Goal: Task Accomplishment & Management: Manage account settings

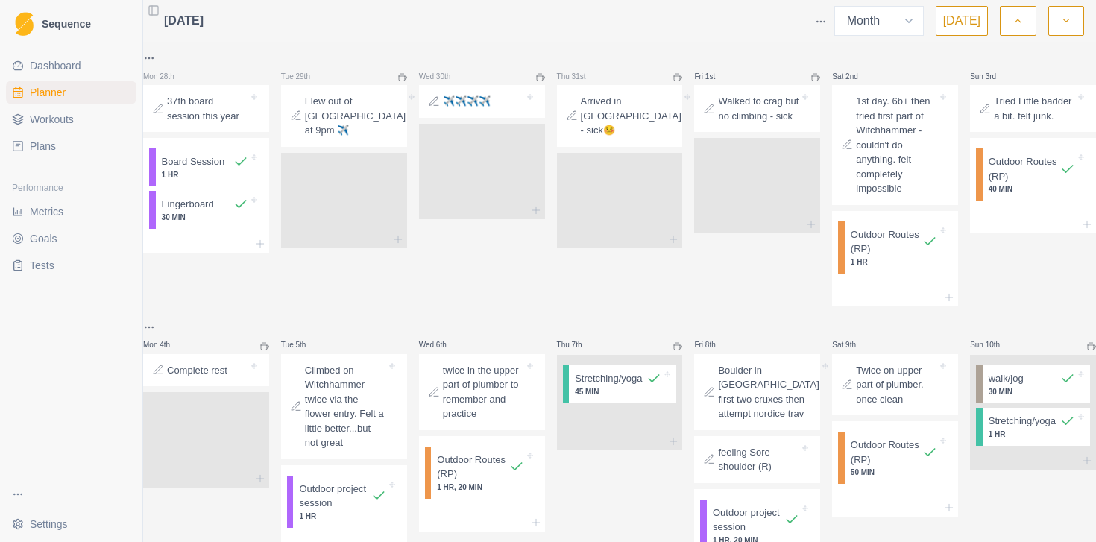
select select "month"
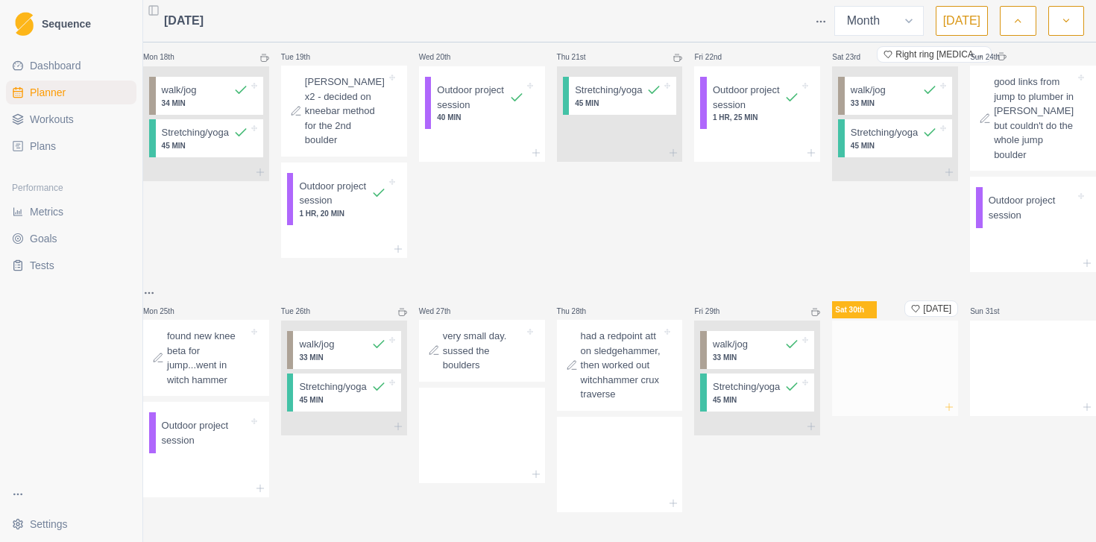
click at [949, 403] on line at bounding box center [949, 406] width 0 height 7
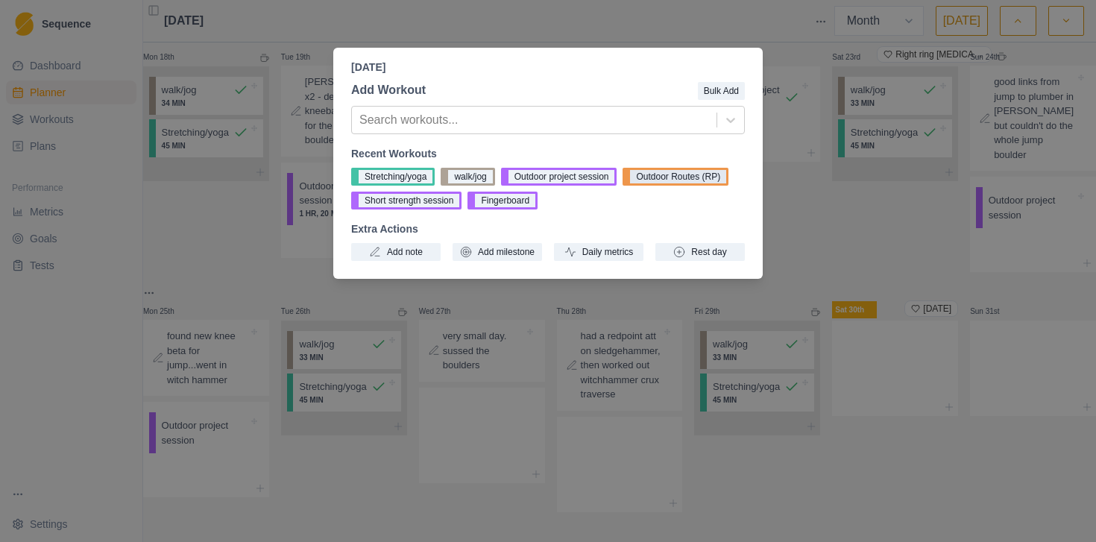
click at [673, 178] on button "Outdoor Routes (RP)" at bounding box center [676, 177] width 106 height 18
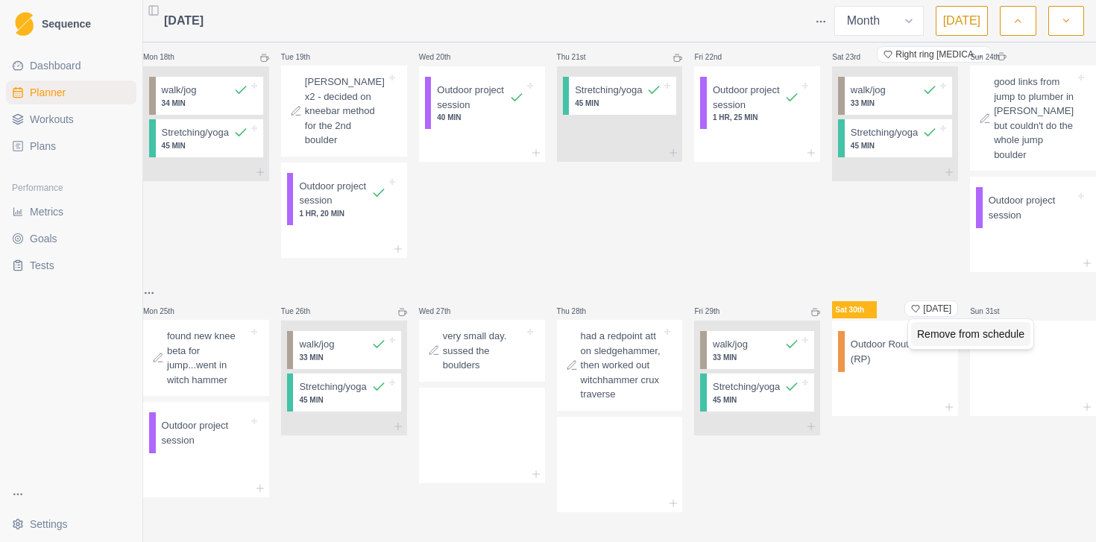
click at [937, 338] on div "Remove from schedule" at bounding box center [970, 334] width 119 height 24
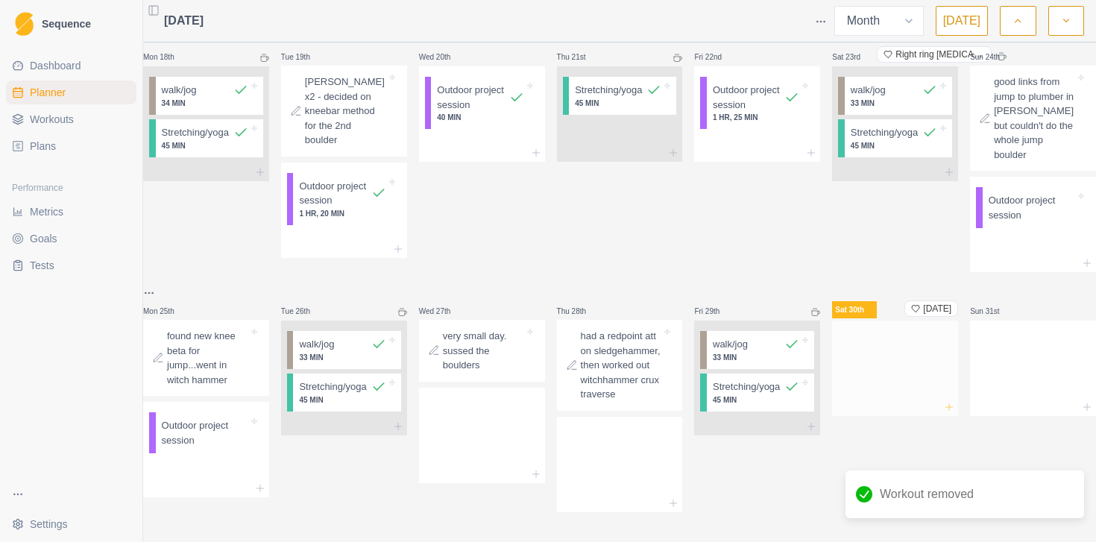
click at [943, 401] on icon at bounding box center [949, 407] width 12 height 12
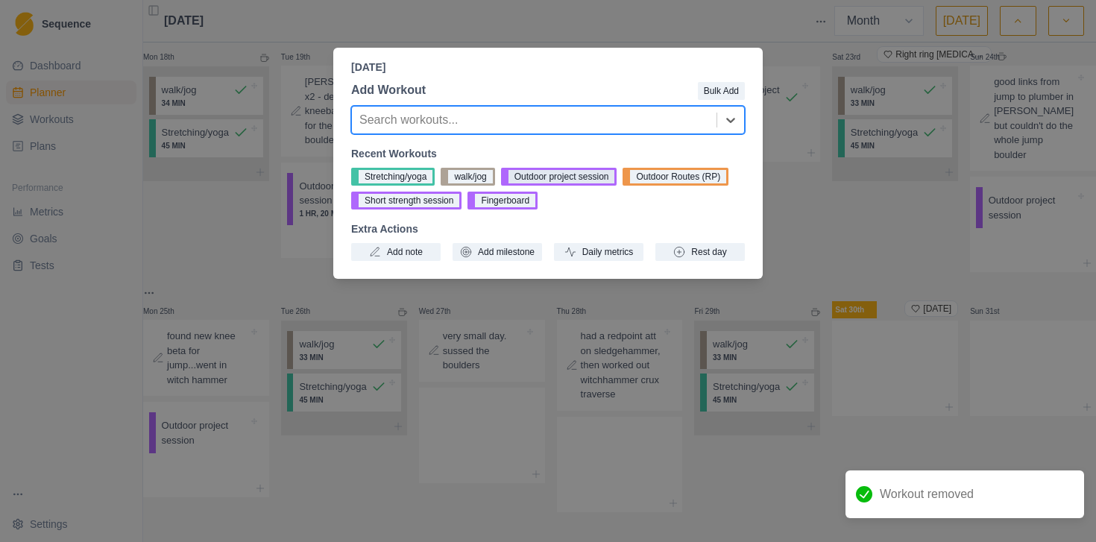
click at [548, 175] on button "Outdoor project session" at bounding box center [559, 177] width 116 height 18
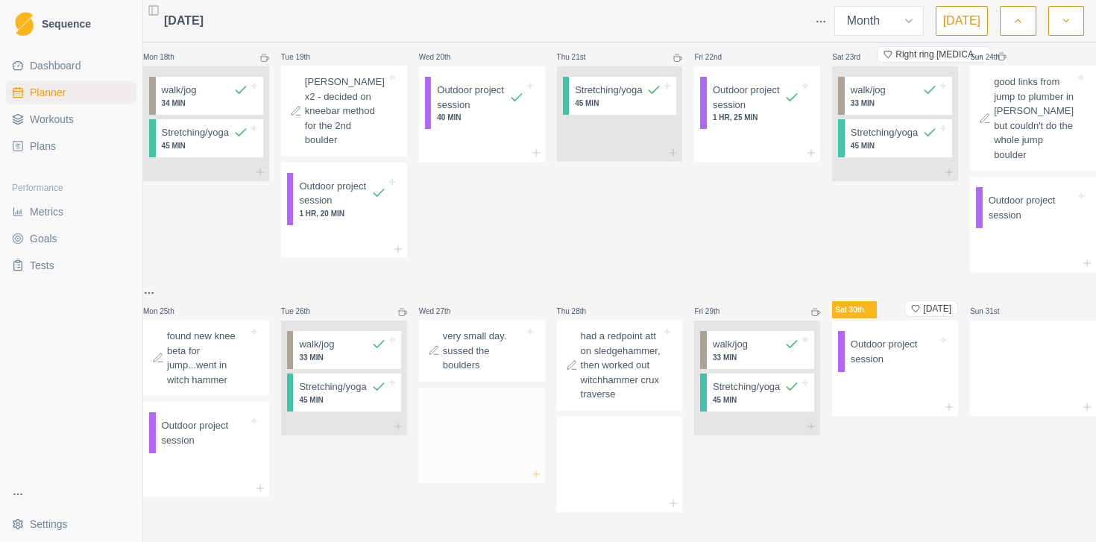
click at [537, 468] on icon at bounding box center [536, 474] width 12 height 12
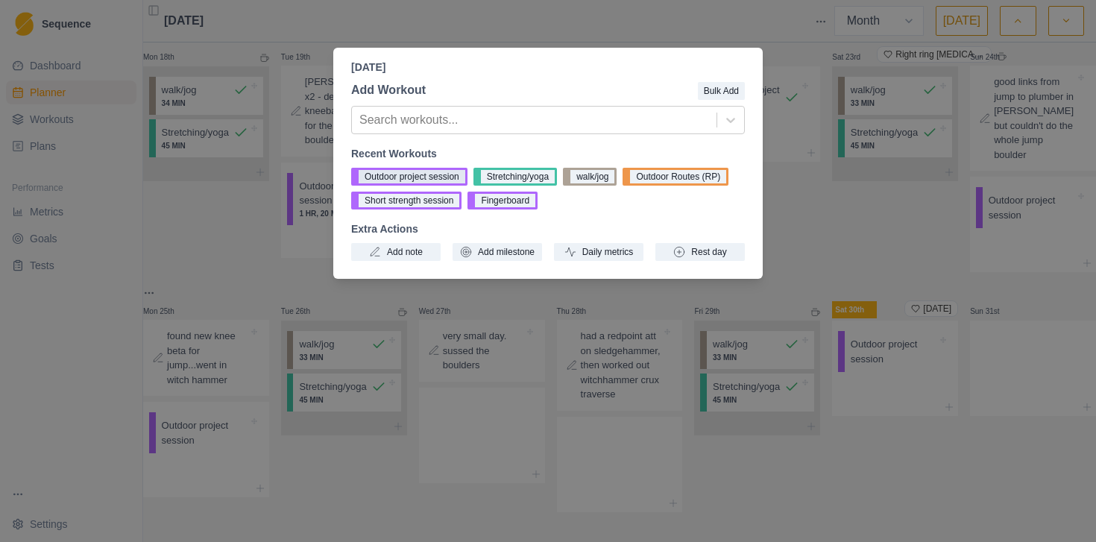
click at [411, 175] on button "Outdoor project session" at bounding box center [409, 177] width 116 height 18
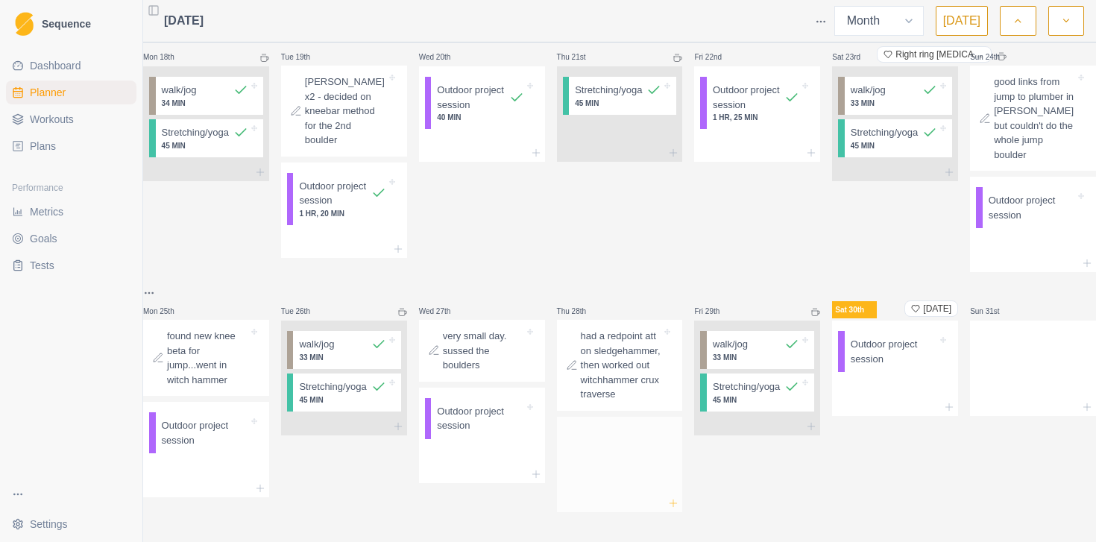
click at [670, 497] on icon at bounding box center [673, 503] width 12 height 12
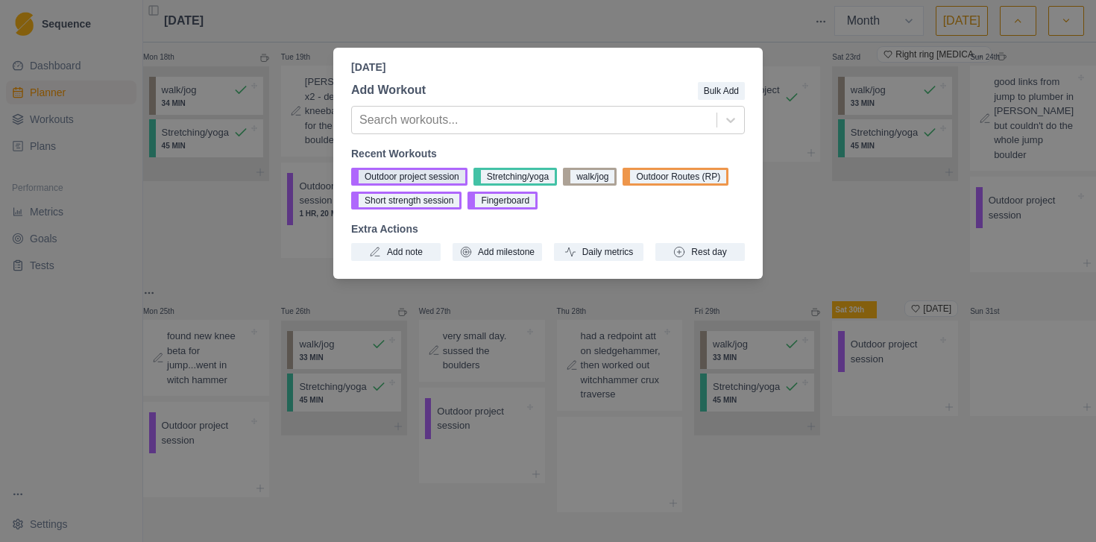
click at [420, 179] on button "Outdoor project session" at bounding box center [409, 177] width 116 height 18
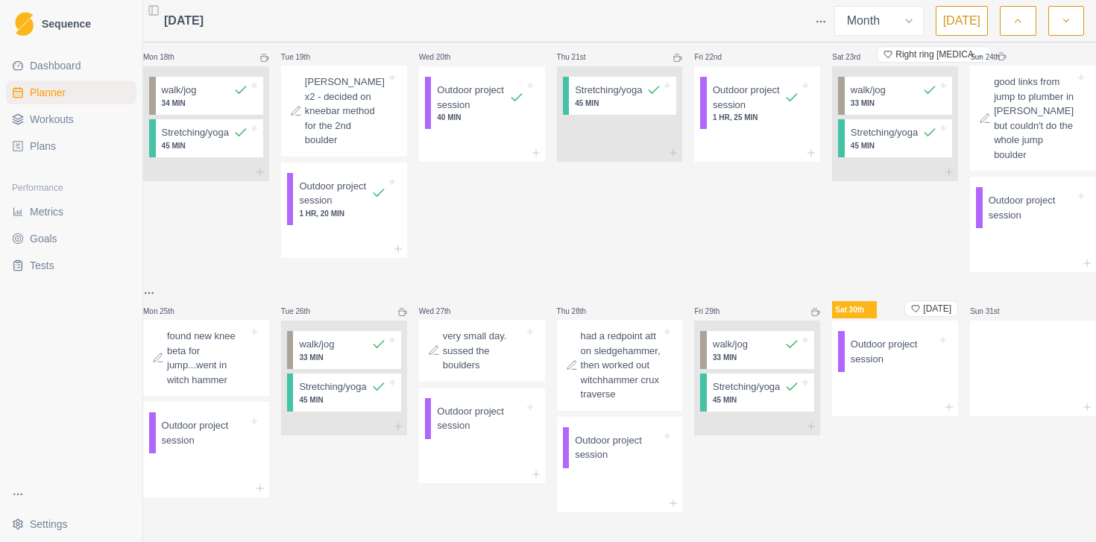
scroll to position [851, 0]
click at [1019, 220] on p "Outdoor project session" at bounding box center [1032, 207] width 87 height 29
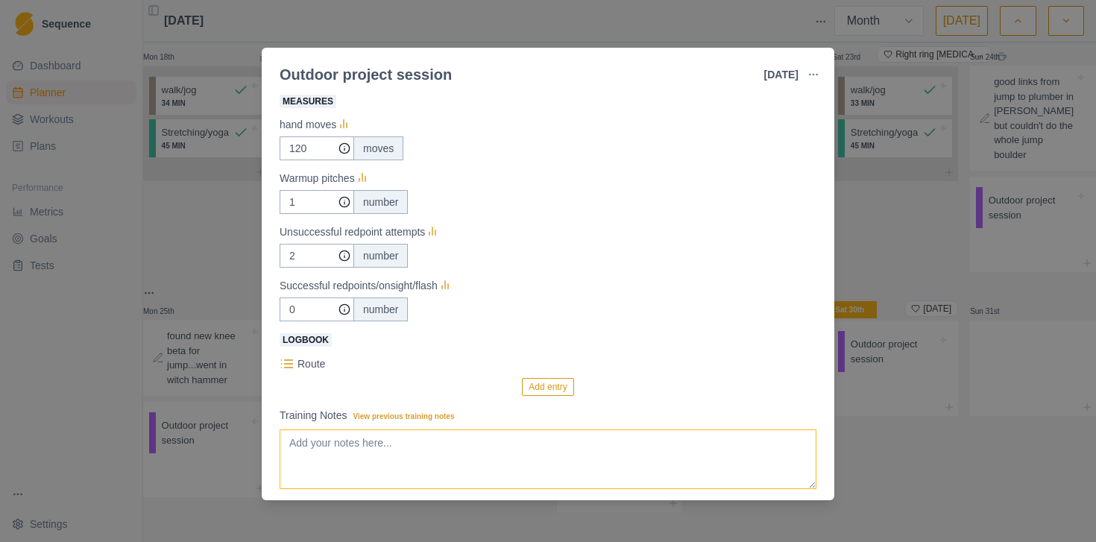
scroll to position [222, 0]
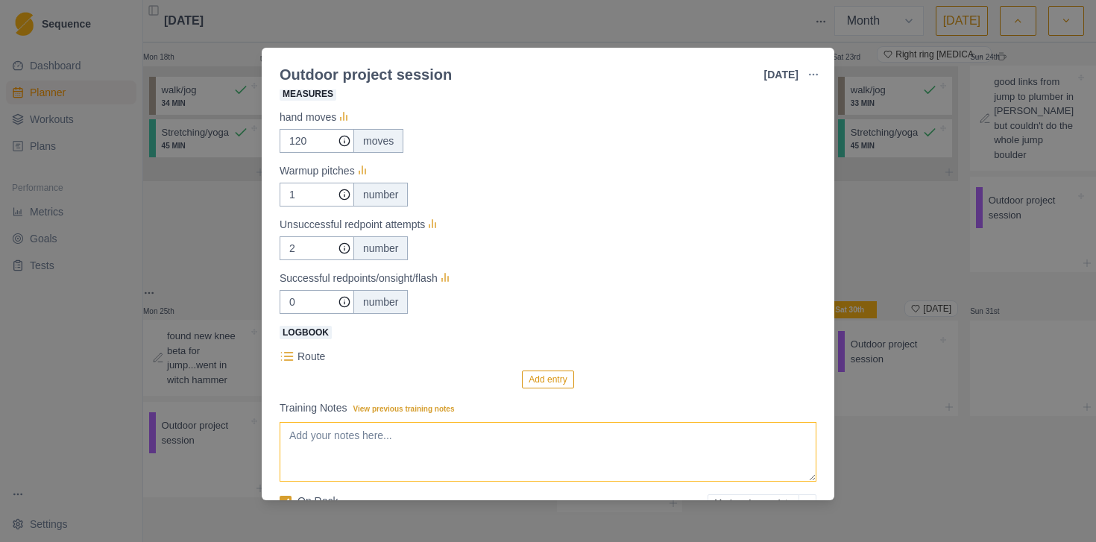
click at [459, 442] on textarea "Training Notes View previous training notes" at bounding box center [548, 452] width 537 height 60
click at [301, 439] on textarea "1. plumber to rail" at bounding box center [548, 452] width 537 height 60
drag, startPoint x: 333, startPoint y: 436, endPoint x: 298, endPoint y: 437, distance: 35.1
click at [298, 437] on textarea "1. rope to plumber to rail" at bounding box center [548, 452] width 537 height 60
click at [343, 435] on textarea "1. plumber to rail" at bounding box center [548, 452] width 537 height 60
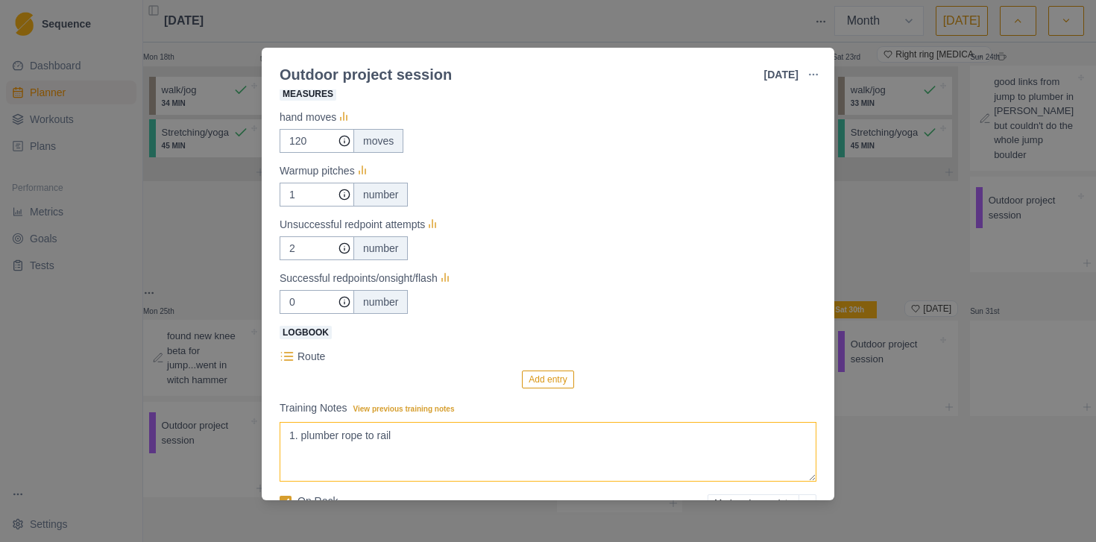
click at [409, 437] on textarea "1. plumber rope to rail" at bounding box center [548, 452] width 537 height 60
click at [310, 450] on textarea "1. plumber rope to rail to w/u 2. &3." at bounding box center [548, 452] width 537 height 60
click at [337, 453] on textarea "1. plumber rope to rail to w/u 2. & 3." at bounding box center [548, 452] width 537 height 60
click at [313, 447] on textarea "1. plumber rope to rail to w/u 2. & 3." at bounding box center [548, 452] width 537 height 60
click at [349, 445] on textarea "1. plumber rope to rail to w/u 2. & 3." at bounding box center [548, 452] width 537 height 60
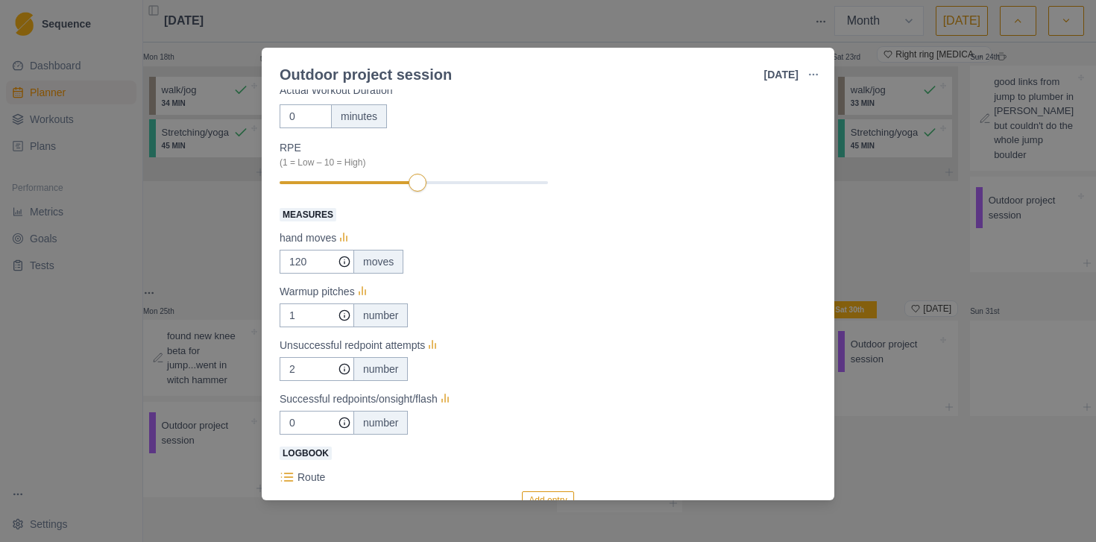
scroll to position [99, 0]
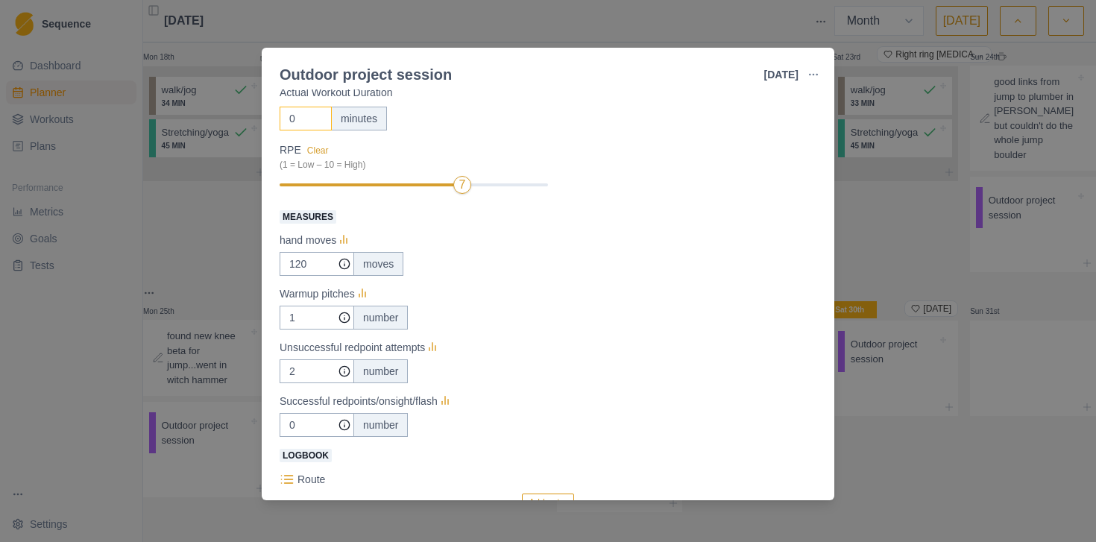
type textarea "1. plumber rope to rail to w/u 2. & 3. [PERSON_NAME] links but no whole jump bo…"
click at [301, 123] on input "0" at bounding box center [306, 119] width 52 height 24
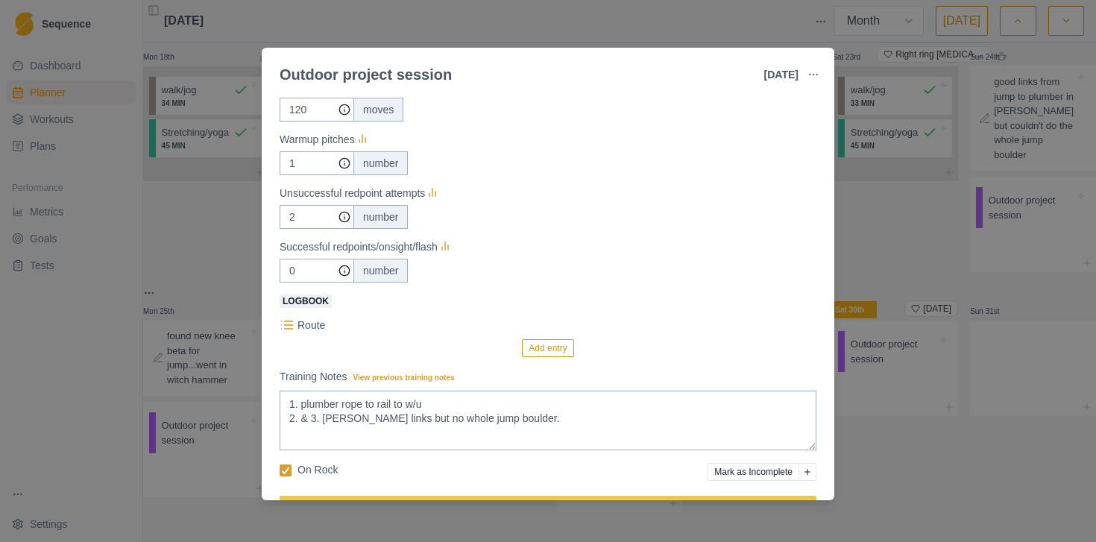
scroll to position [300, 0]
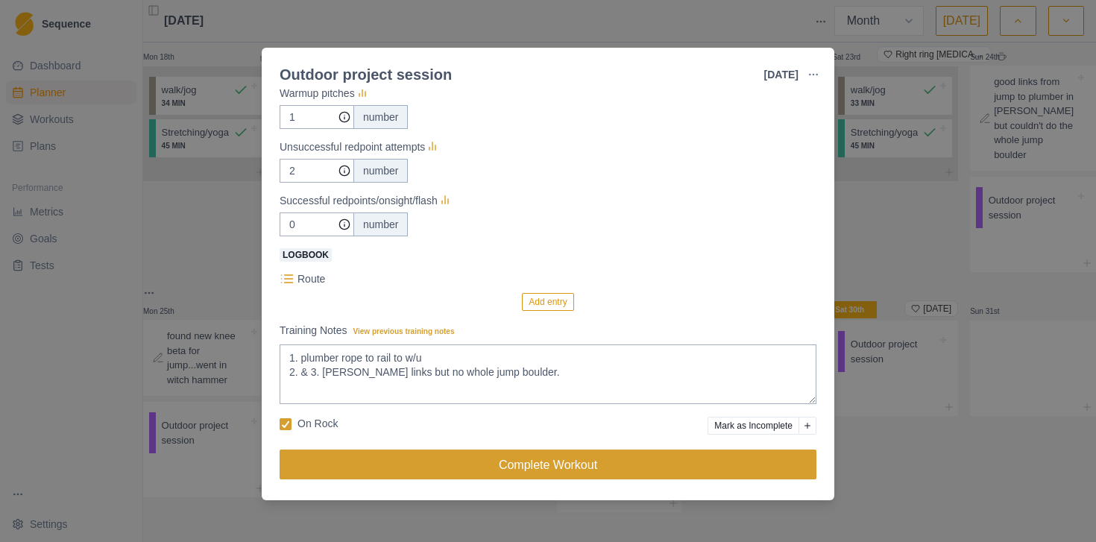
type input "75"
click at [553, 465] on button "Complete Workout" at bounding box center [548, 465] width 537 height 30
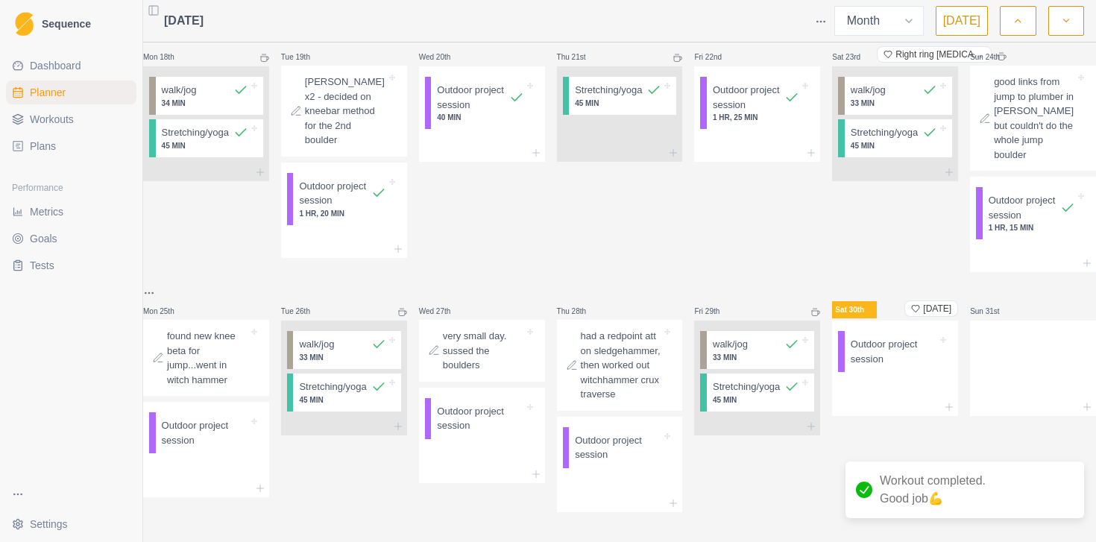
scroll to position [891, 0]
click at [483, 404] on p "Outdoor project session" at bounding box center [480, 418] width 87 height 29
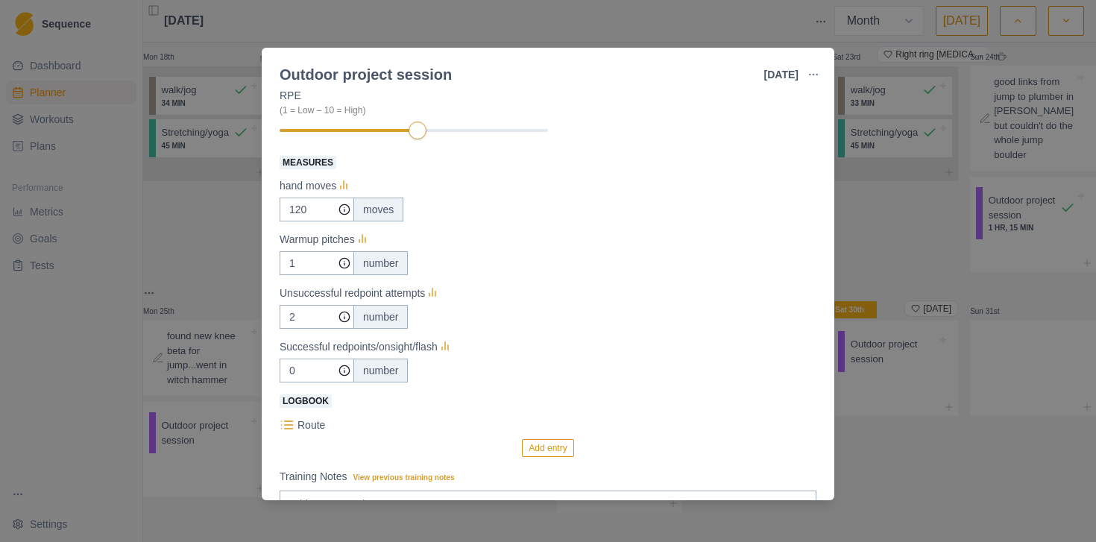
scroll to position [157, 0]
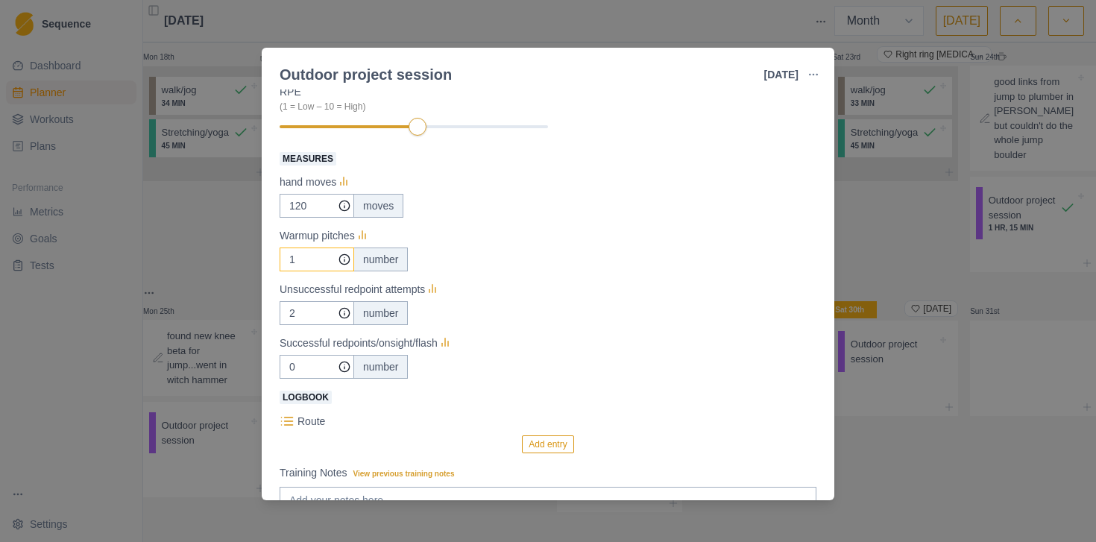
click at [304, 218] on input "1" at bounding box center [317, 206] width 75 height 24
type input "1"
click at [310, 218] on input "2" at bounding box center [317, 206] width 75 height 24
type input "1"
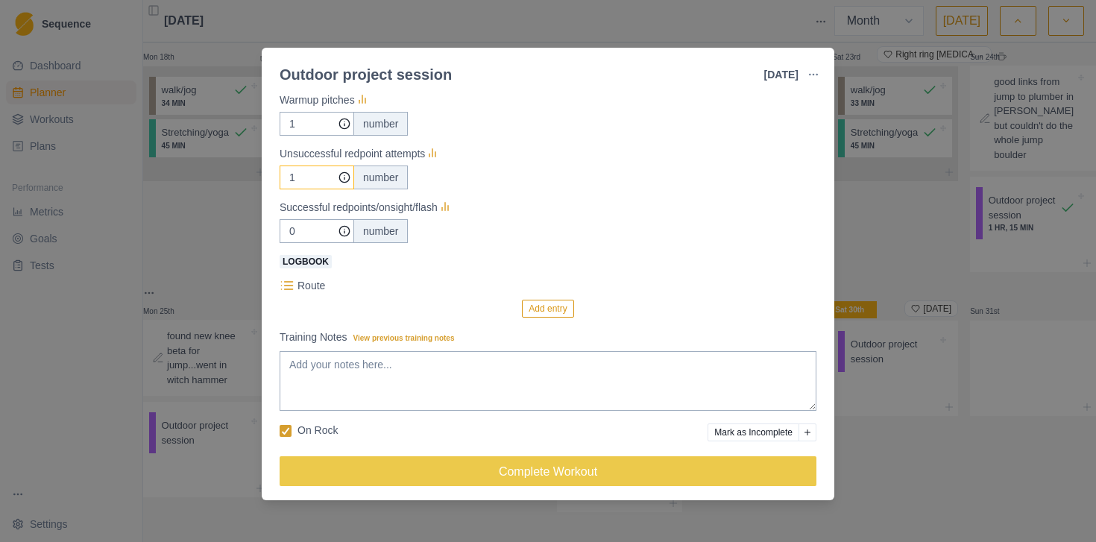
scroll to position [300, 0]
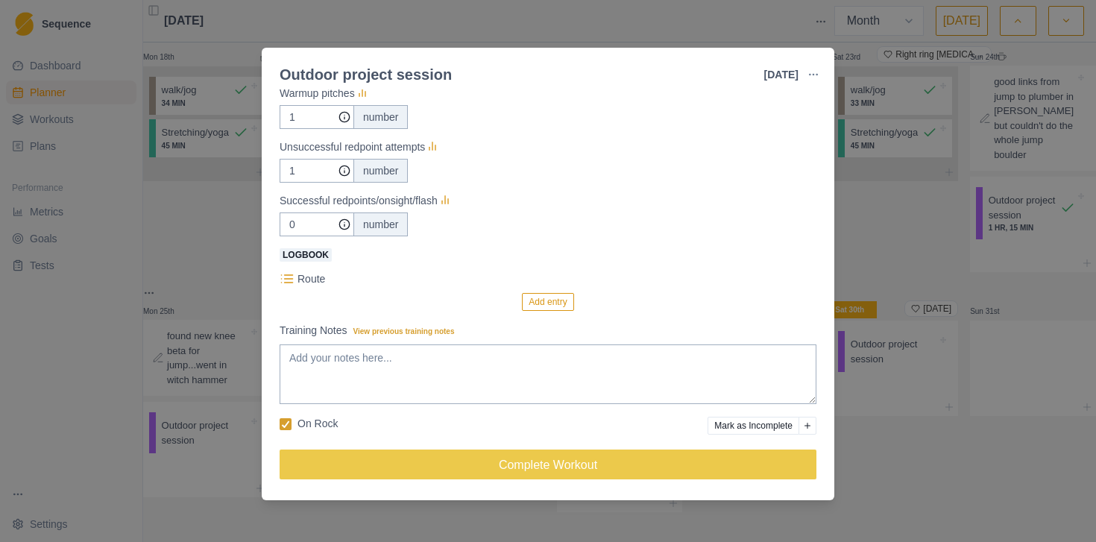
click at [882, 453] on div "Outdoor project session [DATE] Link To Goal View Workout Metrics Edit Original …" at bounding box center [548, 271] width 1096 height 542
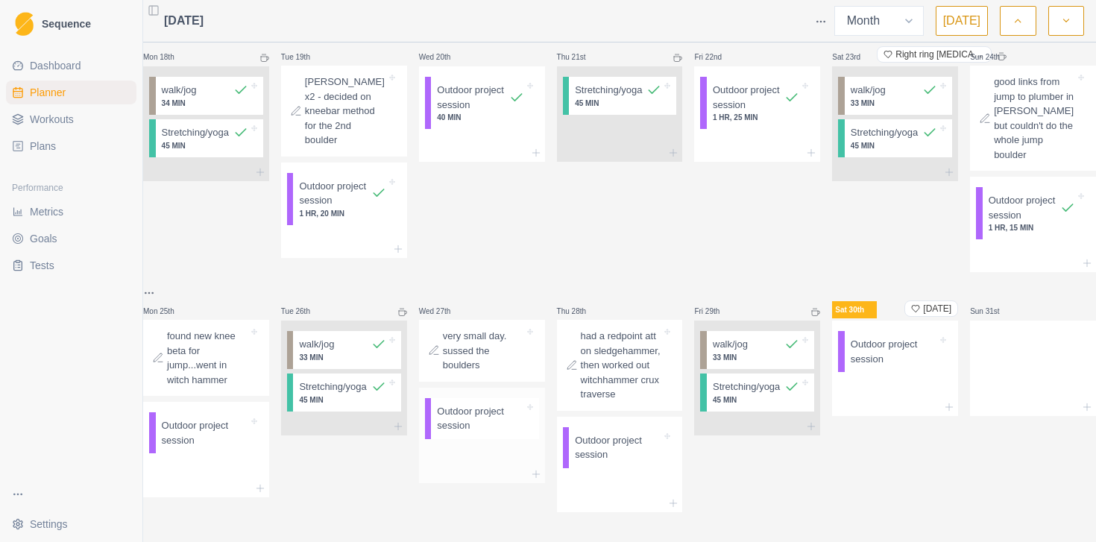
click at [470, 404] on p "Outdoor project session" at bounding box center [480, 418] width 87 height 29
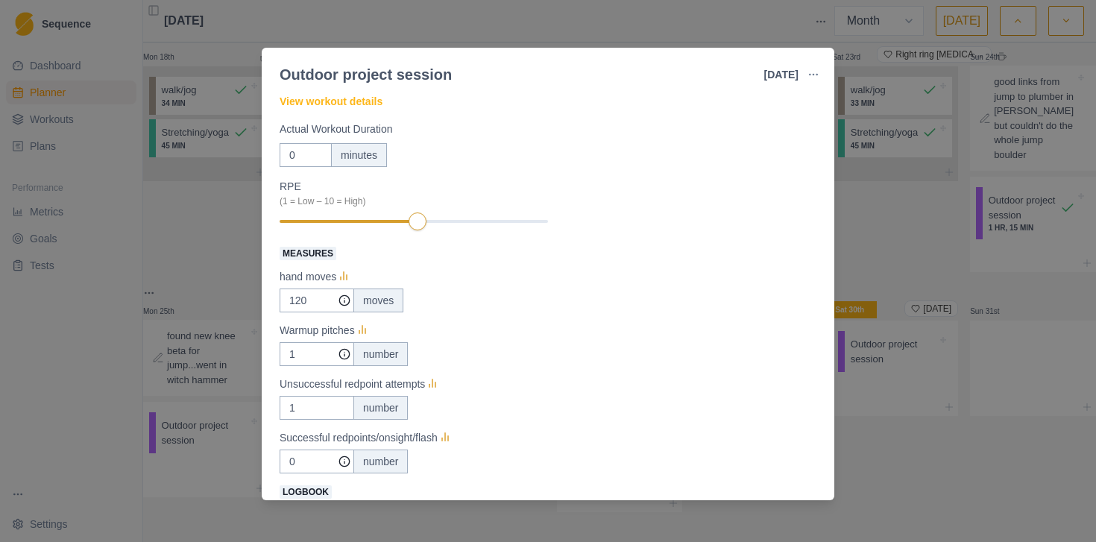
scroll to position [66, 0]
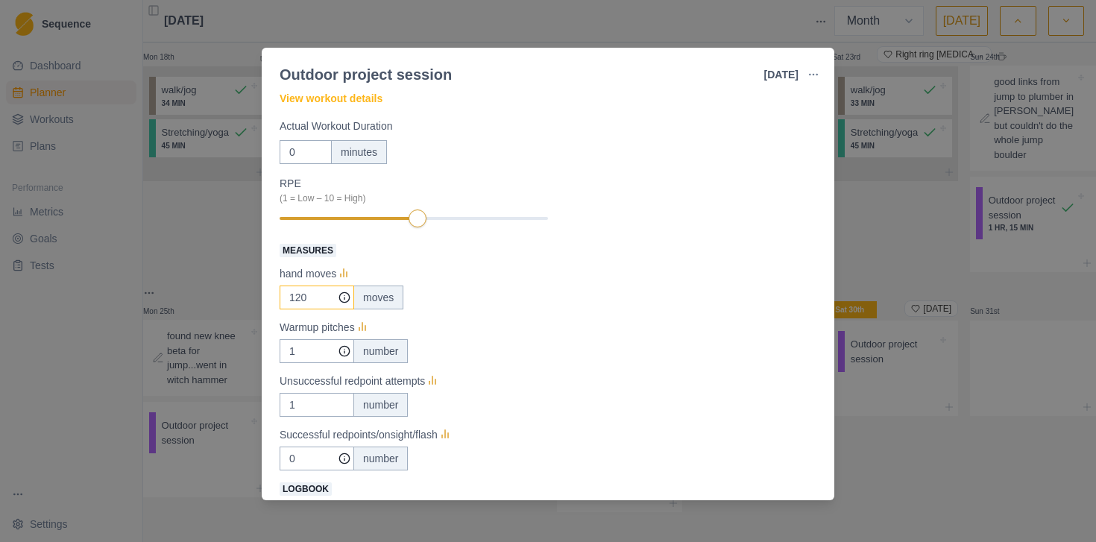
click at [315, 300] on input "120" at bounding box center [317, 298] width 75 height 24
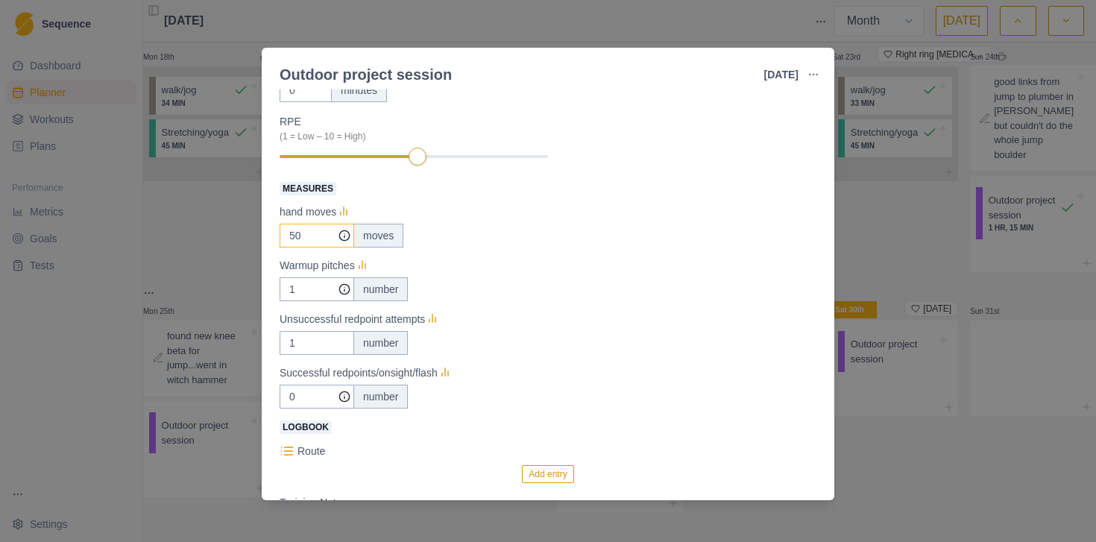
scroll to position [104, 0]
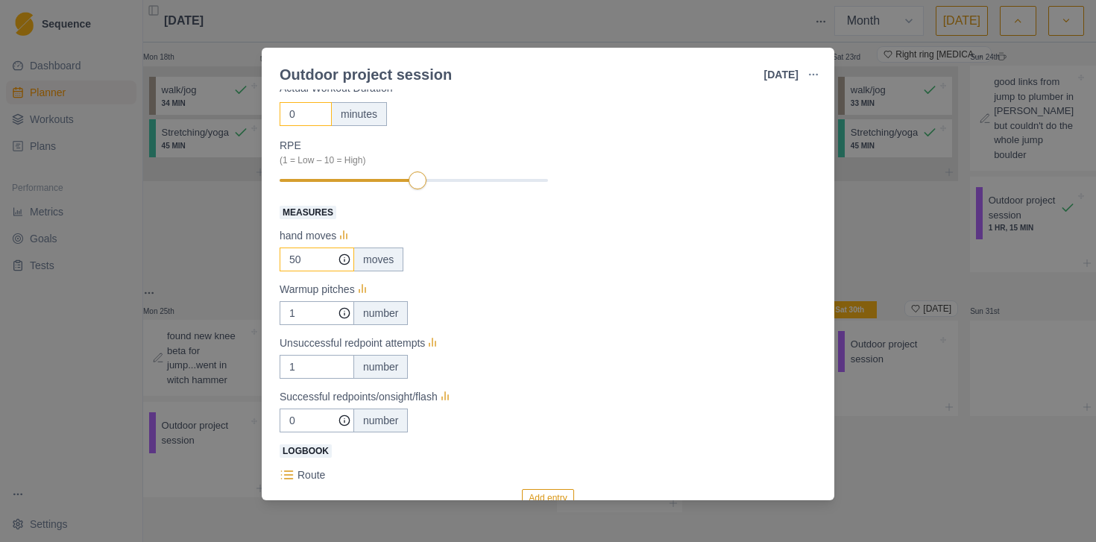
type input "50"
click at [300, 114] on input "0" at bounding box center [306, 114] width 52 height 24
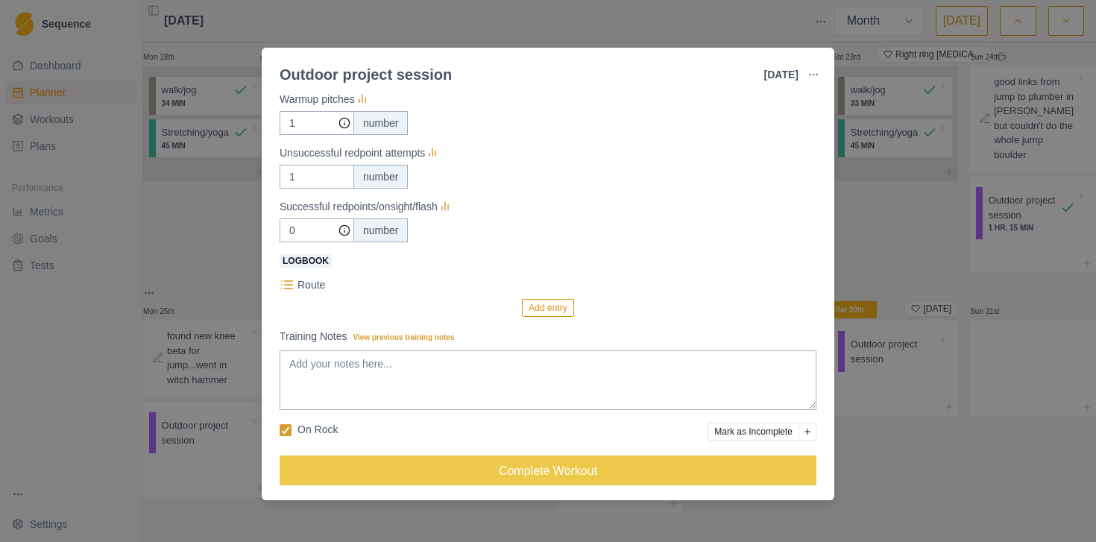
scroll to position [300, 0]
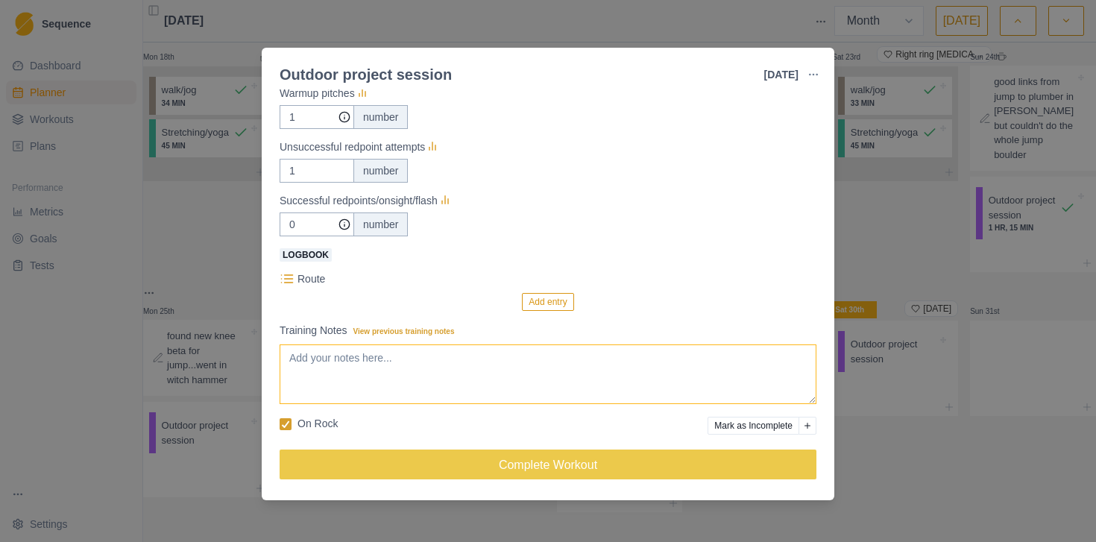
type input "30"
click at [590, 358] on textarea "Training Notes View previous training notes" at bounding box center [548, 375] width 537 height 60
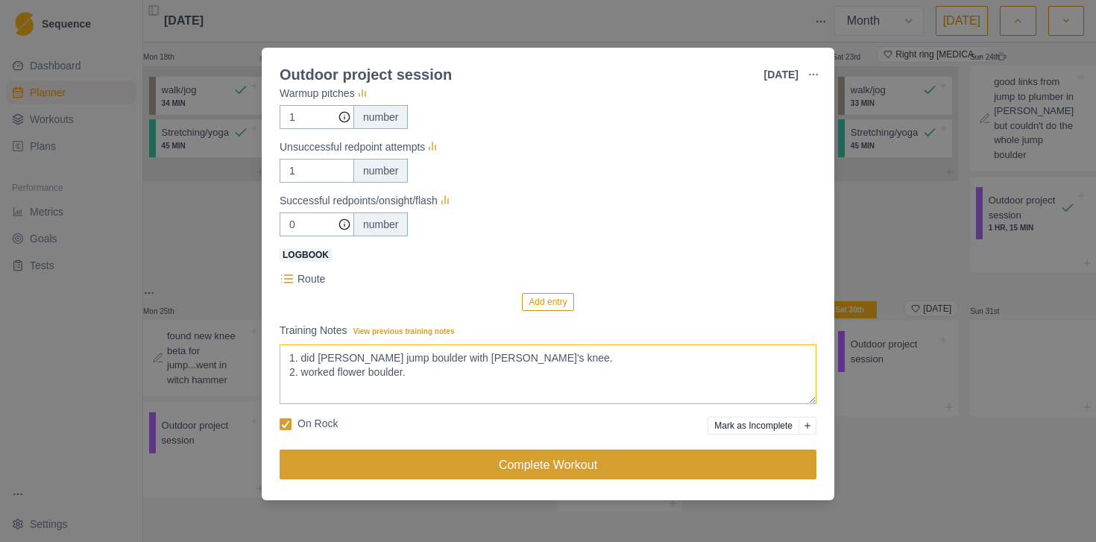
type textarea "1. did [PERSON_NAME] jump boulder with [PERSON_NAME]'s knee. 2. worked flower b…"
click at [536, 468] on button "Complete Workout" at bounding box center [548, 465] width 537 height 30
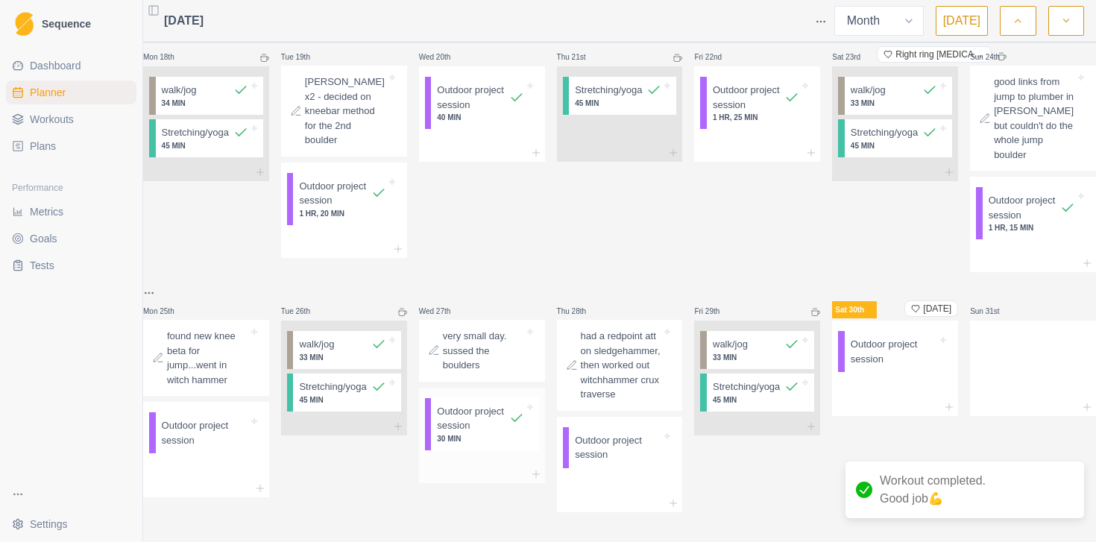
click at [470, 406] on p "Outdoor project session" at bounding box center [473, 418] width 72 height 29
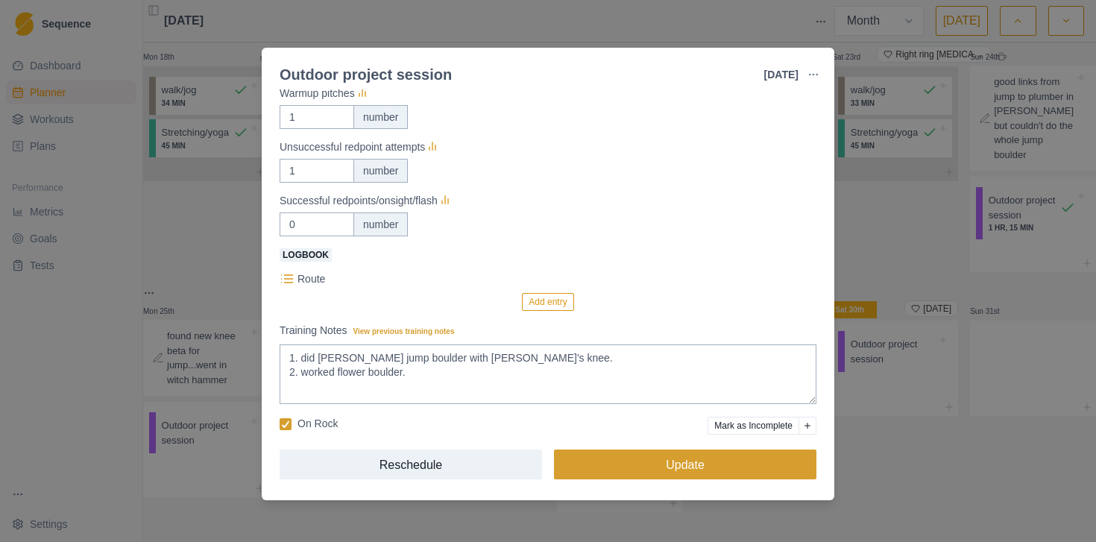
click at [620, 473] on button "Update" at bounding box center [685, 465] width 263 height 30
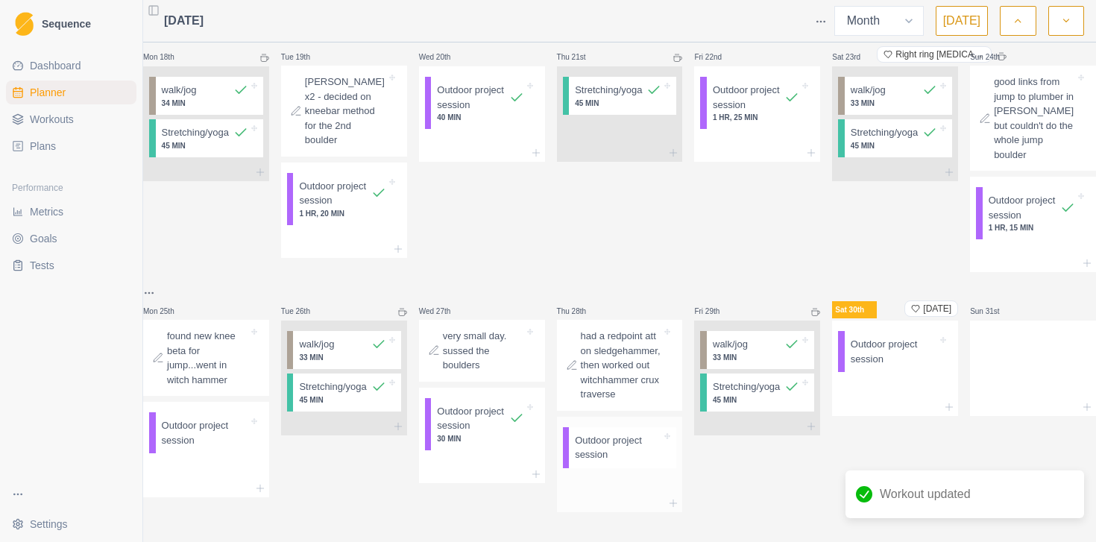
click at [644, 433] on p "Outdoor project session" at bounding box center [618, 447] width 87 height 29
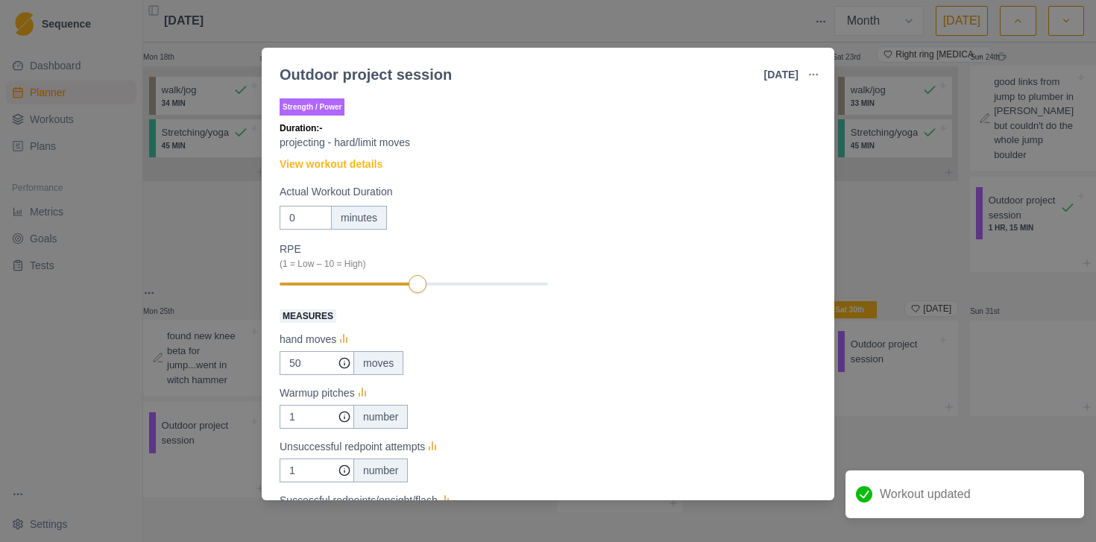
click at [214, 499] on div "Outdoor project session [DATE] Link To Goal View Workout Metrics Edit Original …" at bounding box center [548, 271] width 1096 height 542
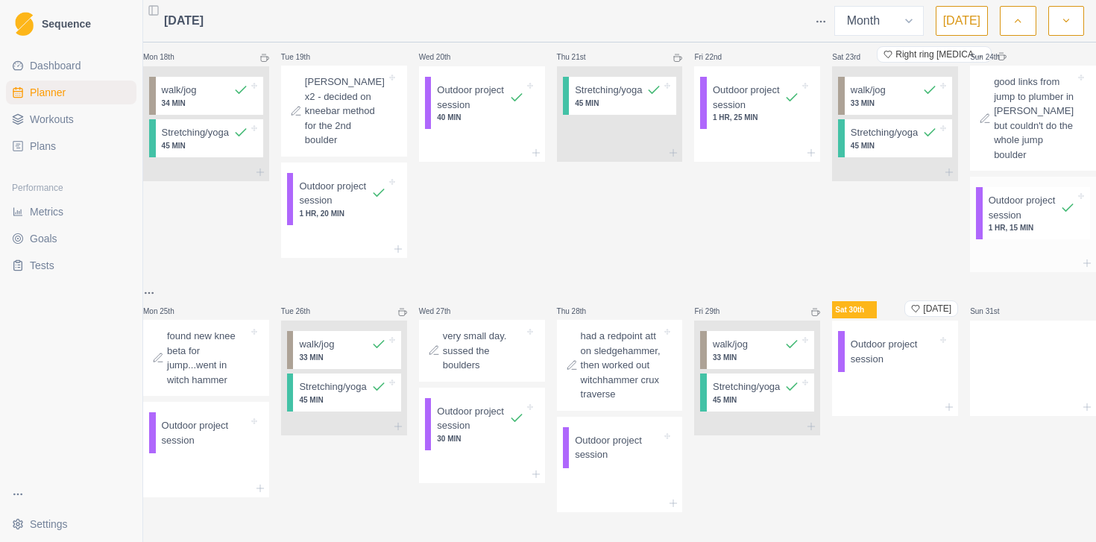
click at [1019, 193] on p "Outdoor project session" at bounding box center [1025, 207] width 72 height 29
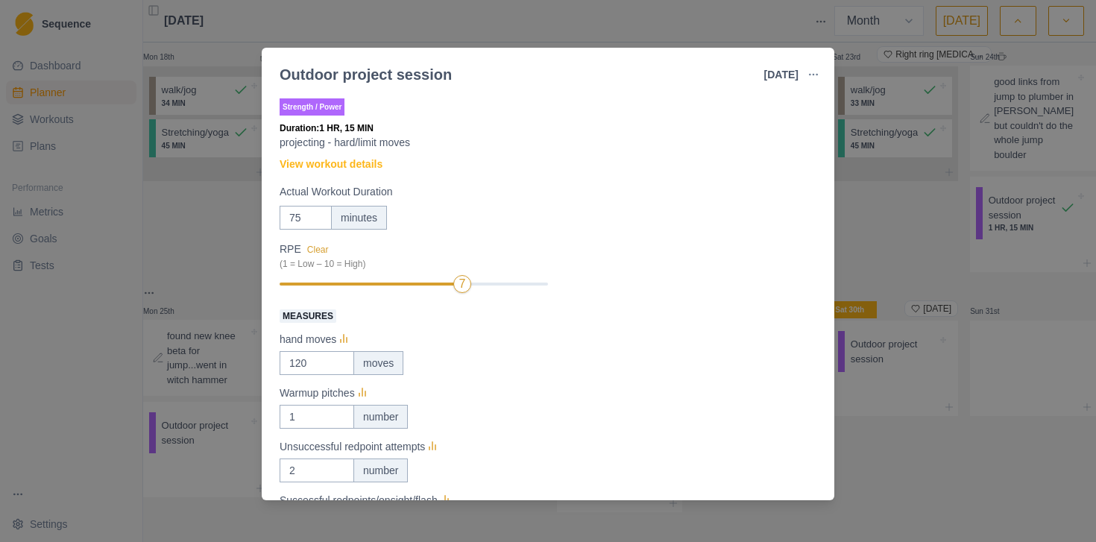
click at [961, 483] on div "Outdoor project session [DATE] Link To Goal View Workout Metrics Edit Original …" at bounding box center [548, 271] width 1096 height 542
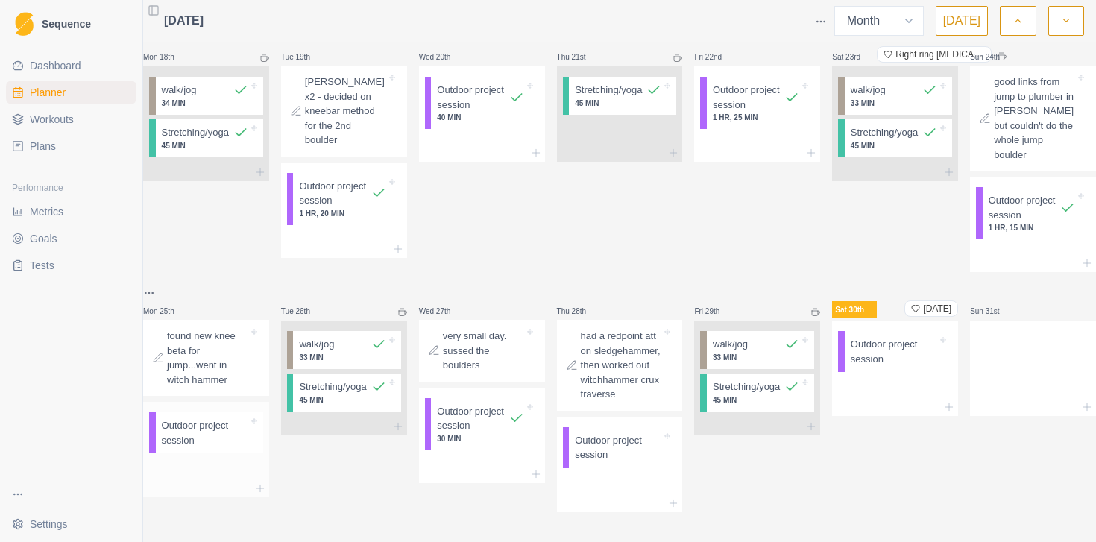
click at [213, 418] on p "Outdoor project session" at bounding box center [205, 432] width 87 height 29
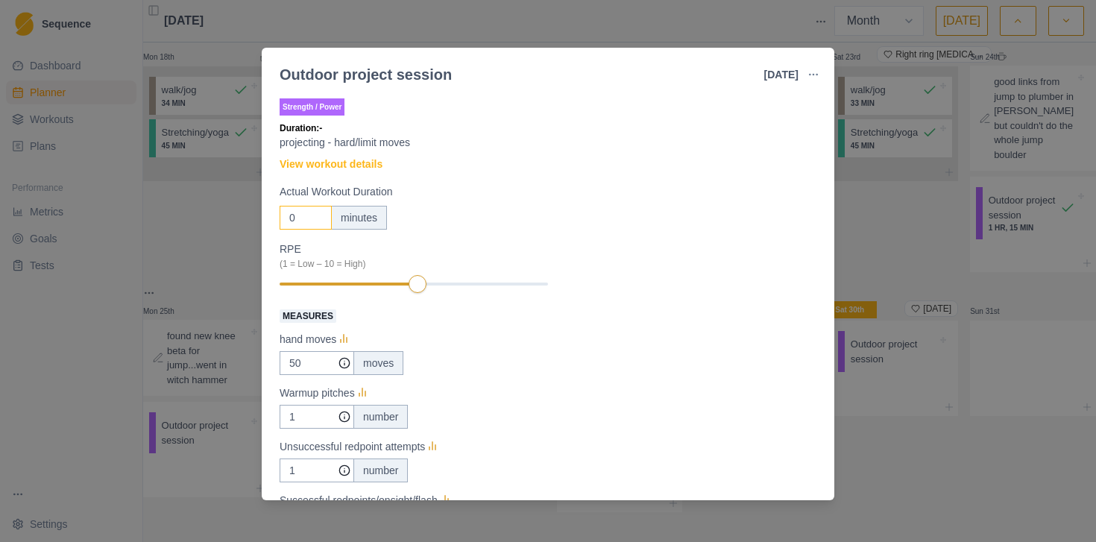
click at [313, 216] on input "1" at bounding box center [306, 218] width 52 height 24
click at [313, 216] on input "2" at bounding box center [306, 218] width 52 height 24
click at [313, 216] on input "3" at bounding box center [306, 218] width 52 height 24
type input "4"
click at [313, 216] on input "4" at bounding box center [306, 218] width 52 height 24
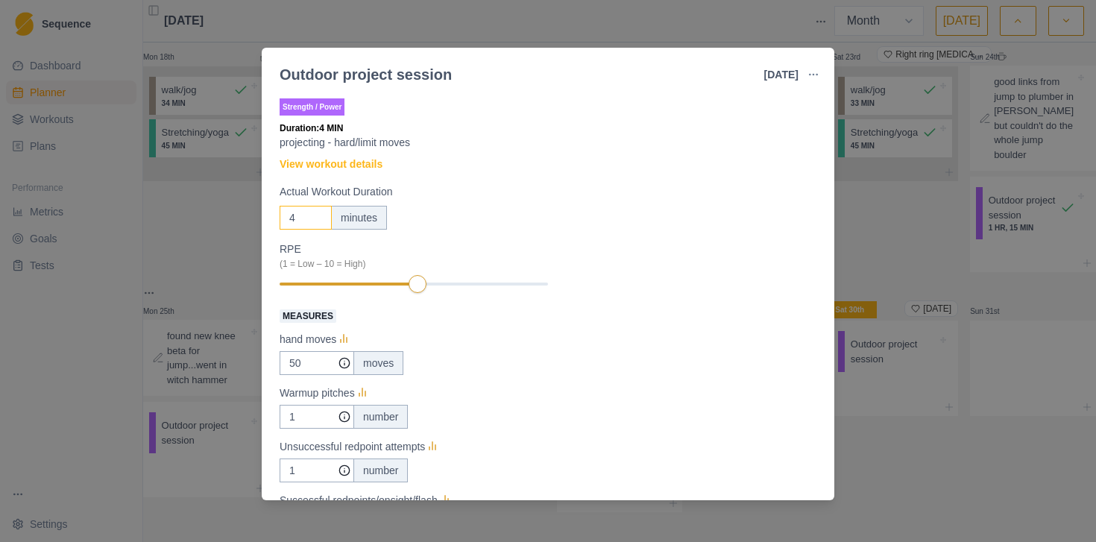
click at [297, 219] on input "4" at bounding box center [306, 218] width 52 height 24
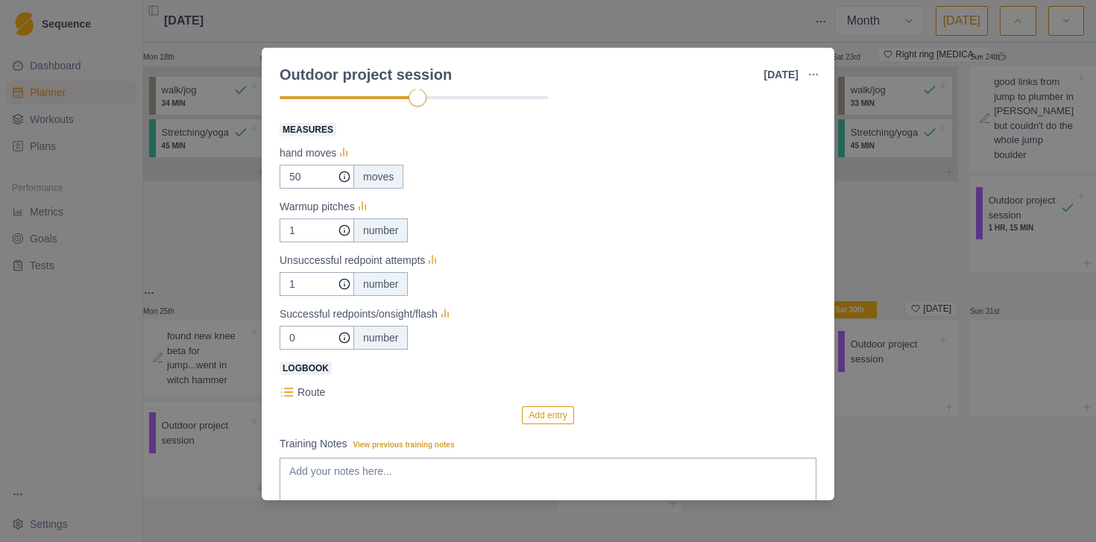
scroll to position [192, 0]
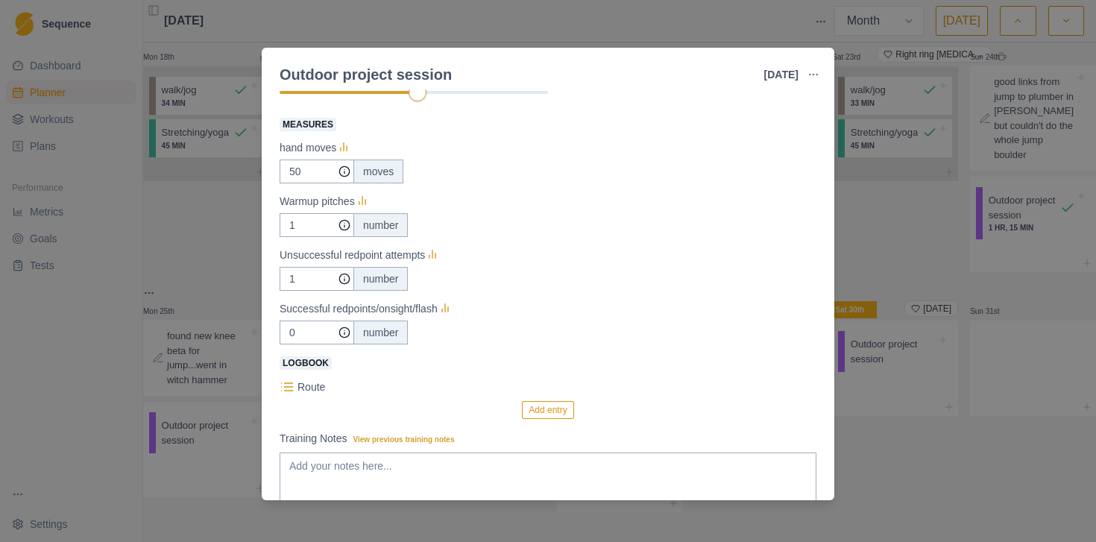
click at [210, 223] on div "Outdoor project session [DATE] Link To Goal View Workout Metrics Edit Original …" at bounding box center [548, 271] width 1096 height 542
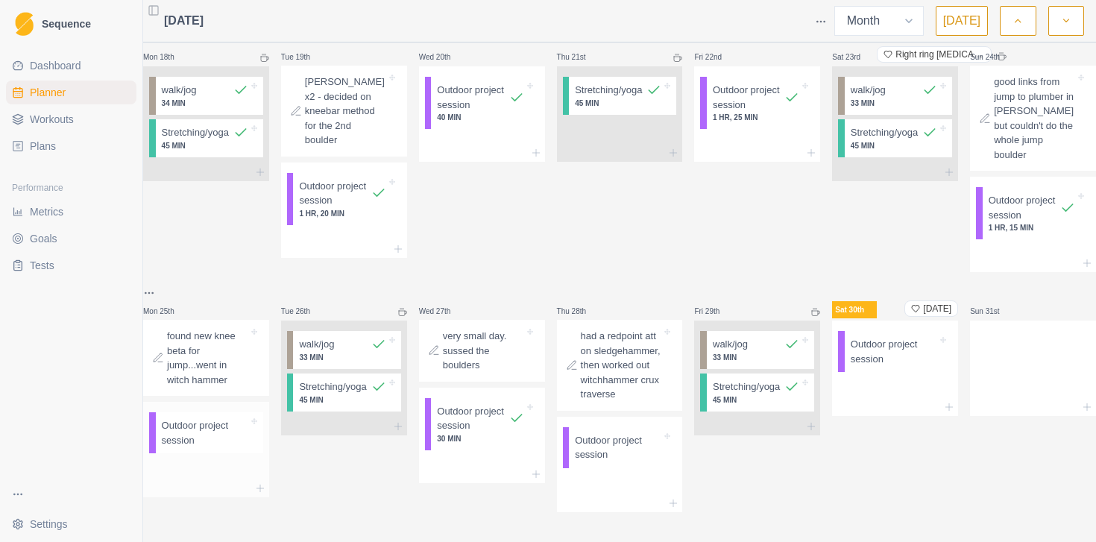
click at [198, 418] on p "Outdoor project session" at bounding box center [205, 432] width 87 height 29
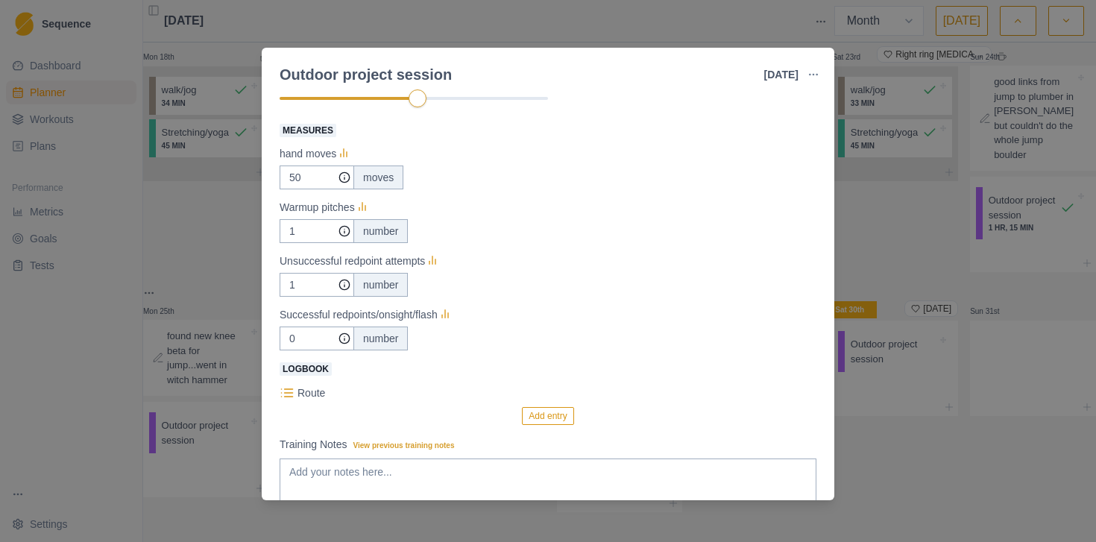
scroll to position [191, 0]
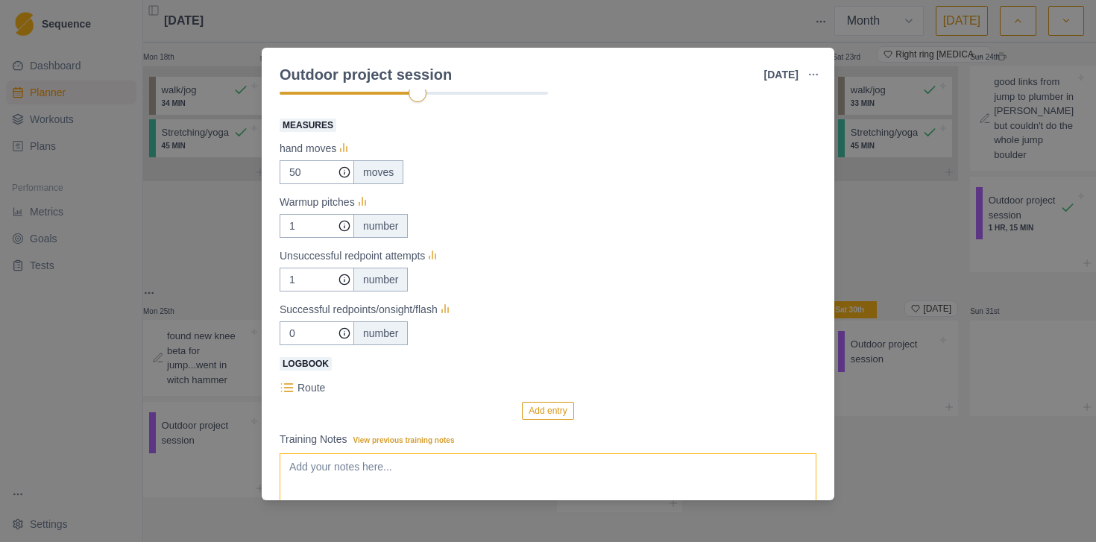
click at [460, 464] on textarea "Training Notes View previous training notes" at bounding box center [548, 483] width 537 height 60
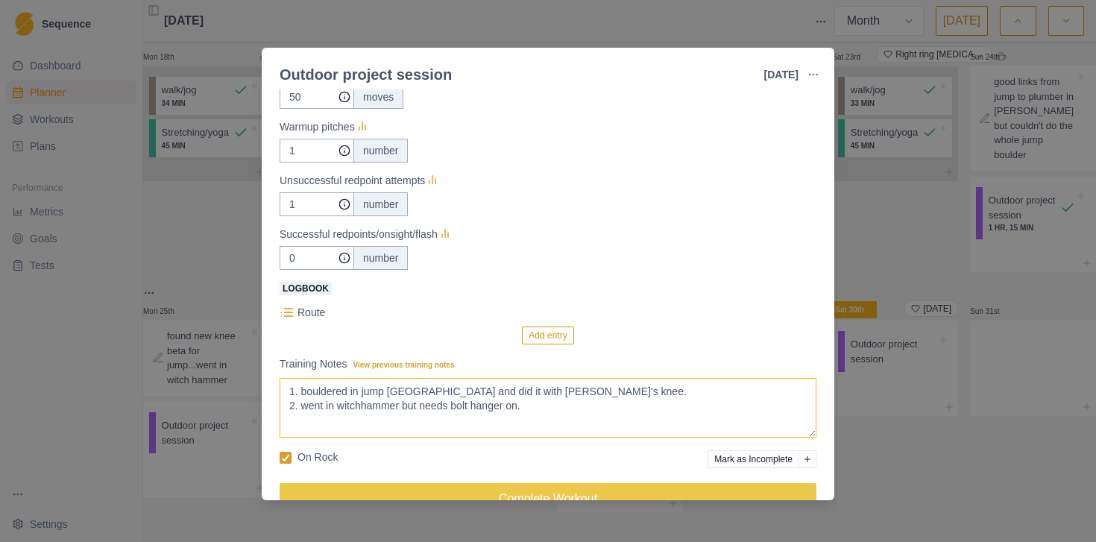
scroll to position [300, 0]
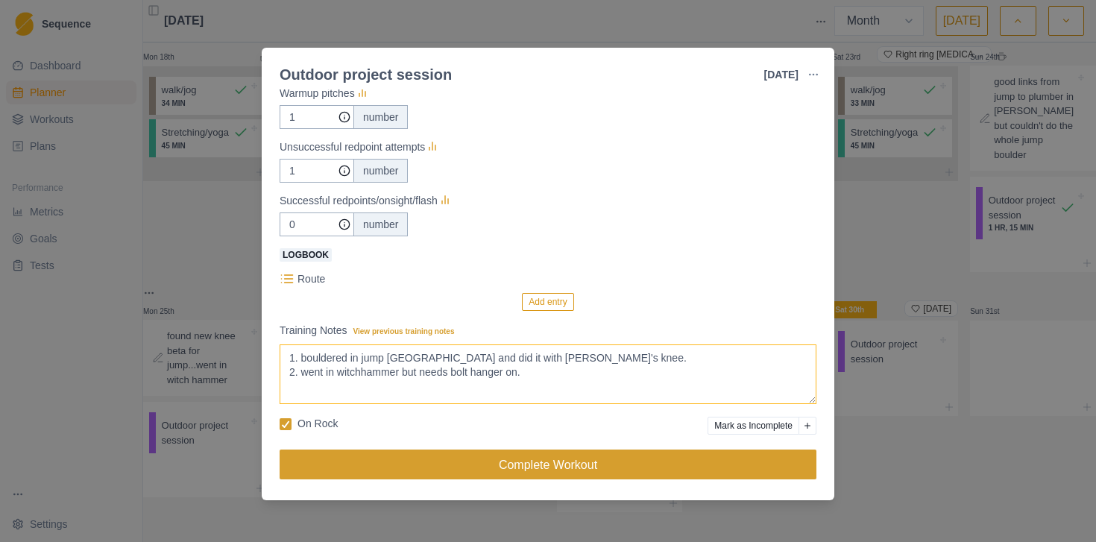
type textarea "1. bouldered in jump [GEOGRAPHIC_DATA] and did it with [PERSON_NAME]'s knee. 2.…"
click at [419, 460] on button "Complete Workout" at bounding box center [548, 465] width 537 height 30
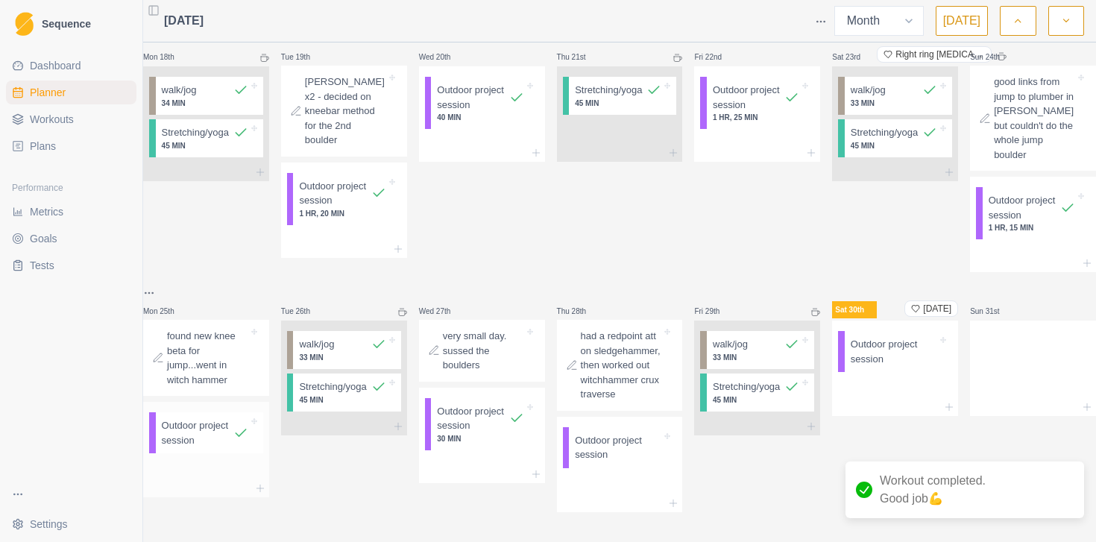
click at [210, 419] on p "Outdoor project session" at bounding box center [198, 432] width 72 height 29
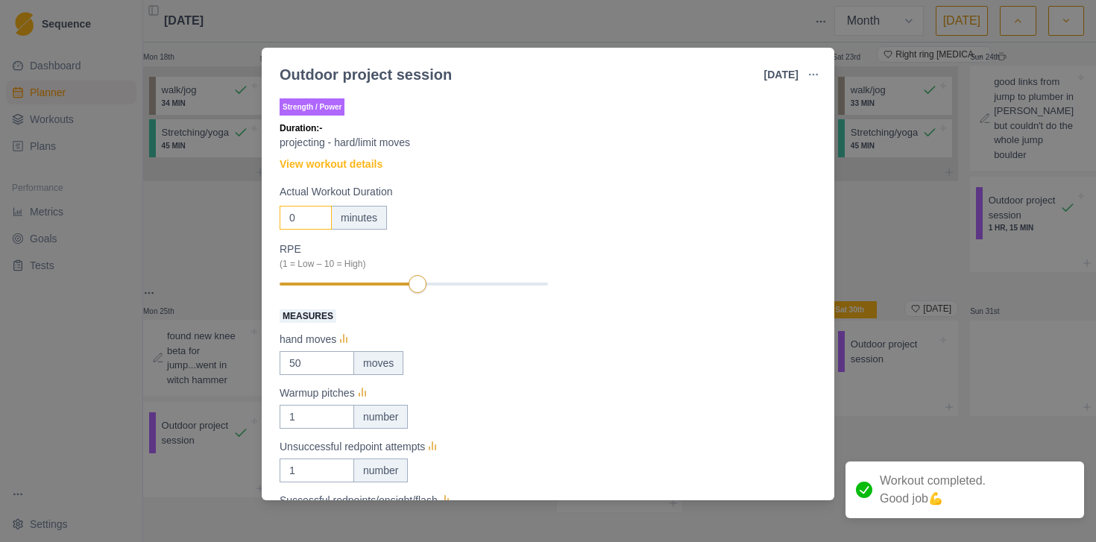
click at [298, 218] on input "0" at bounding box center [306, 218] width 52 height 24
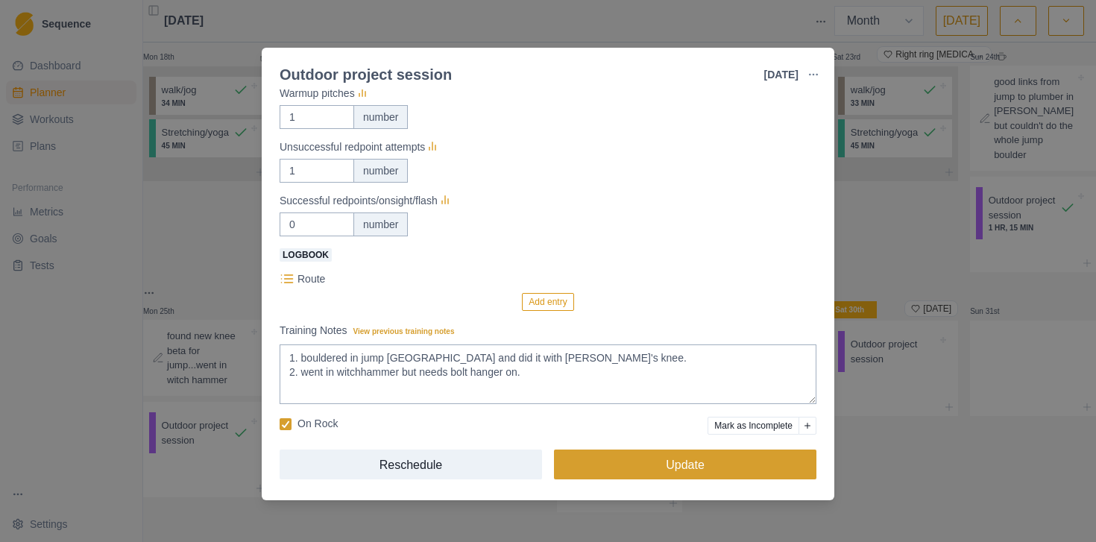
type input "70"
click at [653, 464] on button "Update" at bounding box center [685, 465] width 263 height 30
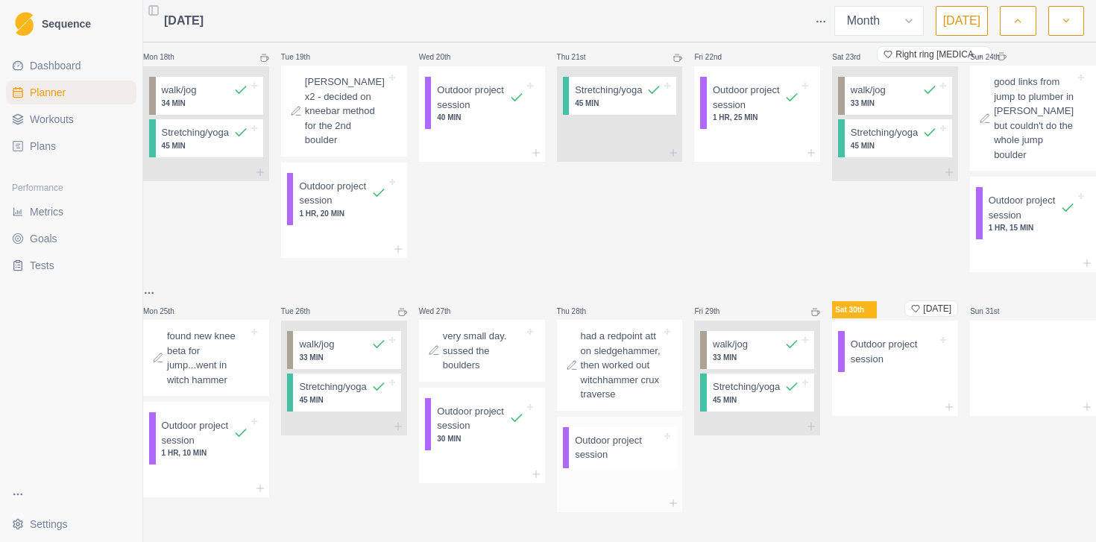
click at [613, 441] on p "Outdoor project session" at bounding box center [618, 447] width 87 height 29
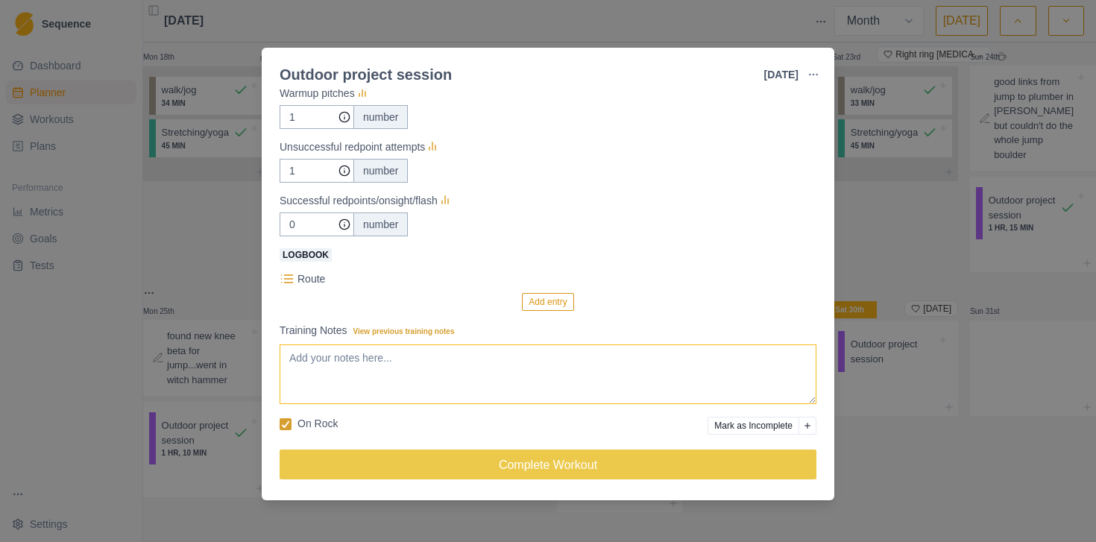
click at [488, 359] on textarea "Training Notes View previous training notes" at bounding box center [548, 375] width 537 height 60
type textarea "1. did [PERSON_NAME] boulder 1 from rope 2. att sledgehammer from ground 3."
click at [879, 502] on div "Outdoor project session [DATE] Link To Goal View Workout Metrics Edit Original …" at bounding box center [548, 271] width 1096 height 542
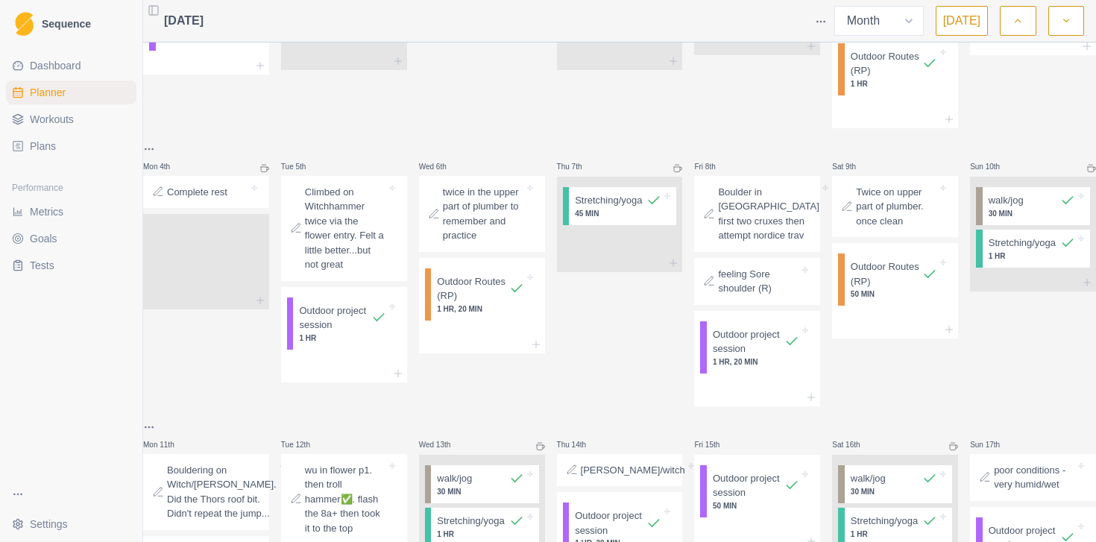
scroll to position [0, 0]
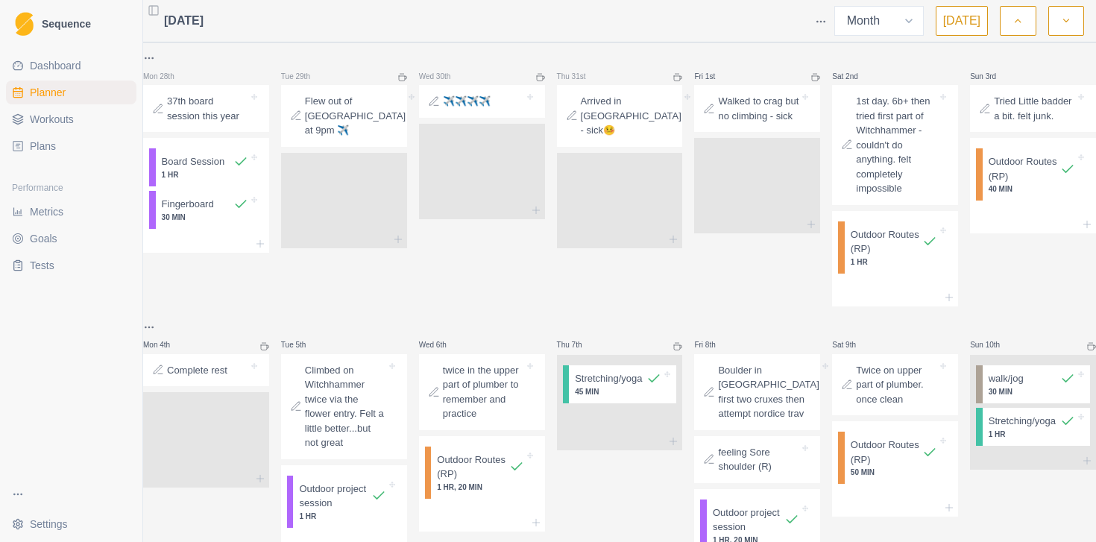
click at [763, 126] on div "Walked to crag but no climbing - sick" at bounding box center [757, 108] width 114 height 35
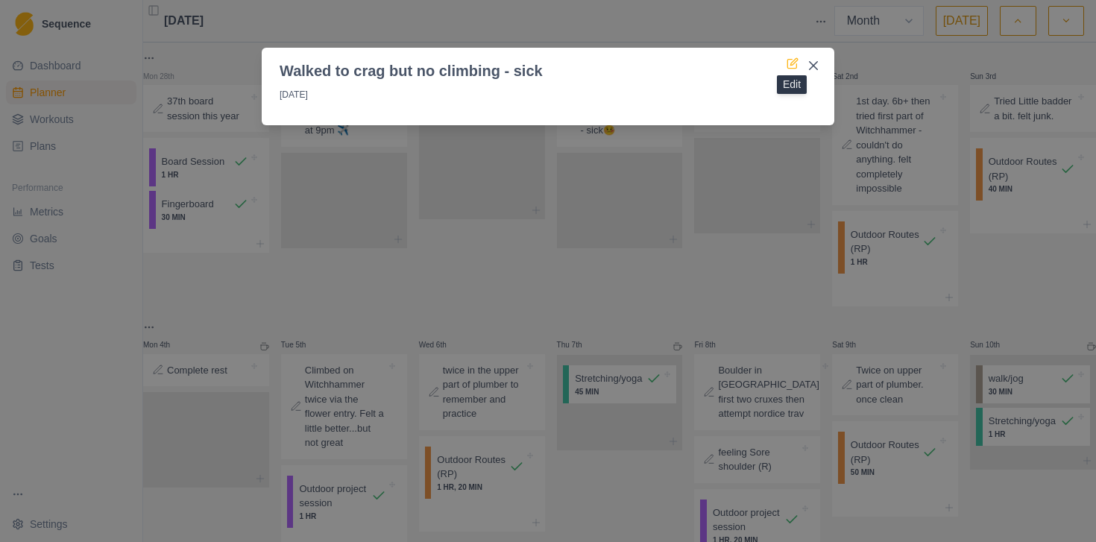
click at [792, 65] on icon at bounding box center [794, 61] width 7 height 7
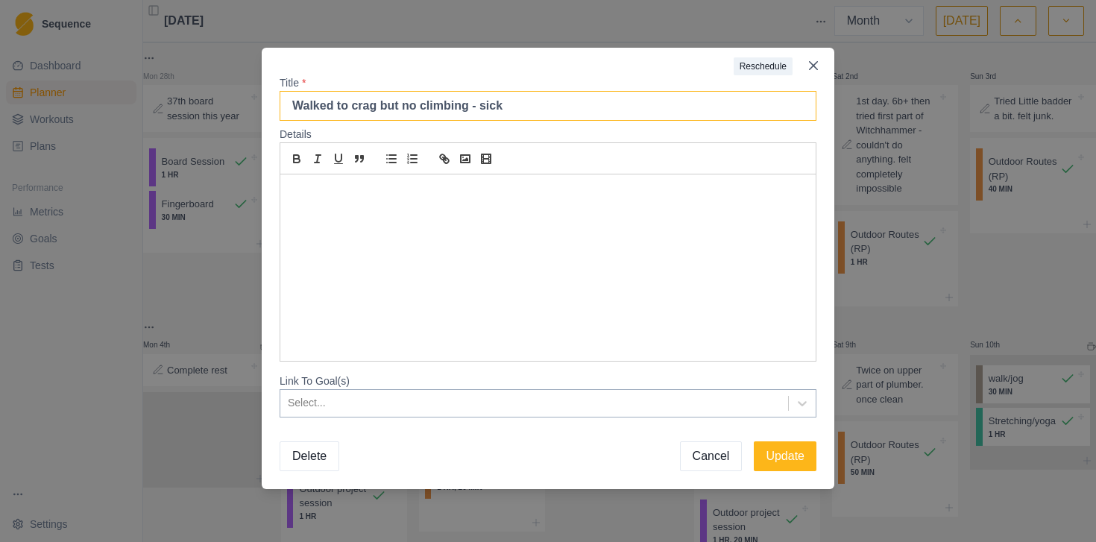
click at [587, 107] on input "Walked to crag but no climbing - sick" at bounding box center [548, 106] width 537 height 30
type input "Walked to crag but no climbing - sick😷"
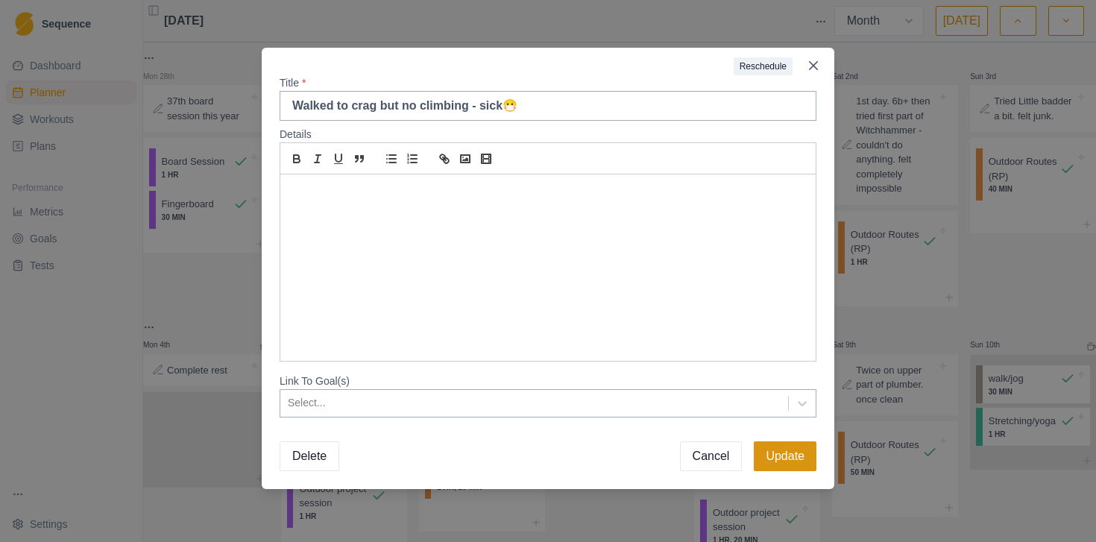
click at [788, 456] on button "Update" at bounding box center [785, 457] width 63 height 30
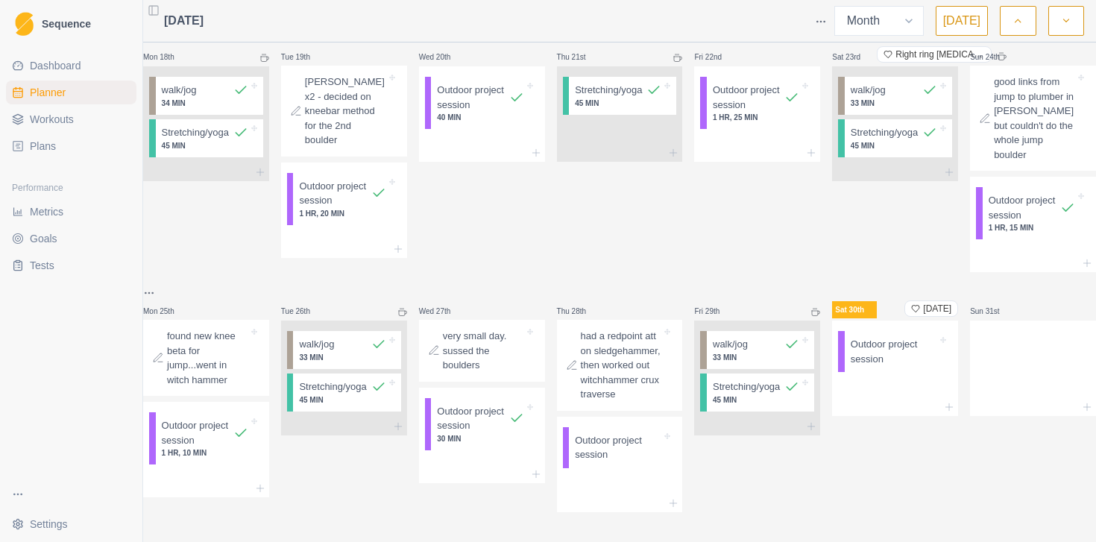
scroll to position [891, 0]
click at [609, 434] on p "Outdoor project session" at bounding box center [618, 447] width 87 height 29
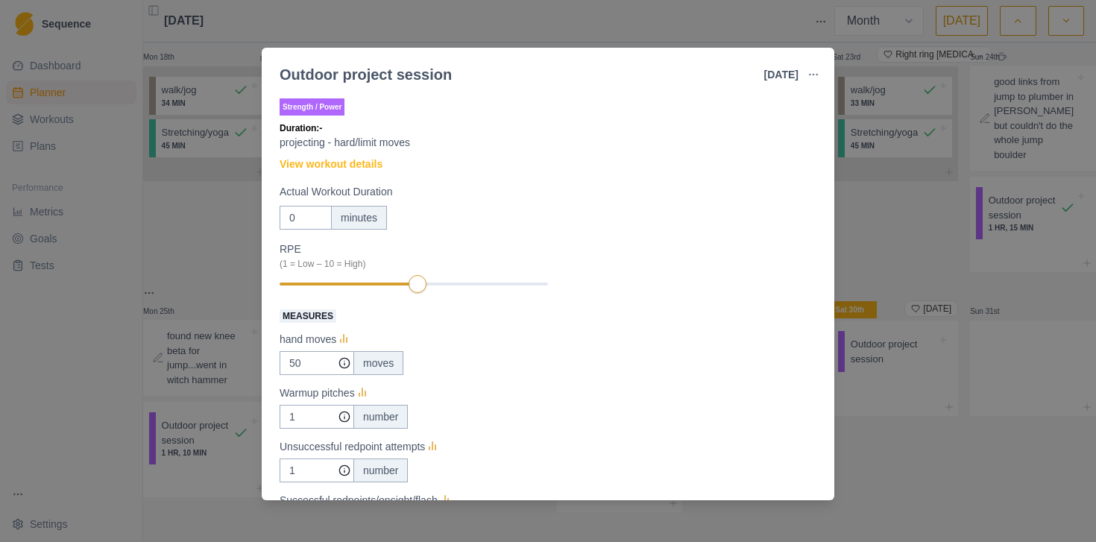
click at [952, 489] on div "Outdoor project session [DATE] Link To Goal View Workout Metrics Edit Original …" at bounding box center [548, 271] width 1096 height 542
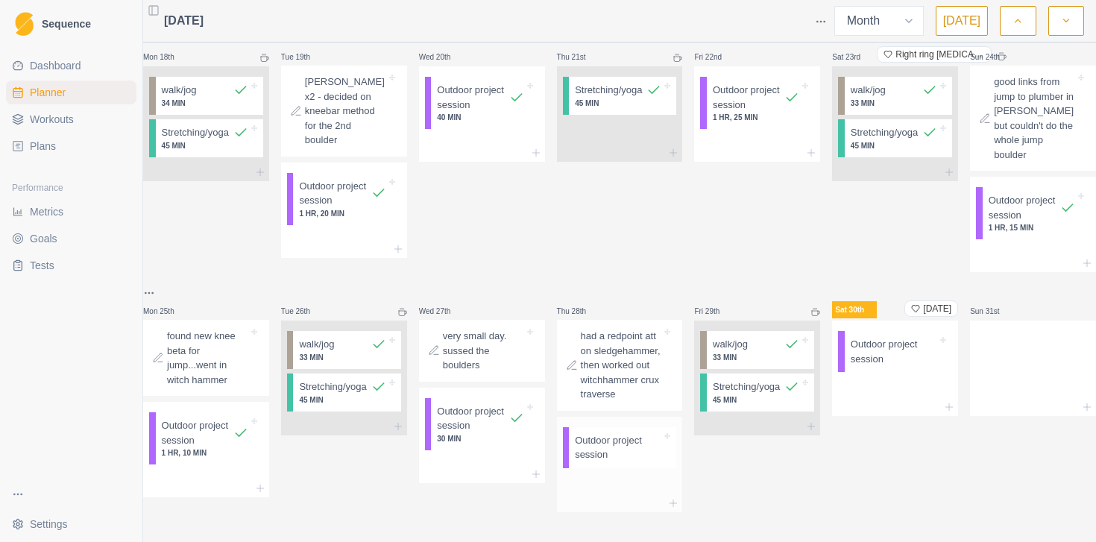
click at [619, 436] on p "Outdoor project session" at bounding box center [618, 447] width 87 height 29
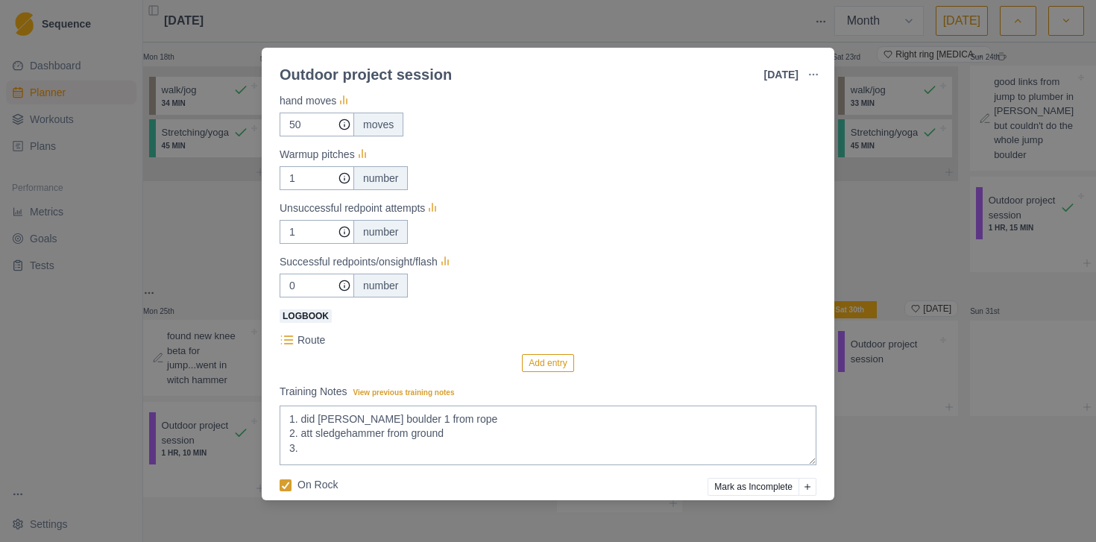
scroll to position [300, 0]
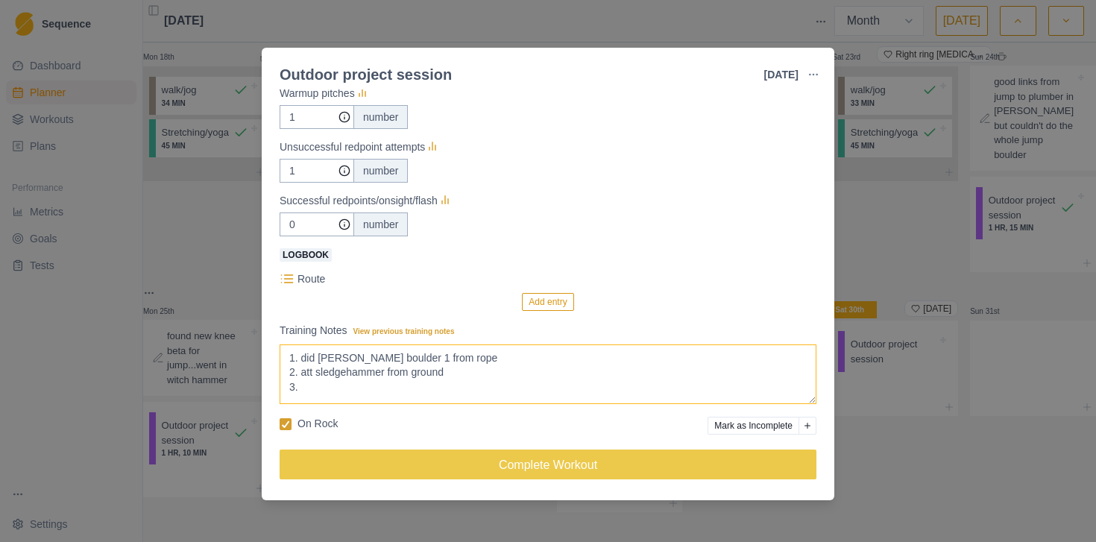
click at [497, 373] on textarea "1. did [PERSON_NAME] boulder 1 from rope 2. att sledgehammer from ground 3." at bounding box center [548, 375] width 537 height 60
click at [445, 384] on textarea "1. did [PERSON_NAME] boulder 1 from rope 2. att sledgehammer from ground 3." at bounding box center [548, 375] width 537 height 60
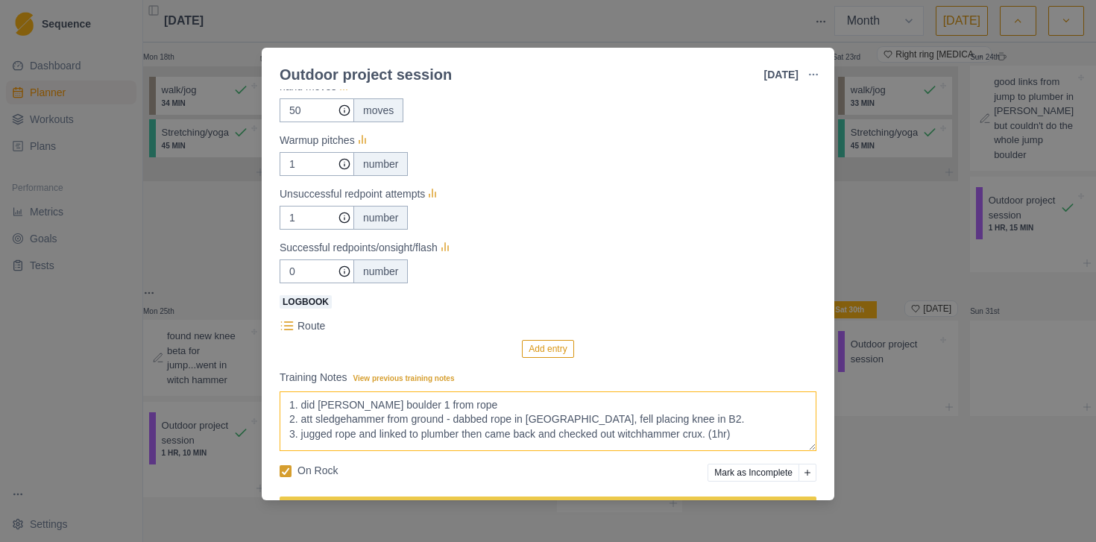
scroll to position [234, 0]
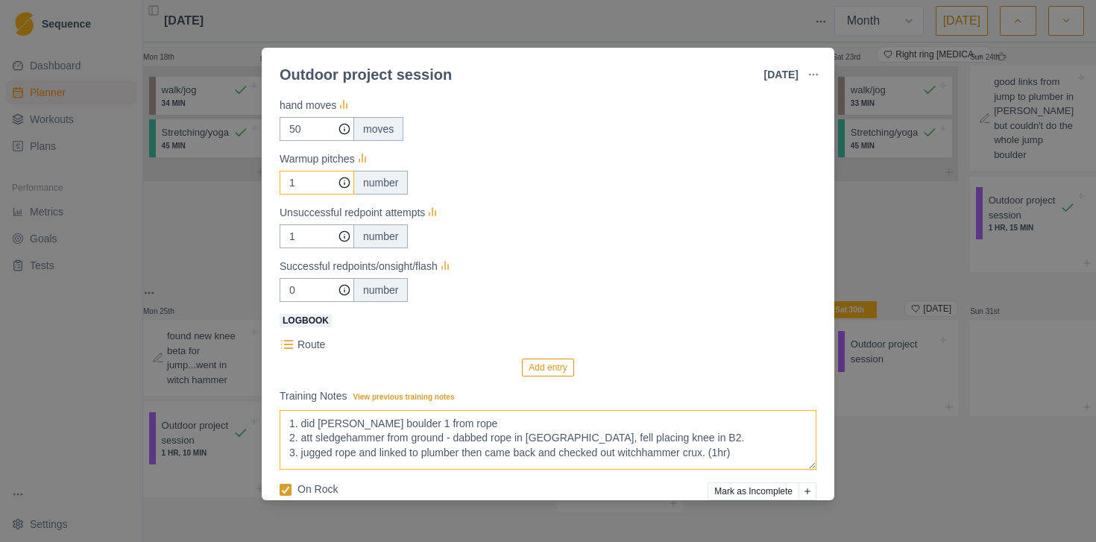
type textarea "1. did [PERSON_NAME] boulder 1 from rope 2. att sledgehammer from ground - dabb…"
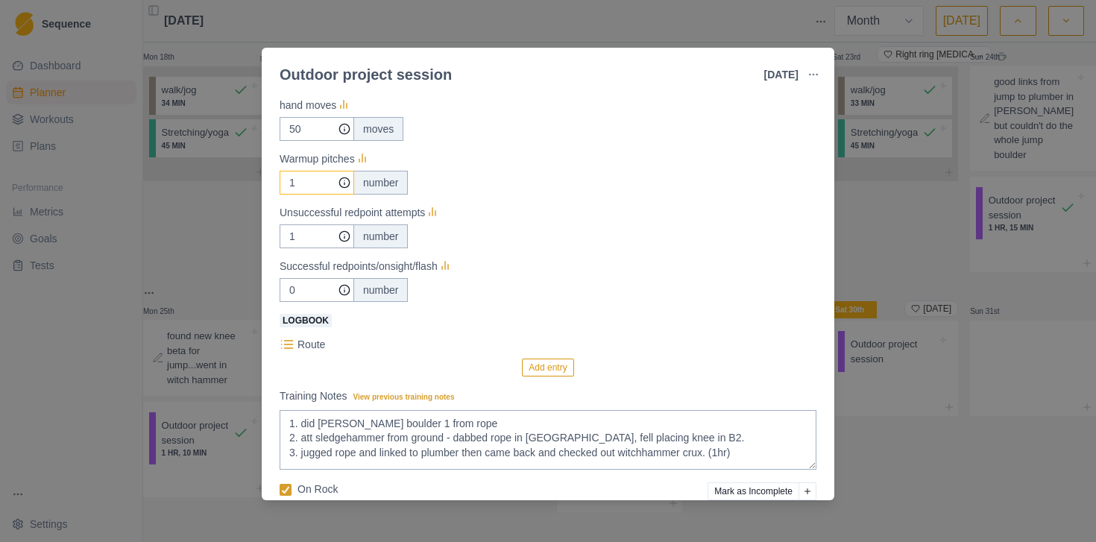
click at [303, 141] on input "1" at bounding box center [317, 129] width 75 height 24
click at [298, 141] on input "1" at bounding box center [317, 129] width 75 height 24
type input "1"
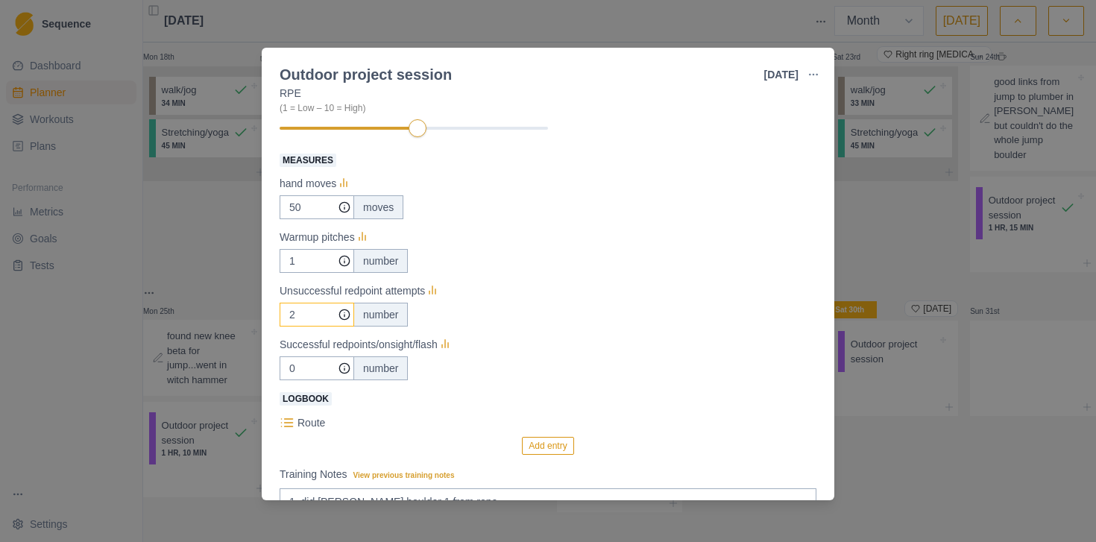
scroll to position [151, 0]
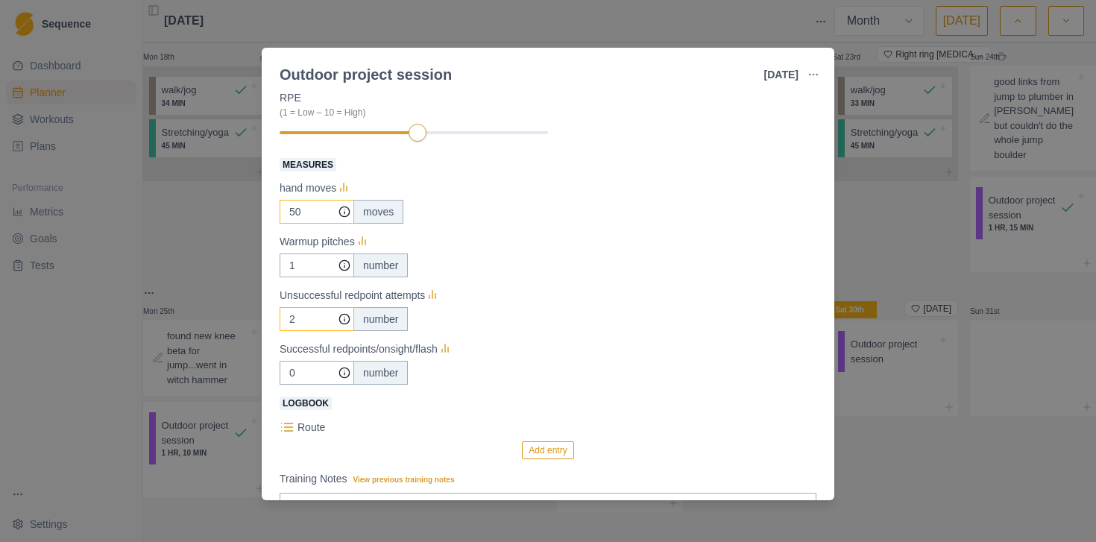
type input "2"
click at [312, 213] on input "50" at bounding box center [317, 212] width 75 height 24
click at [477, 133] on div at bounding box center [384, 132] width 209 height 3
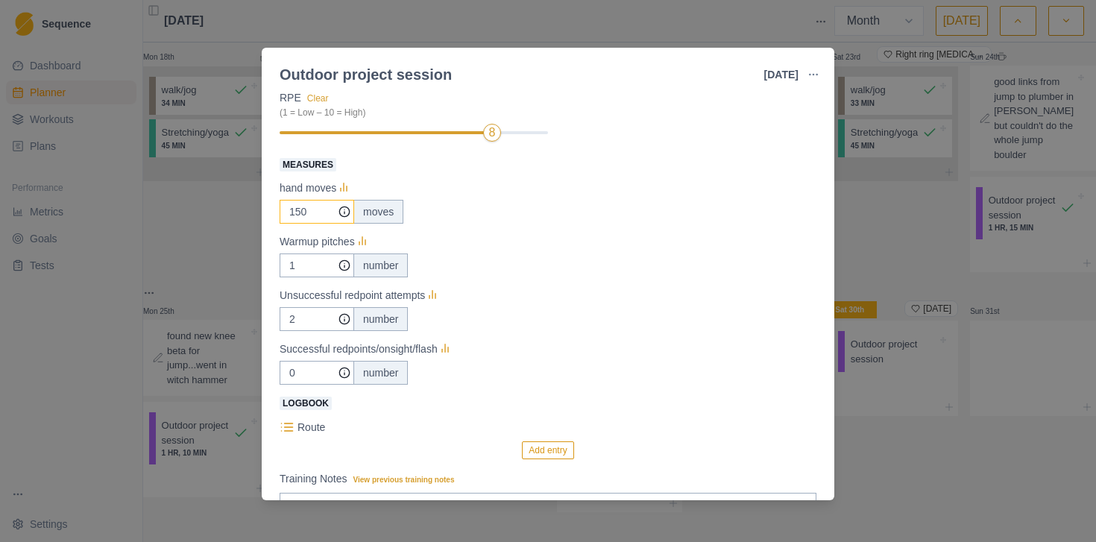
click at [477, 133] on div at bounding box center [384, 132] width 209 height 3
click at [480, 133] on div "8" at bounding box center [414, 133] width 268 height 10
click at [480, 133] on div at bounding box center [384, 132] width 209 height 3
click at [476, 133] on div at bounding box center [384, 132] width 209 height 3
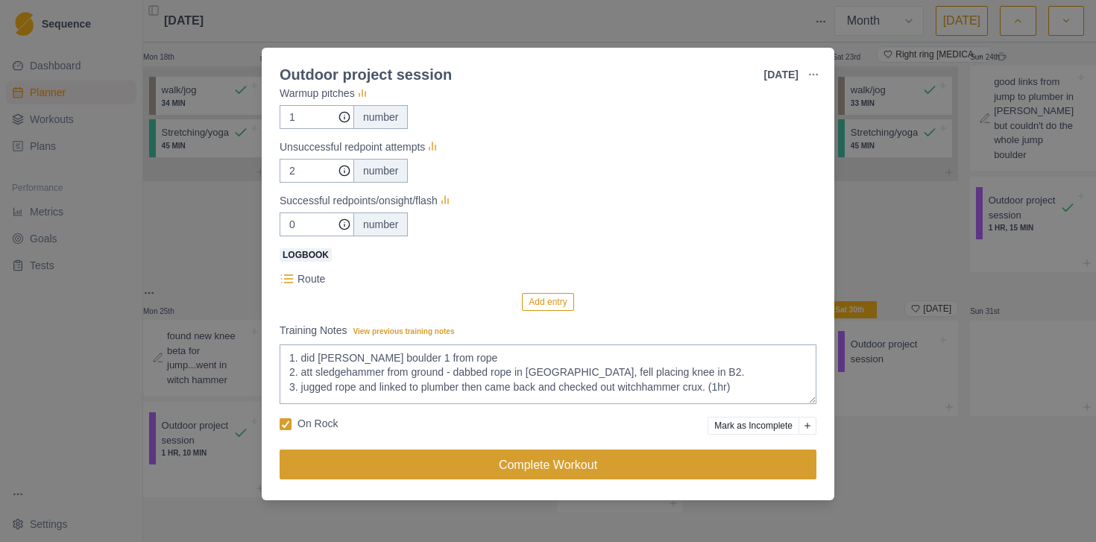
type input "150"
click at [486, 459] on button "Complete Workout" at bounding box center [548, 465] width 537 height 30
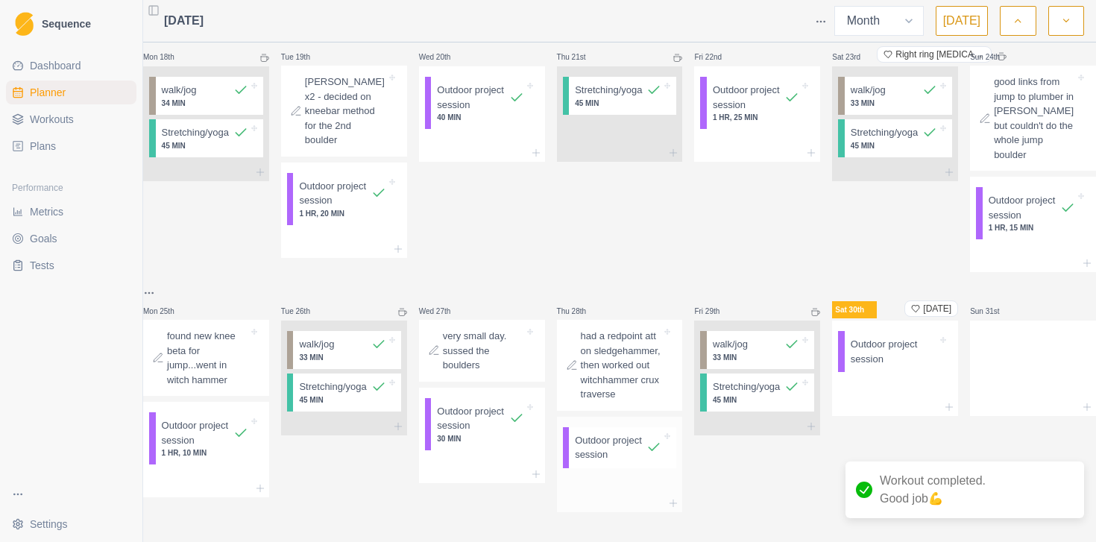
click at [609, 436] on p "Outdoor project session" at bounding box center [611, 447] width 72 height 29
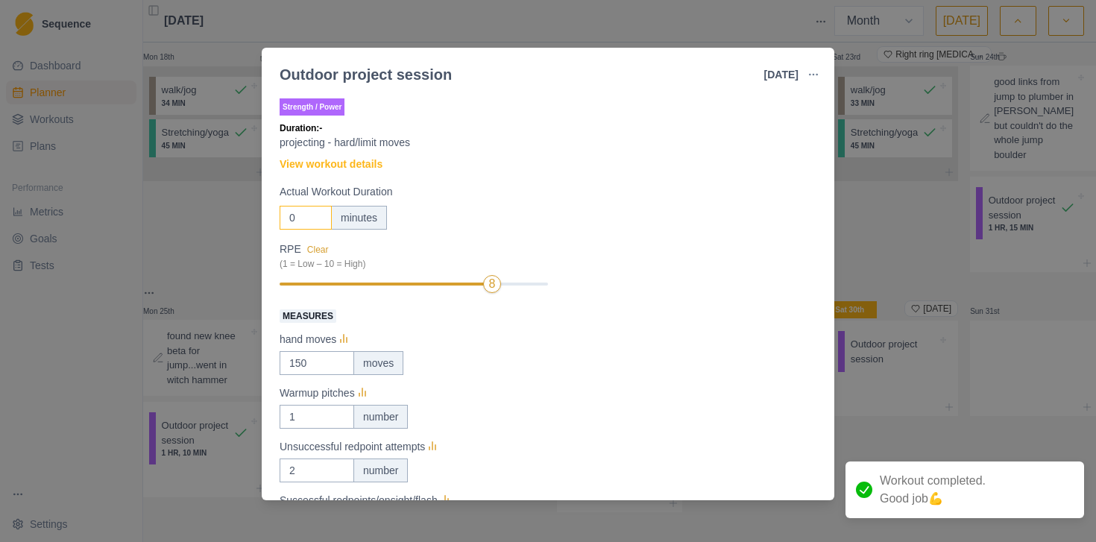
click at [293, 219] on input "0" at bounding box center [306, 218] width 52 height 24
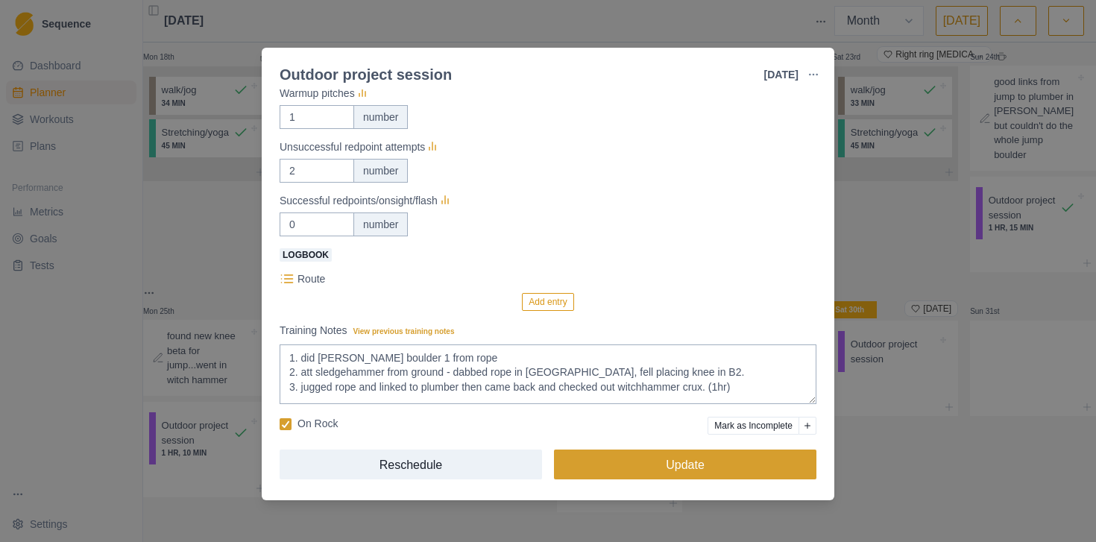
type input "85"
click at [582, 471] on button "Update" at bounding box center [685, 465] width 263 height 30
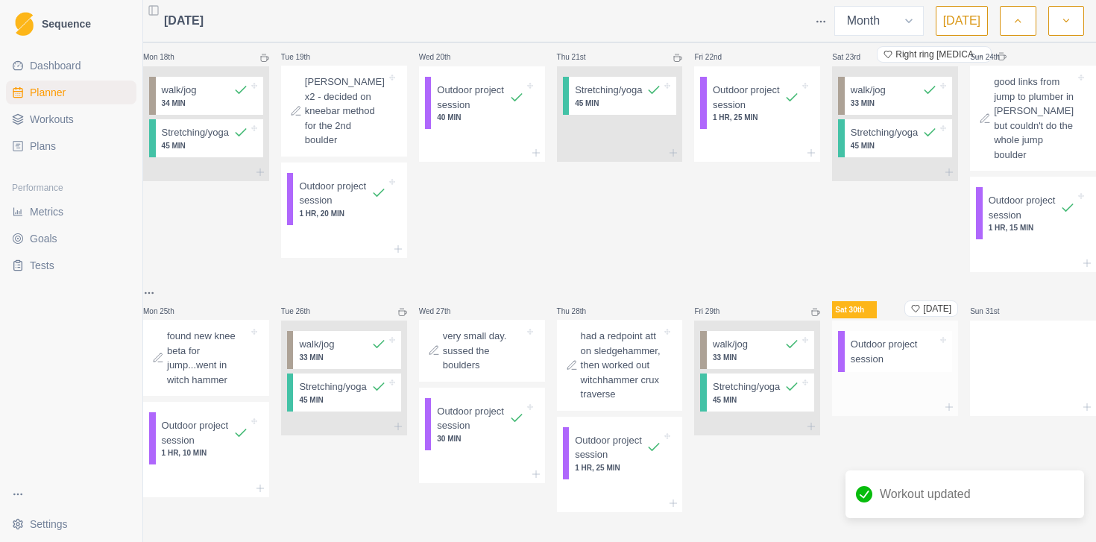
click at [879, 337] on p "Outdoor project session" at bounding box center [894, 351] width 87 height 29
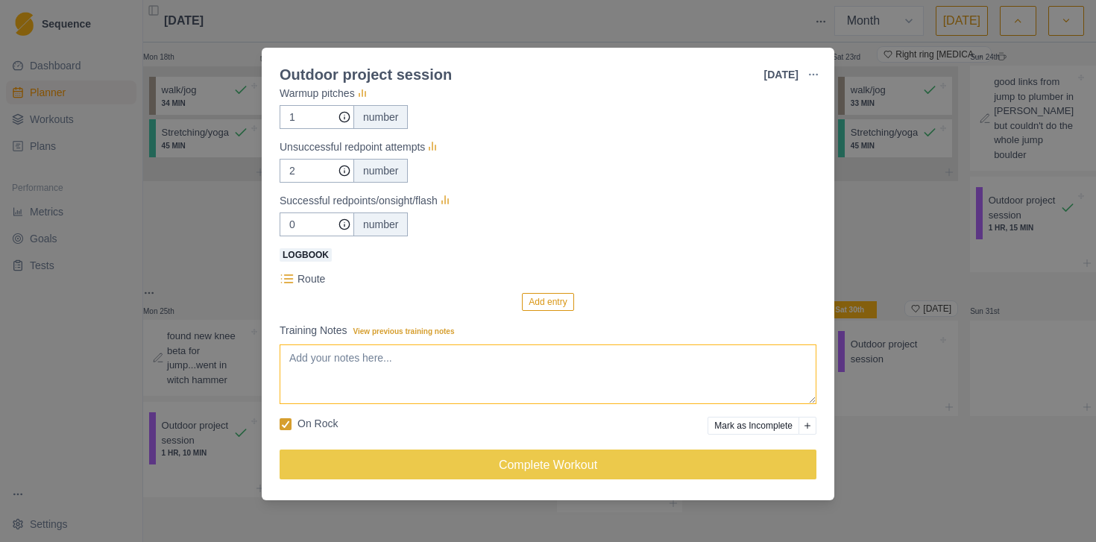
click at [544, 353] on textarea "Training Notes View previous training notes" at bounding box center [548, 375] width 537 height 60
type textarea "1"
click at [861, 449] on div "Outdoor project session [DATE] Link To Goal View Workout Metrics Edit Original …" at bounding box center [548, 271] width 1096 height 542
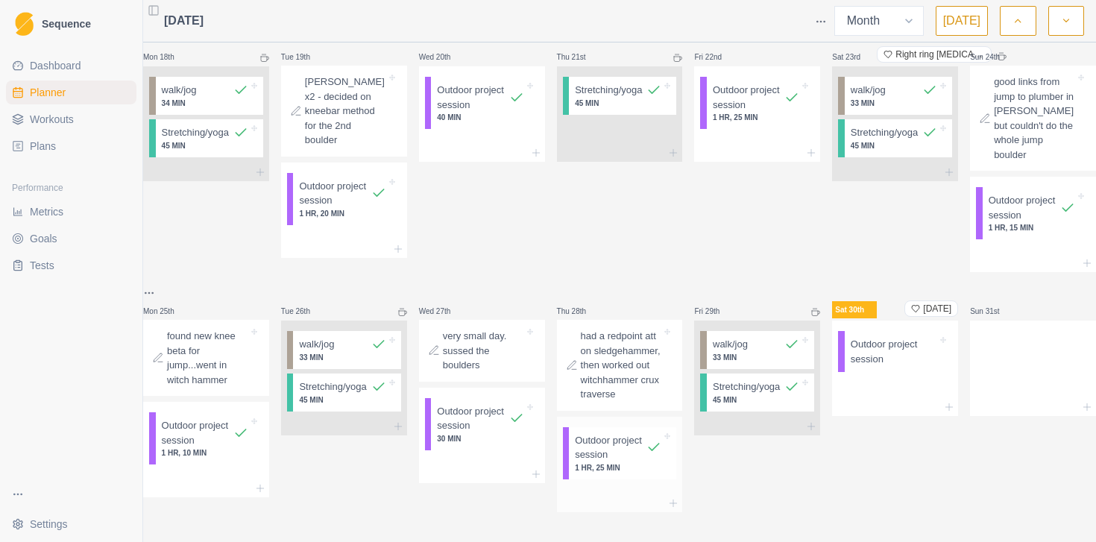
click at [610, 433] on p "Outdoor project session" at bounding box center [611, 447] width 72 height 29
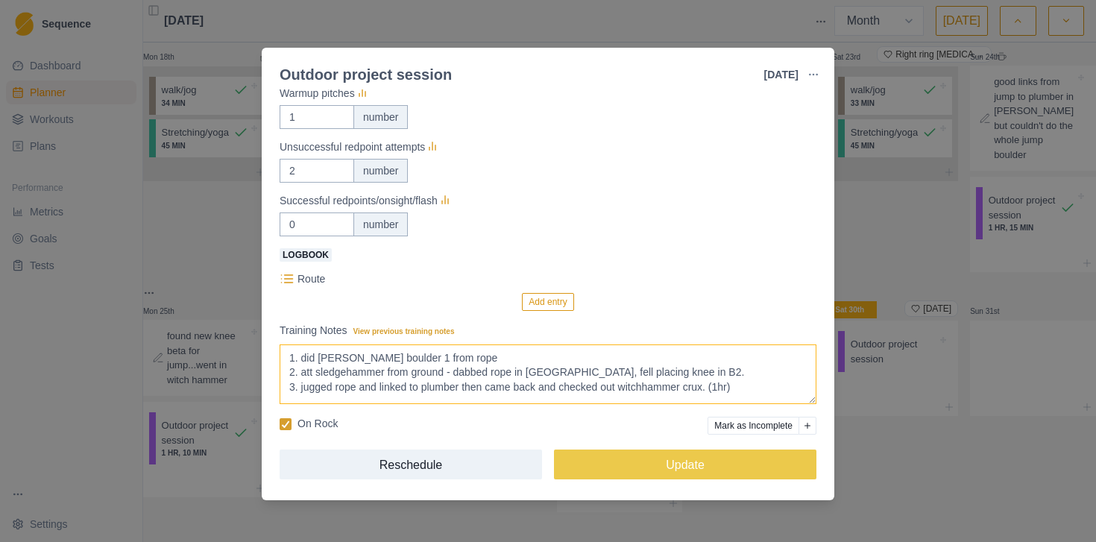
click at [461, 382] on textarea "1. did [PERSON_NAME] boulder 1 from rope 2. att sledgehammer from ground - dabb…" at bounding box center [548, 375] width 537 height 60
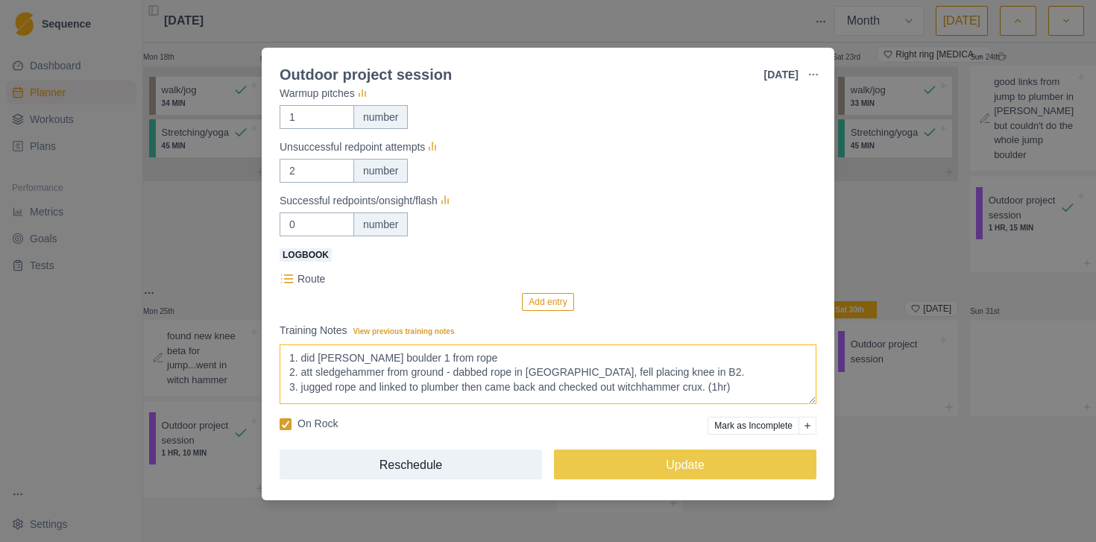
click at [461, 382] on textarea "1. did [PERSON_NAME] boulder 1 from rope 2. att sledgehammer from ground - dabb…" at bounding box center [548, 375] width 537 height 60
click at [774, 384] on textarea "1. did [PERSON_NAME] boulder 1 from rope 2. att sledgehammer from ground - dabb…" at bounding box center [548, 375] width 537 height 60
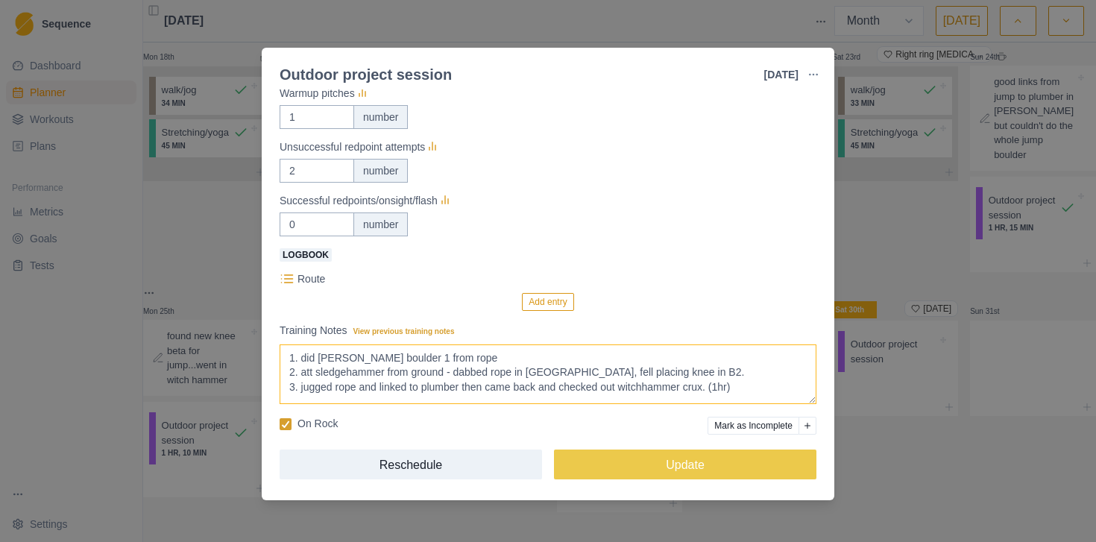
drag, startPoint x: 774, startPoint y: 384, endPoint x: 223, endPoint y: 352, distance: 552.1
click at [223, 352] on div "Outdoor project session [DATE] Link To Goal View Workout Metrics Edit Original …" at bounding box center [548, 271] width 1096 height 542
click at [906, 462] on div "Outdoor project session [DATE] Link To Goal View Workout Metrics Edit Original …" at bounding box center [548, 271] width 1096 height 542
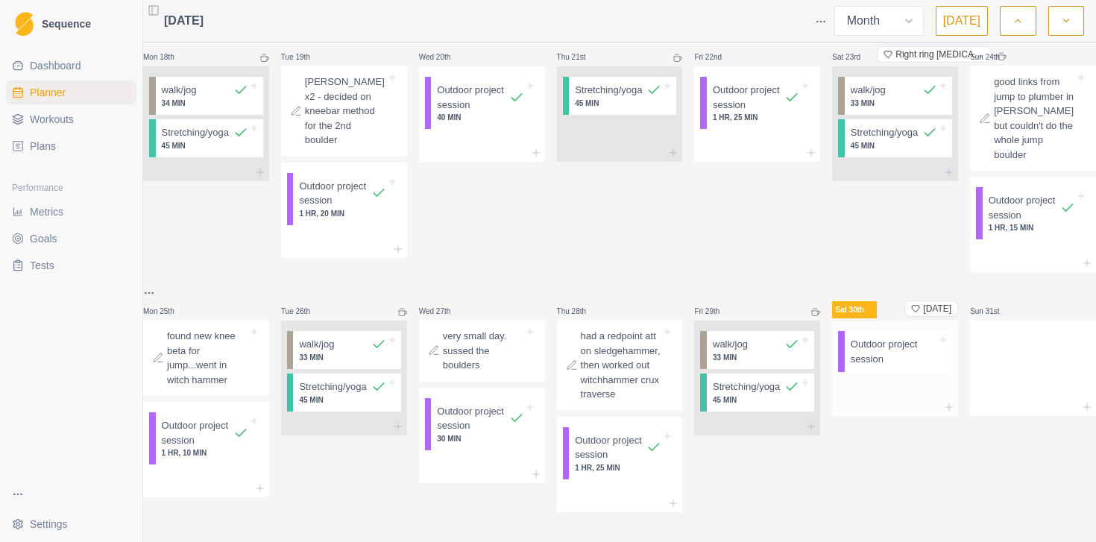
click at [893, 337] on p "Outdoor project session" at bounding box center [894, 351] width 87 height 29
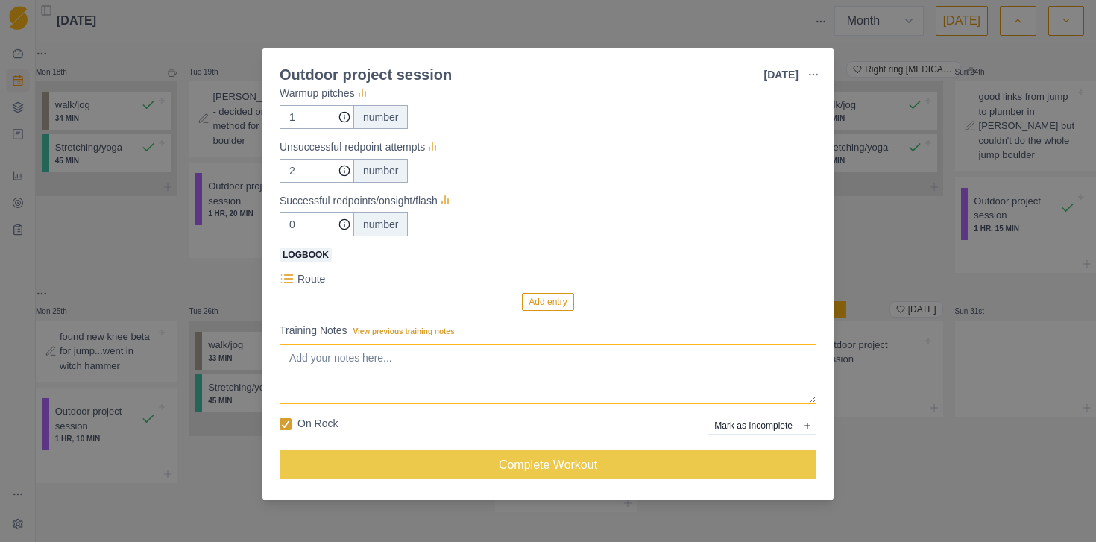
scroll to position [812, 0]
paste textarea "1. did [PERSON_NAME] boulder 1 from rope 2. att sledgehammer from ground - dabb…"
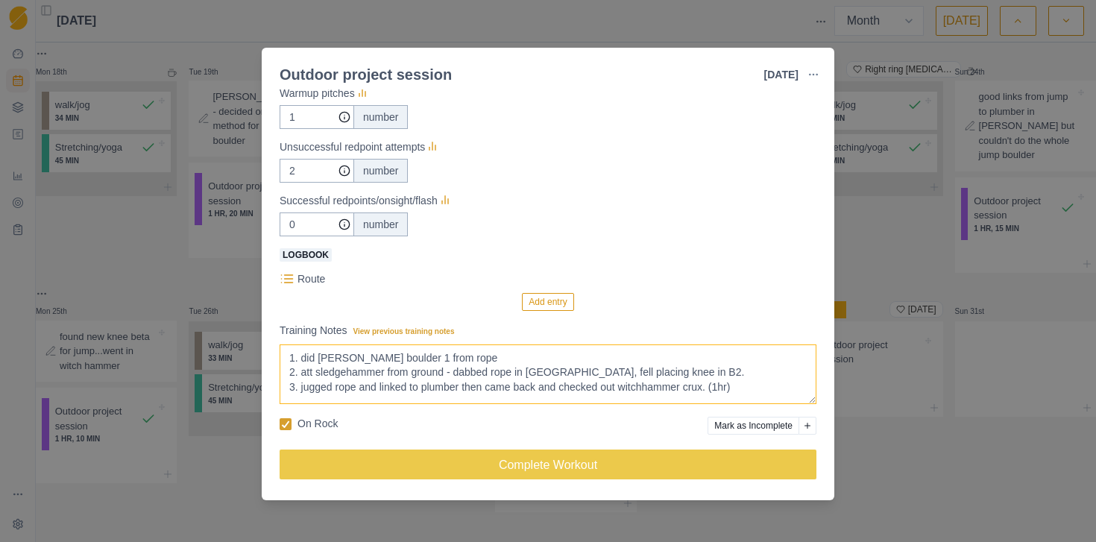
drag, startPoint x: 464, startPoint y: 374, endPoint x: 588, endPoint y: 374, distance: 124.5
click at [588, 374] on textarea "1" at bounding box center [548, 375] width 537 height 60
drag, startPoint x: 571, startPoint y: 371, endPoint x: 518, endPoint y: 374, distance: 52.3
click at [518, 374] on textarea "1" at bounding box center [548, 375] width 537 height 60
click at [724, 389] on textarea "1" at bounding box center [548, 375] width 537 height 60
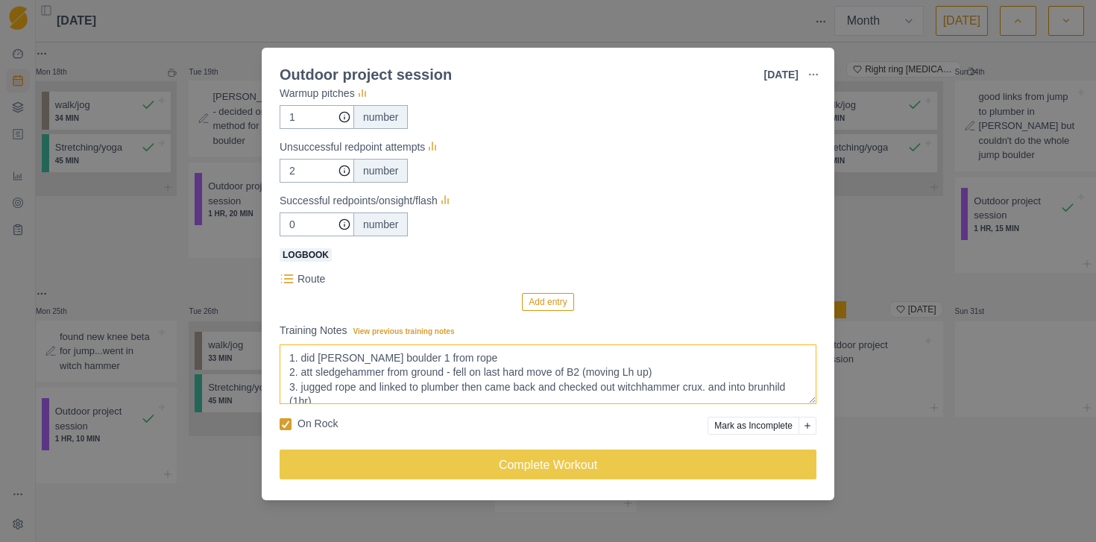
scroll to position [4, 0]
click at [725, 383] on textarea "1" at bounding box center [548, 375] width 537 height 60
click at [743, 383] on textarea "1" at bounding box center [548, 375] width 537 height 60
click at [627, 398] on textarea "1" at bounding box center [548, 375] width 537 height 60
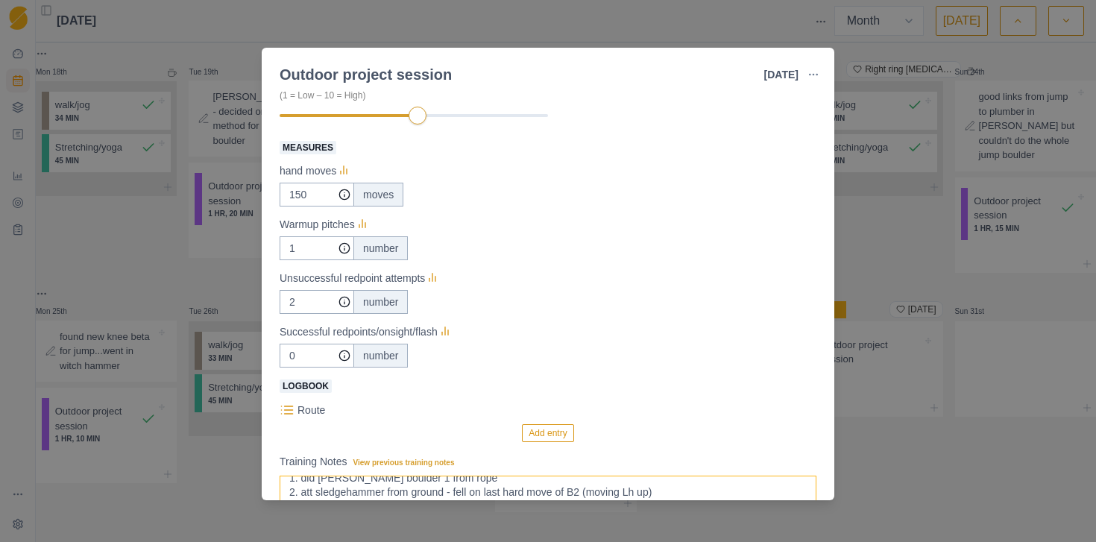
scroll to position [168, 0]
type textarea "1. did [PERSON_NAME] boulder 1 from rope 2. att sledgehammer from ground - fell…"
click at [307, 195] on input "150" at bounding box center [317, 195] width 75 height 24
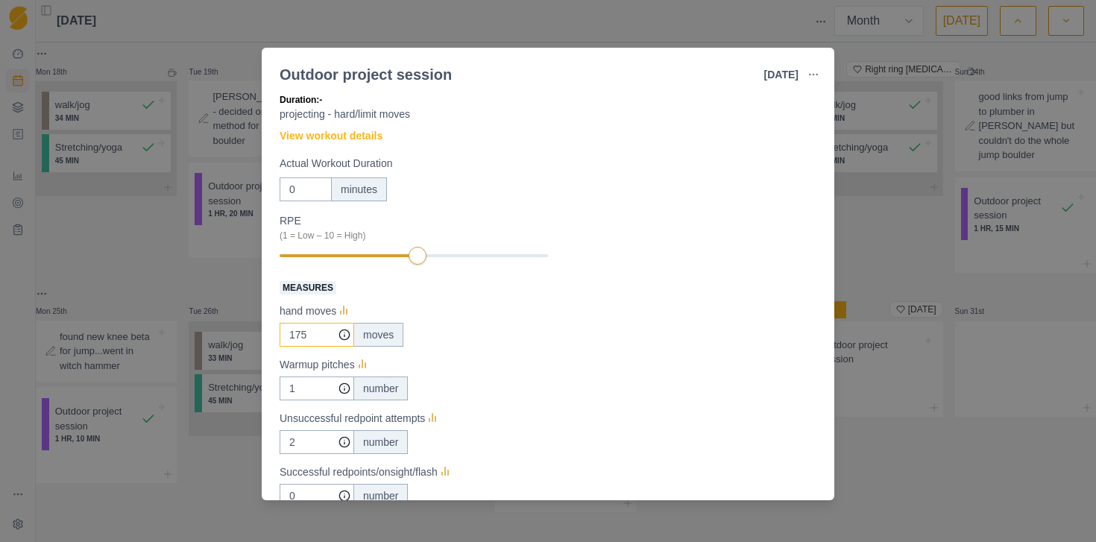
scroll to position [17, 0]
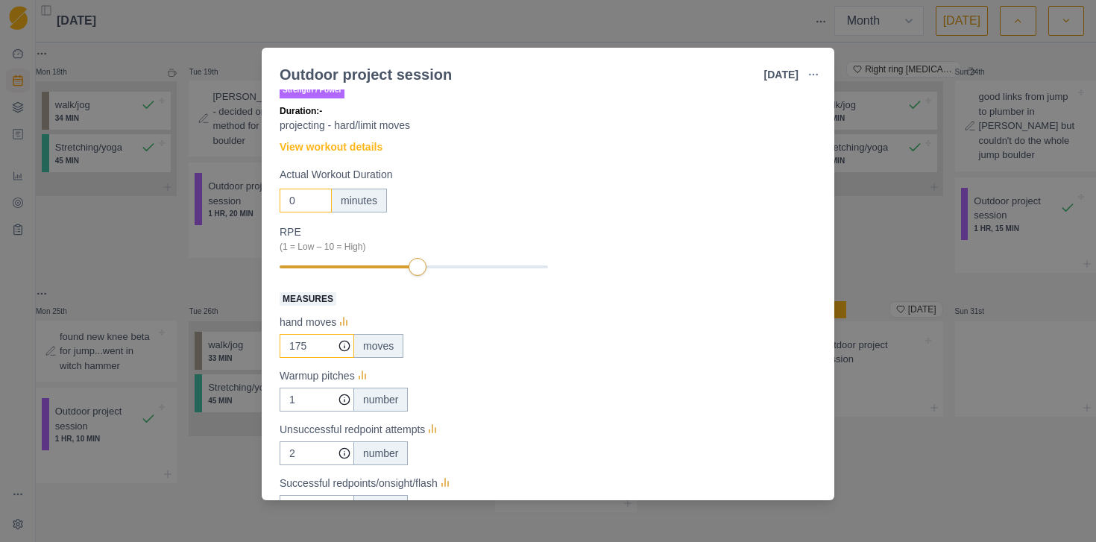
type input "175"
click at [298, 201] on input "0" at bounding box center [306, 201] width 52 height 24
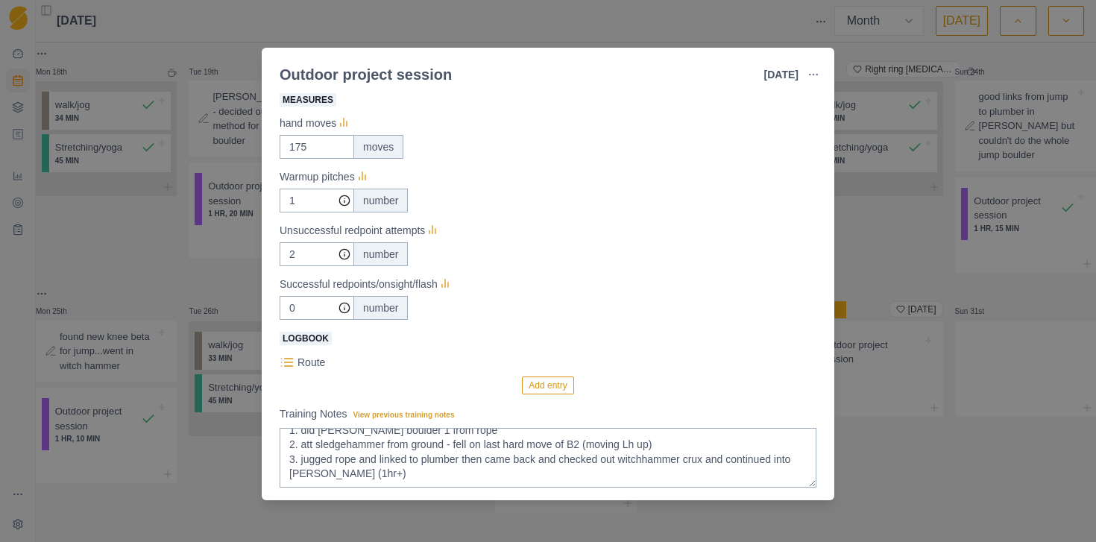
scroll to position [300, 0]
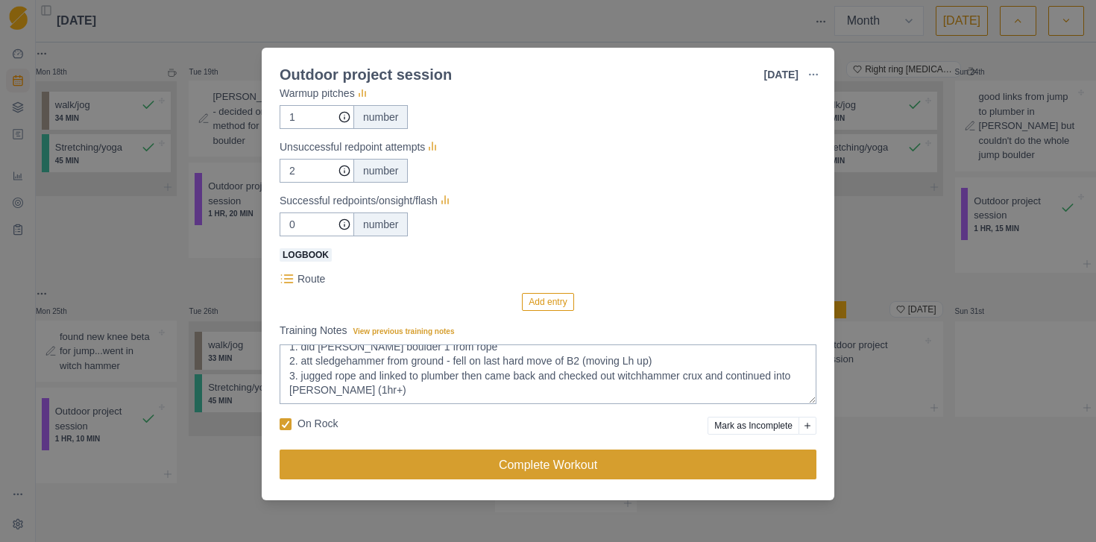
type input "90"
click at [487, 465] on button "Complete Workout" at bounding box center [548, 465] width 537 height 30
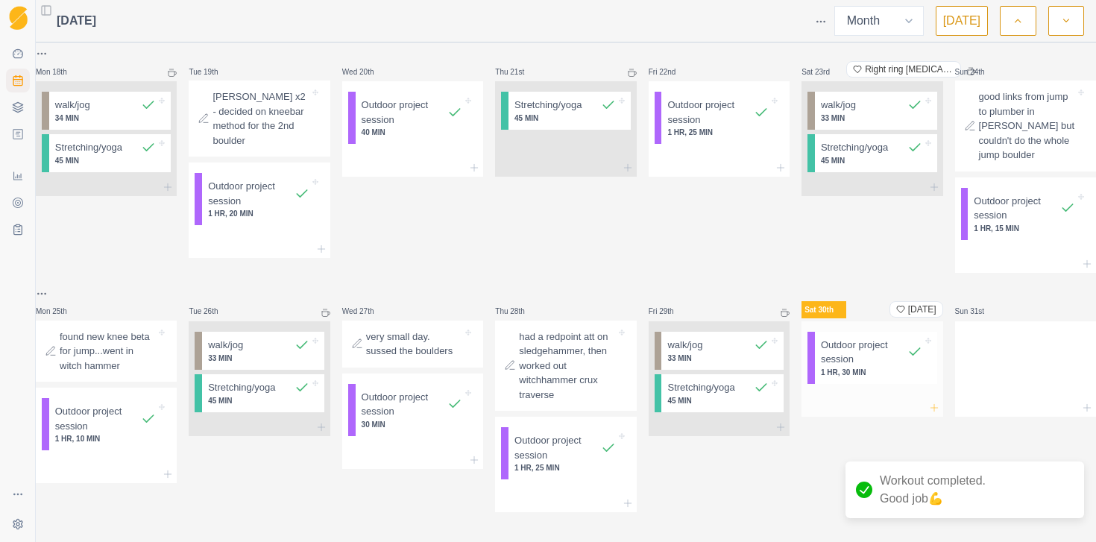
click at [929, 402] on icon at bounding box center [935, 408] width 12 height 12
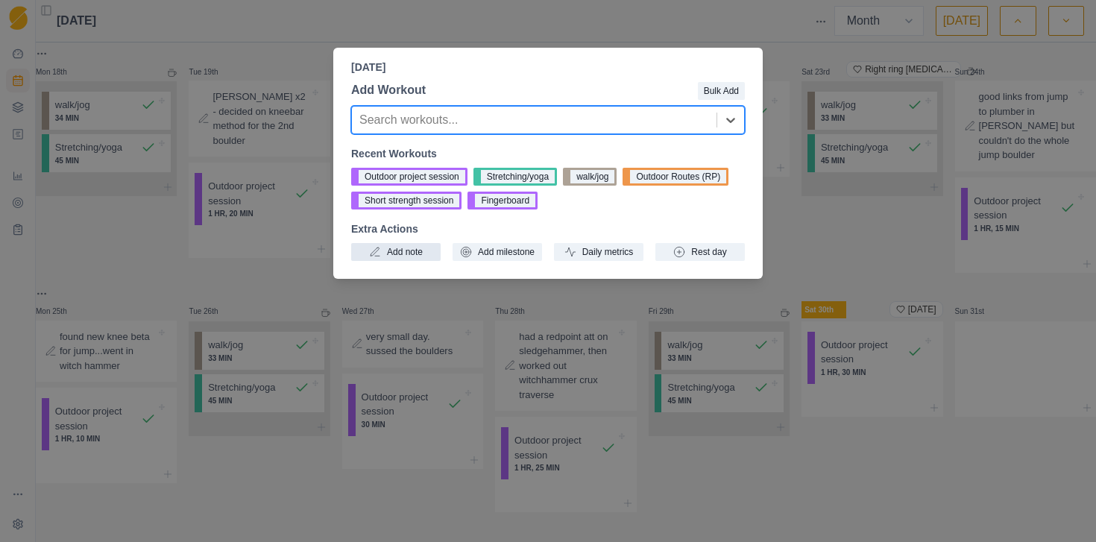
click at [390, 260] on button "Add note" at bounding box center [395, 252] width 89 height 18
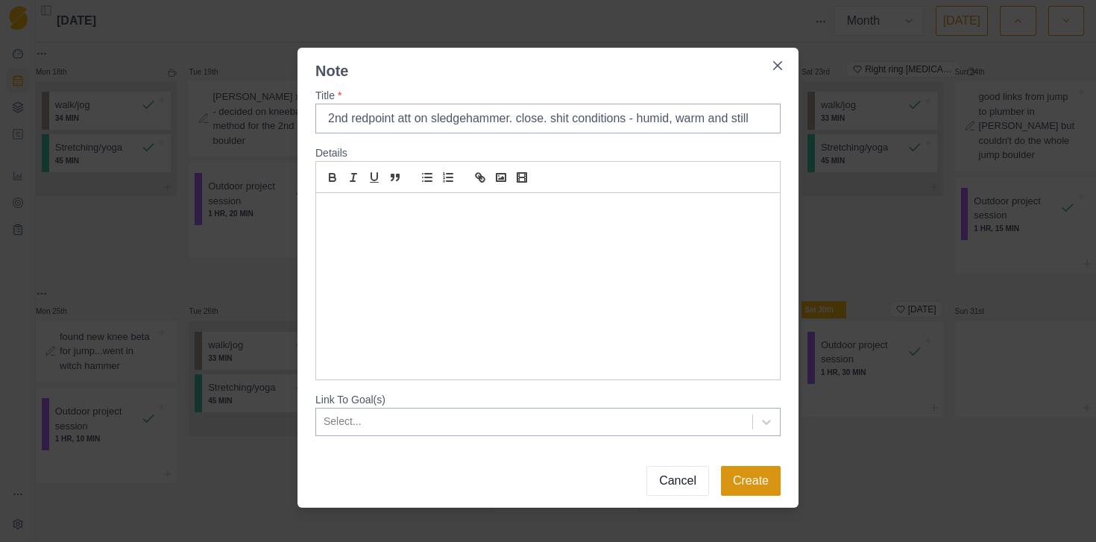
type input "2nd redpoint att on sledgehammer. close. shit conditions - humid, warm and still"
click at [770, 487] on button "Create" at bounding box center [751, 481] width 60 height 30
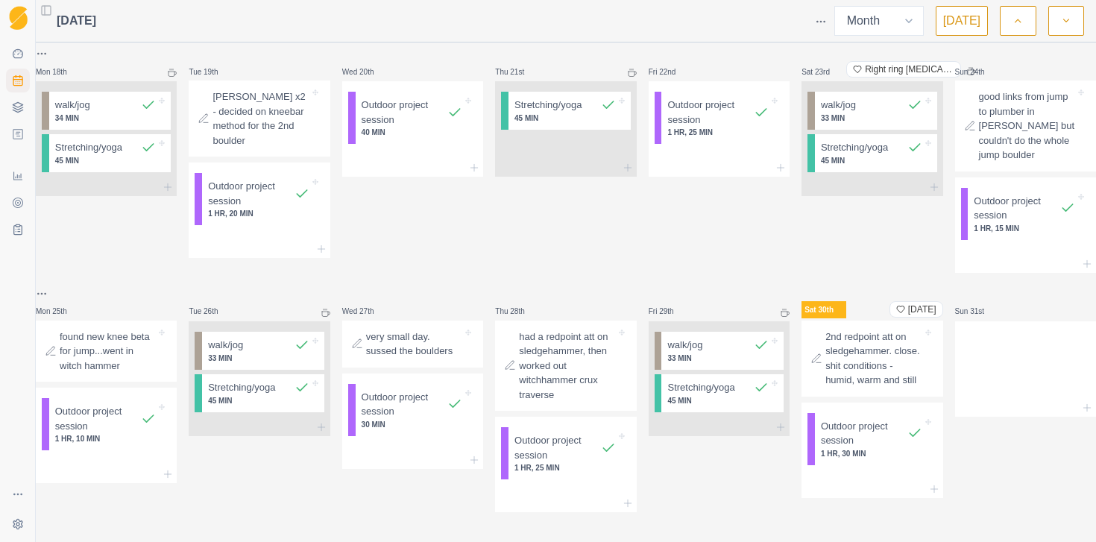
click at [823, 21] on html "Sequence Dashboard Planner Workouts Plans Performance Metrics Goals Tests Setti…" at bounding box center [548, 271] width 1096 height 542
click at [738, 47] on div "Events" at bounding box center [764, 49] width 142 height 24
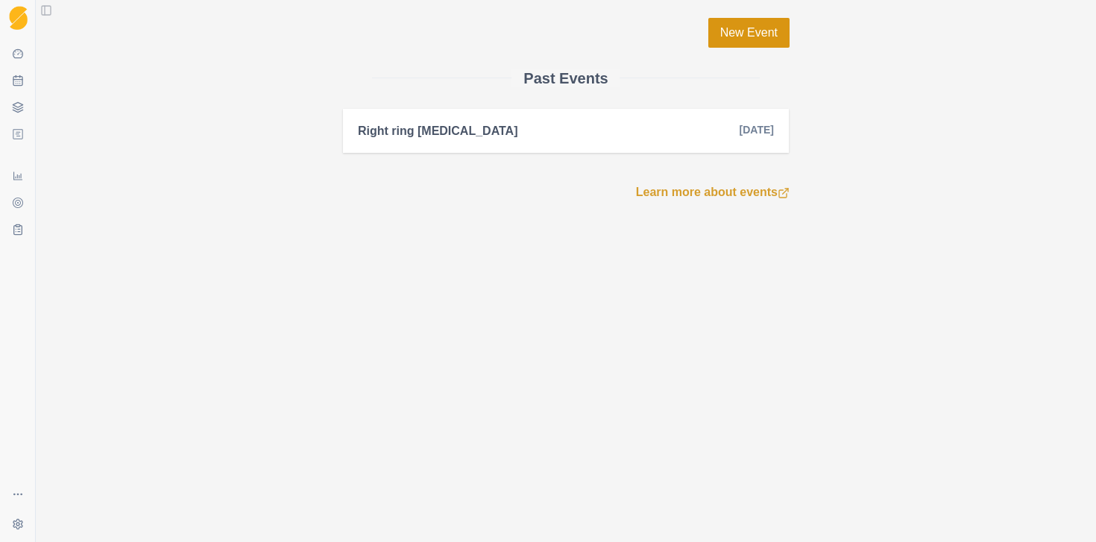
click at [742, 37] on link "New Event" at bounding box center [748, 33] width 81 height 30
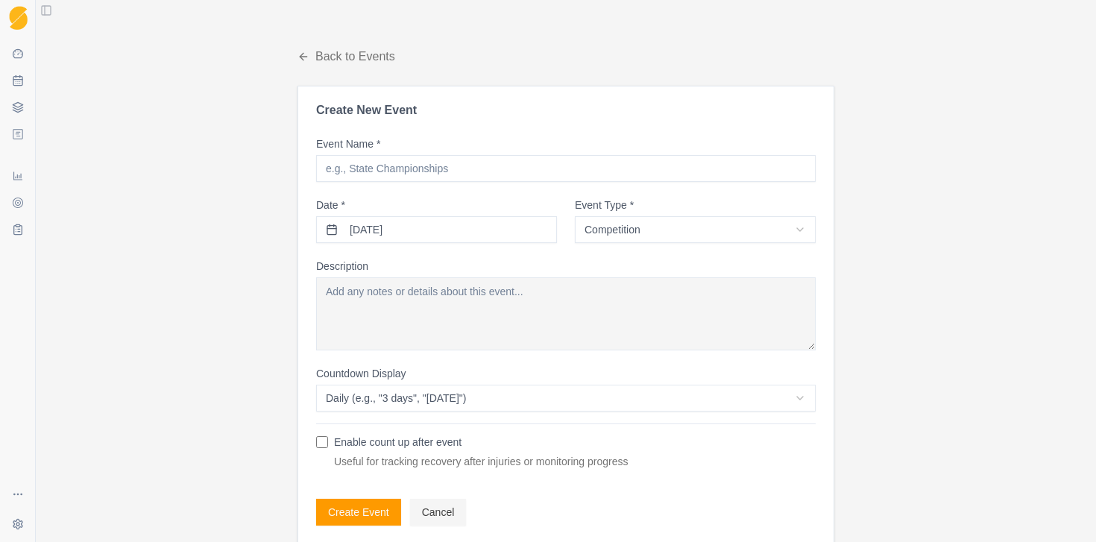
click at [479, 169] on input "Event Name *" at bounding box center [566, 168] width 500 height 27
click at [479, 231] on button "[DATE]" at bounding box center [436, 229] width 241 height 27
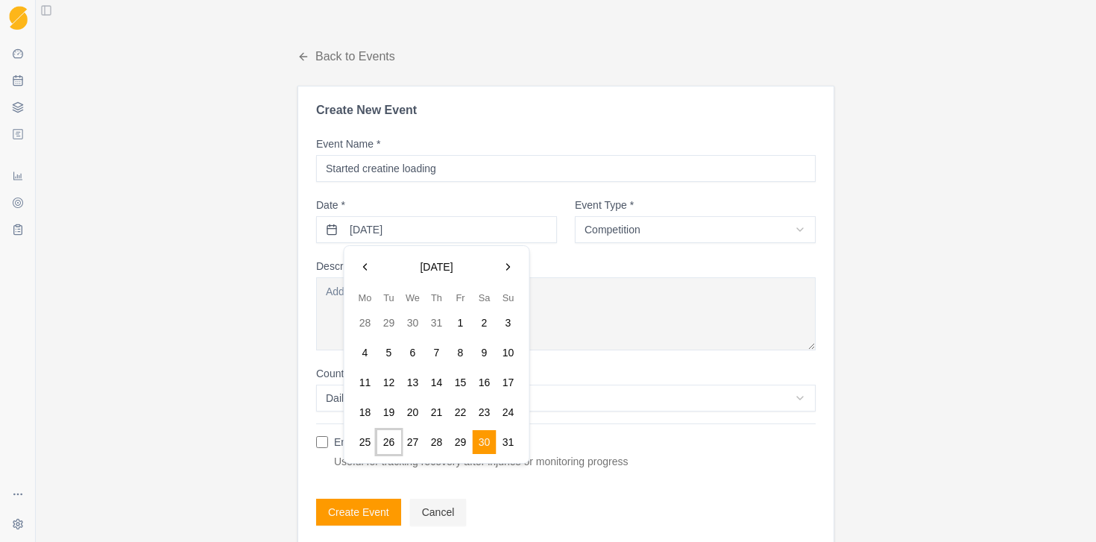
click at [384, 443] on button "26" at bounding box center [389, 442] width 24 height 24
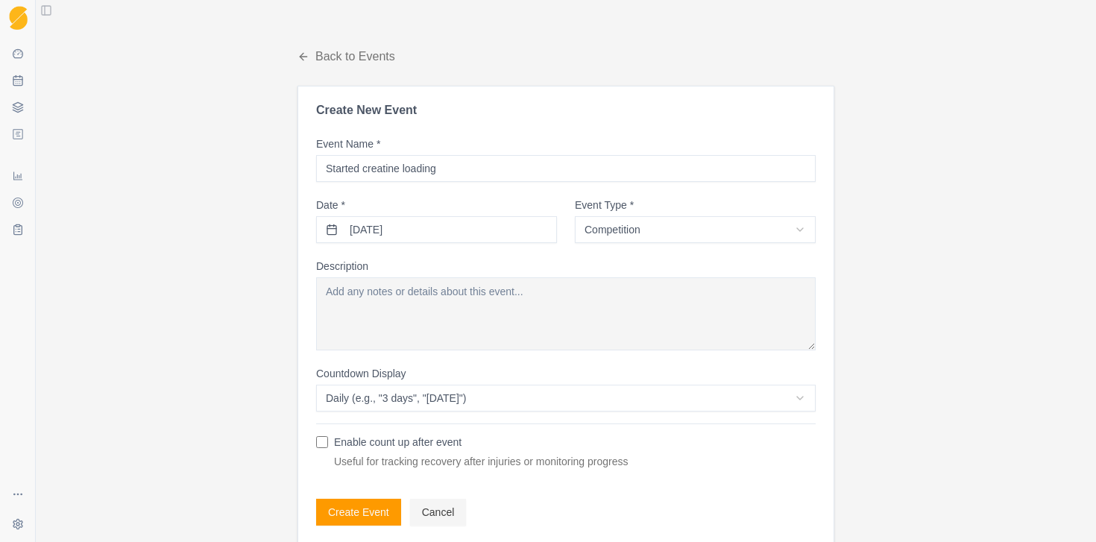
click at [474, 172] on input "Started creatine loading" at bounding box center [566, 168] width 500 height 27
type input "Started creatine loading (5g, 4 times a day)"
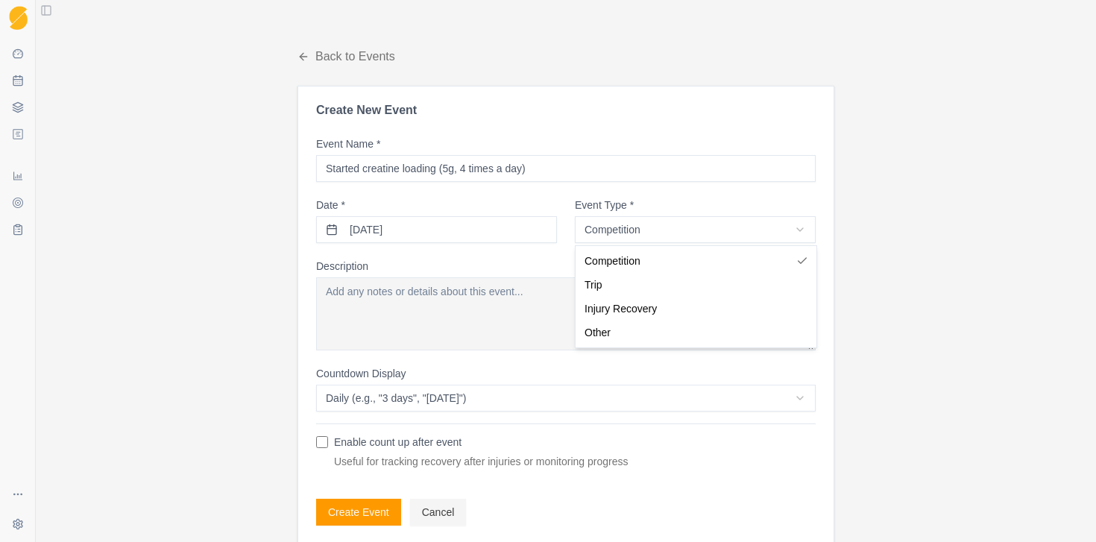
click at [630, 232] on html "Sequence Dashboard Planner Workouts Plans Performance Metrics Goals Tests Setti…" at bounding box center [548, 271] width 1096 height 542
select select "other"
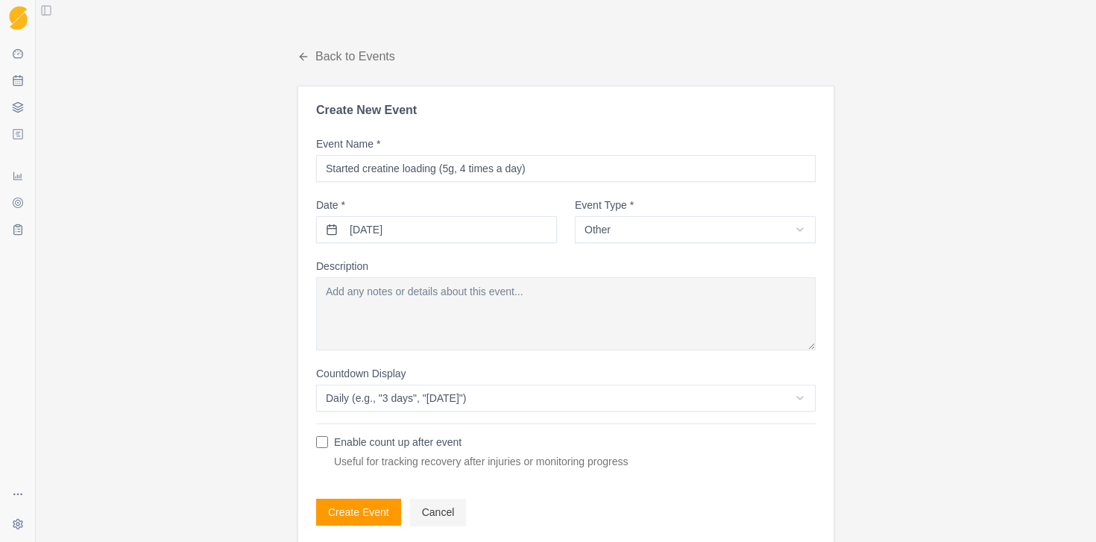
click at [366, 288] on textarea "Description" at bounding box center [566, 313] width 500 height 73
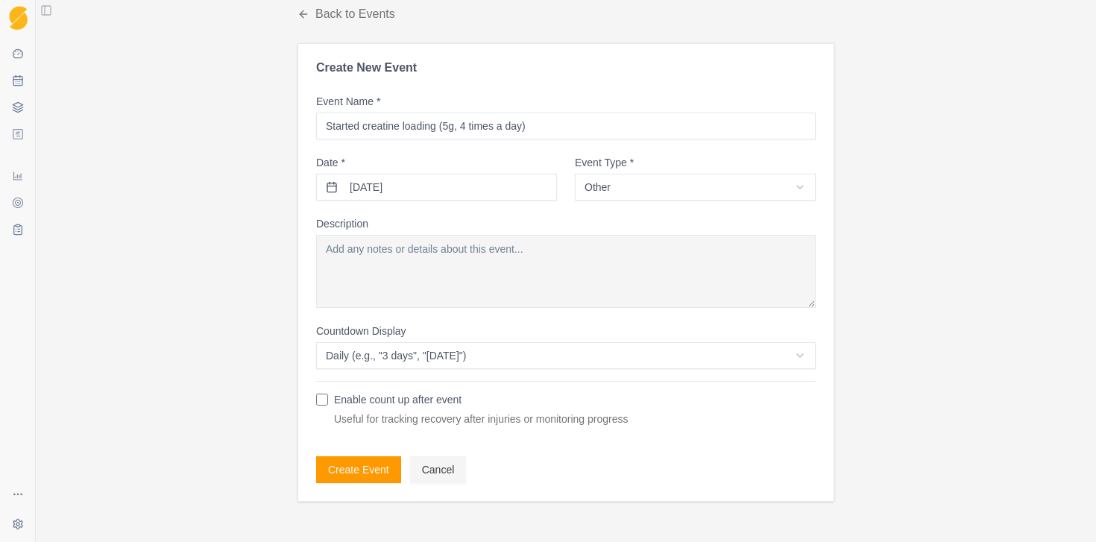
scroll to position [65, 0]
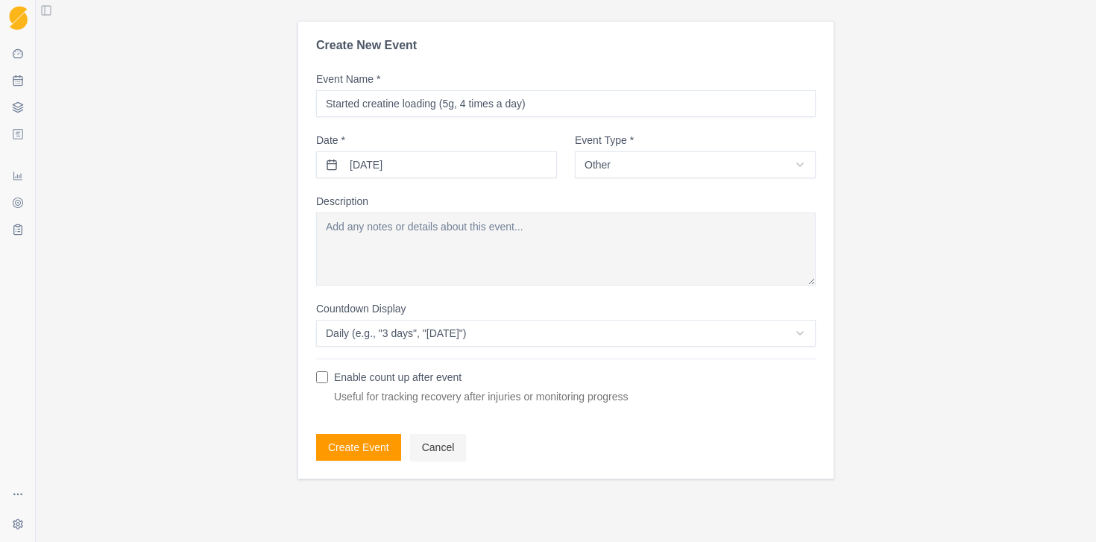
click at [324, 385] on div "Enable count up after event Useful for tracking recovery after injuries or moni…" at bounding box center [566, 387] width 500 height 33
click at [323, 377] on input "Enable count up after event" at bounding box center [322, 377] width 12 height 12
checkbox input "true"
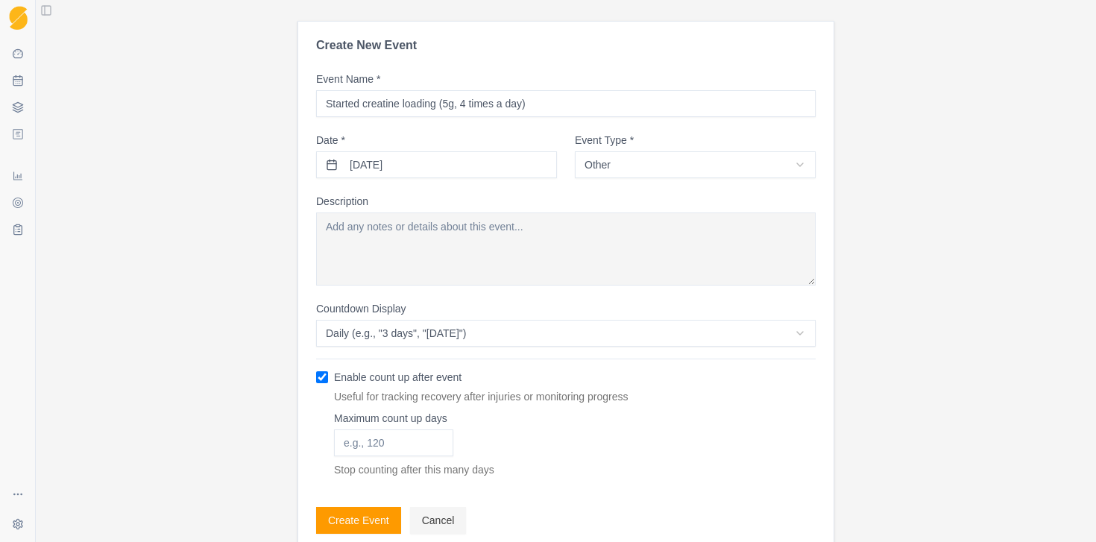
click at [400, 439] on input "Maximum count up days" at bounding box center [393, 443] width 119 height 27
type input "4"
type input "5"
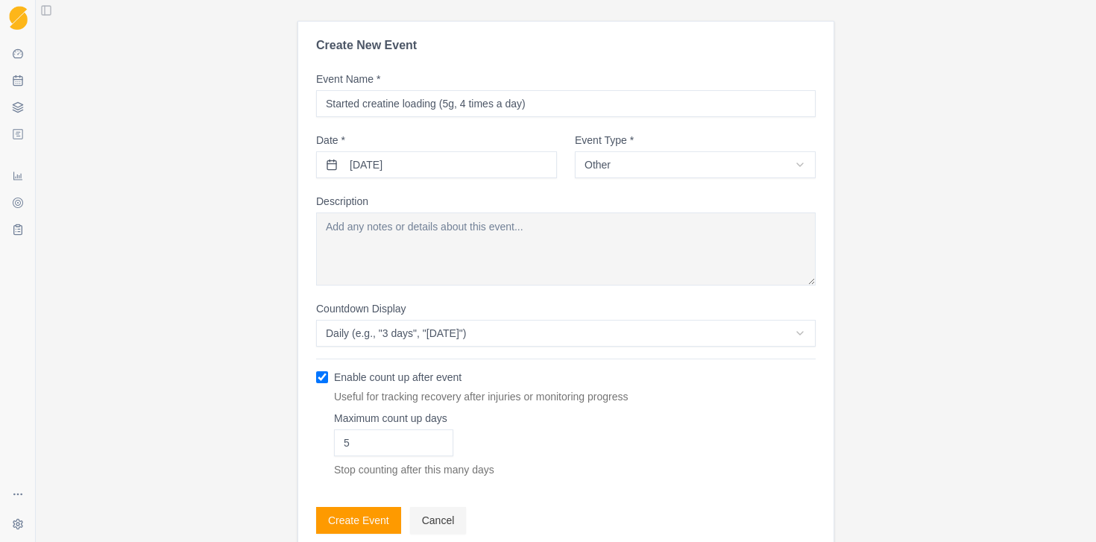
click at [365, 521] on button "Create Event" at bounding box center [358, 520] width 85 height 27
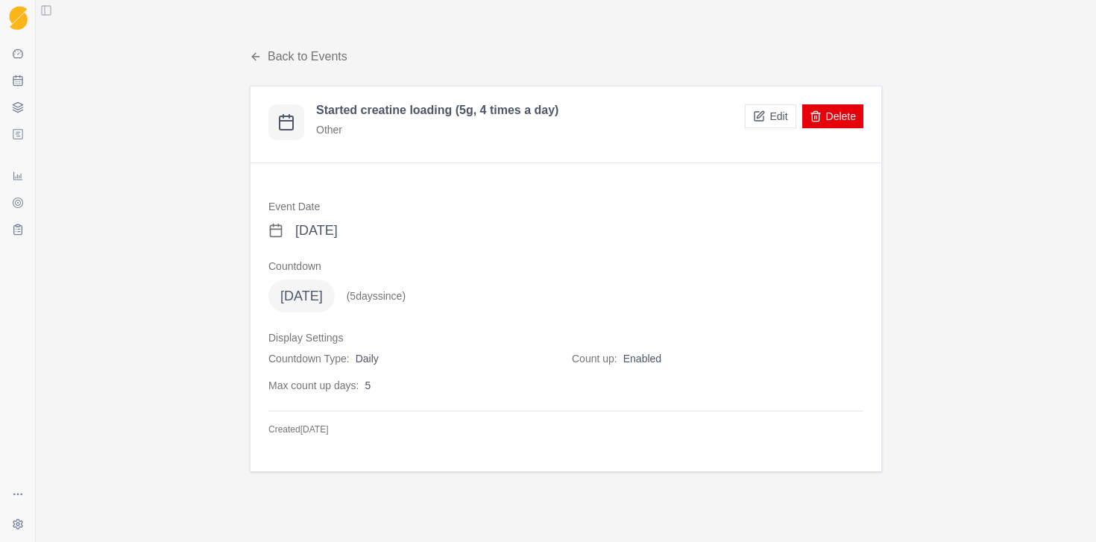
drag, startPoint x: 260, startPoint y: 42, endPoint x: 260, endPoint y: 53, distance: 11.2
click at [260, 52] on div "Back to Events Started creatine loading (5g, 4 times a day) Other Edit Delete E…" at bounding box center [566, 260] width 668 height 460
click at [257, 55] on icon at bounding box center [256, 57] width 12 height 12
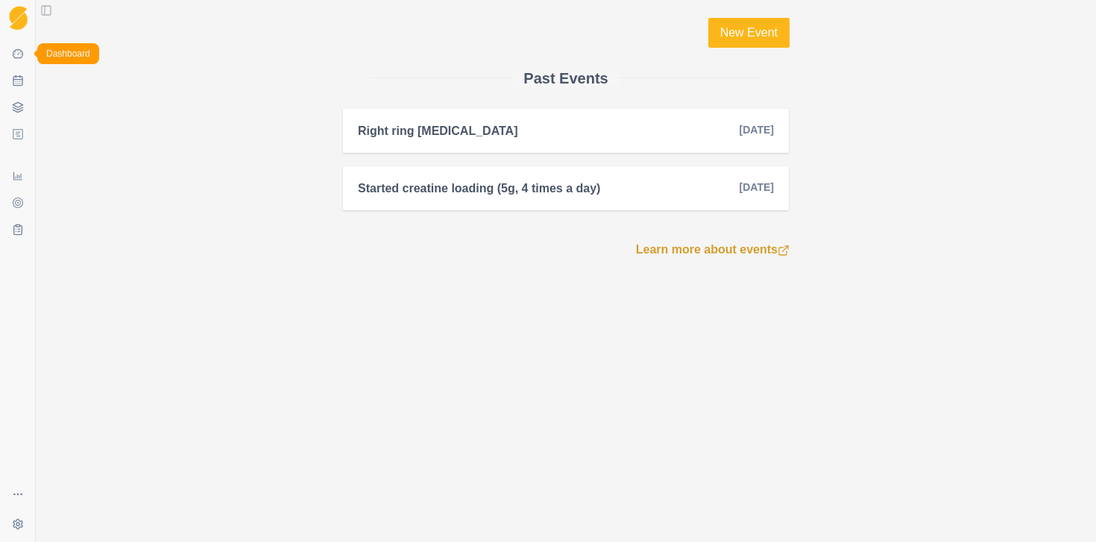
click at [16, 60] on link "Dashboard" at bounding box center [18, 54] width 24 height 24
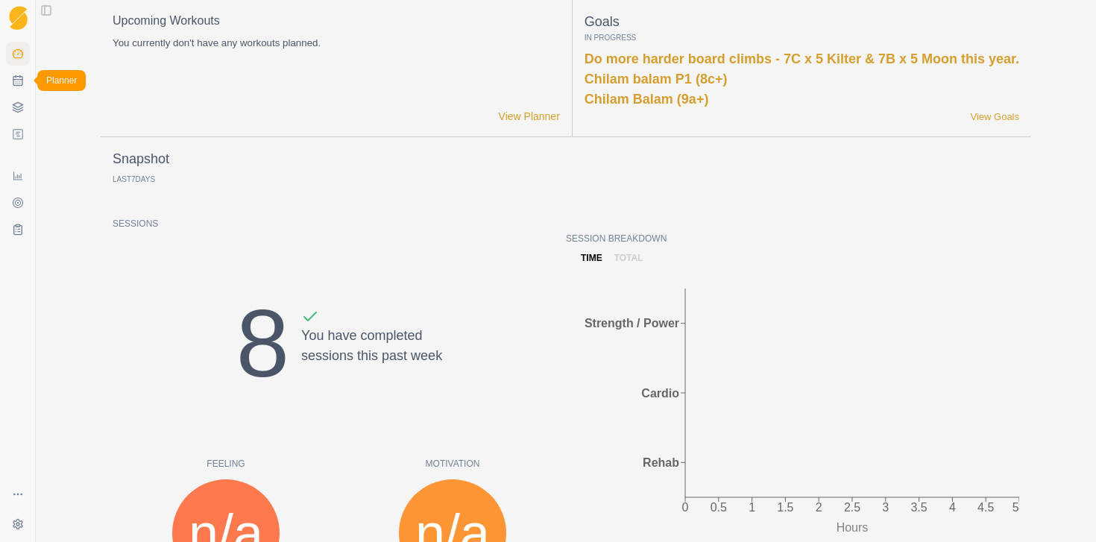
click at [16, 87] on link "Planner" at bounding box center [18, 81] width 24 height 24
select select "month"
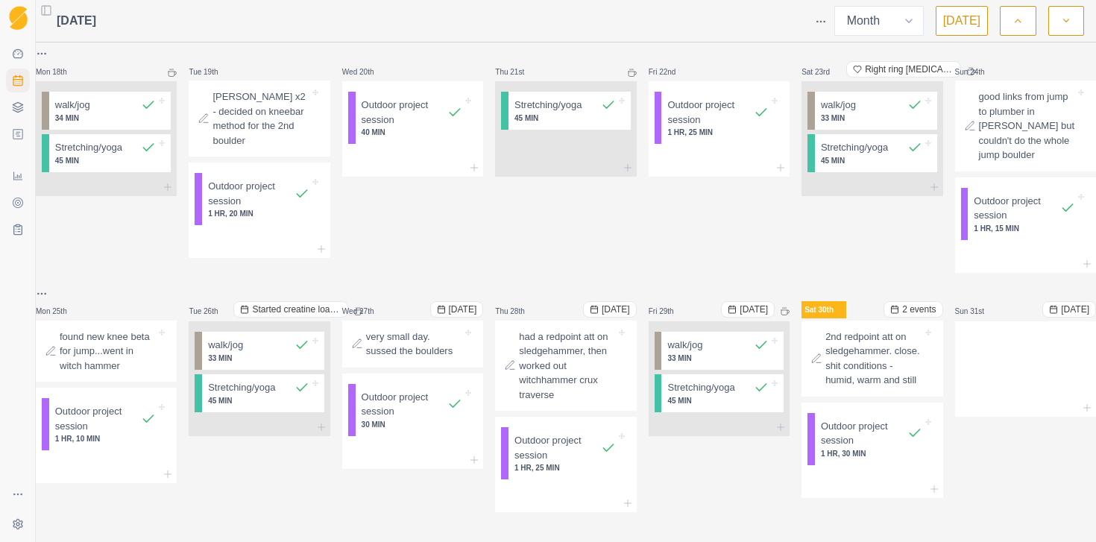
scroll to position [812, 0]
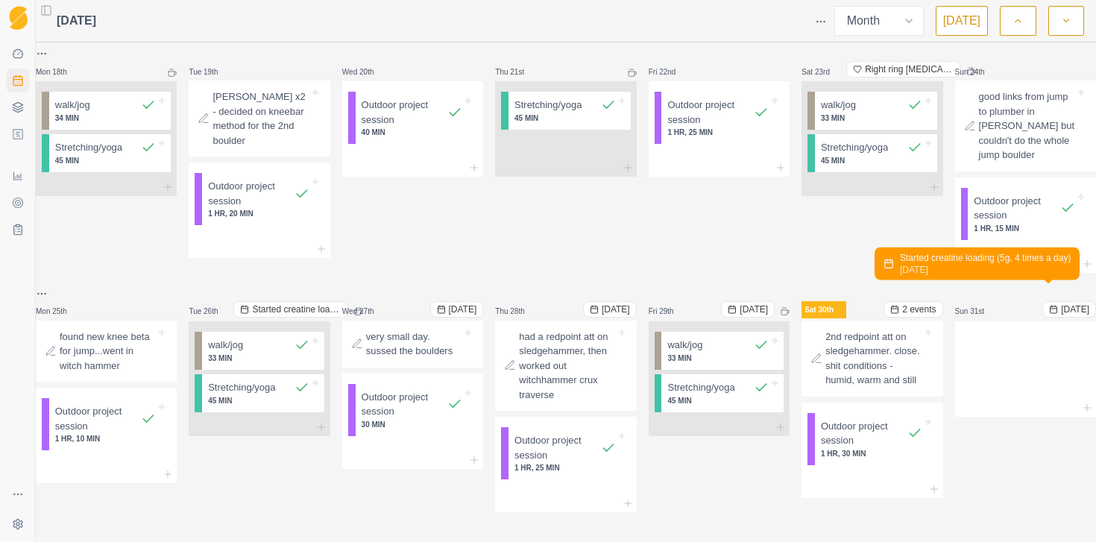
click at [1061, 304] on span "[DATE]" at bounding box center [1075, 310] width 28 height 12
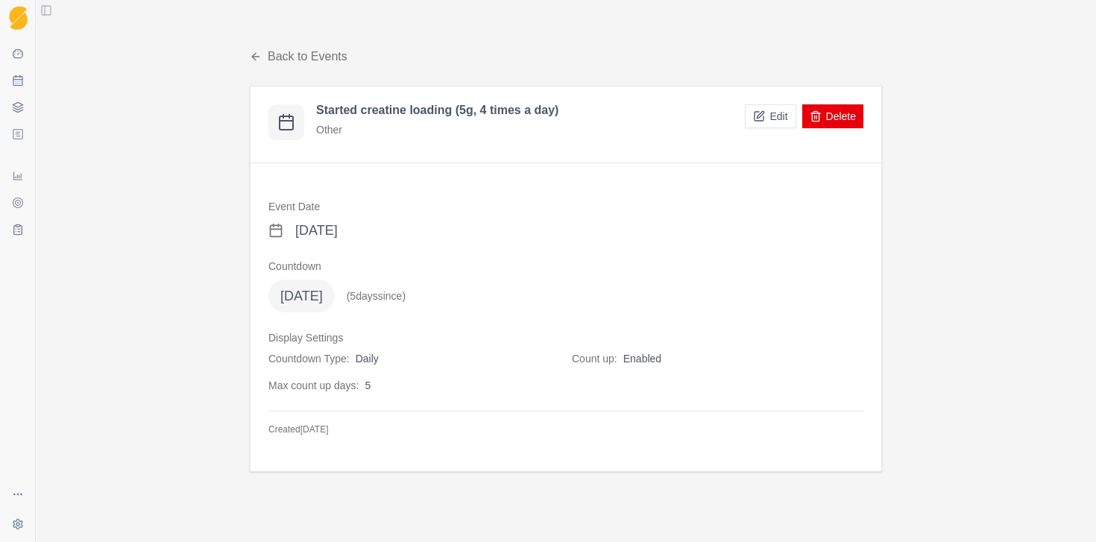
click at [773, 112] on button "Edit" at bounding box center [770, 116] width 51 height 24
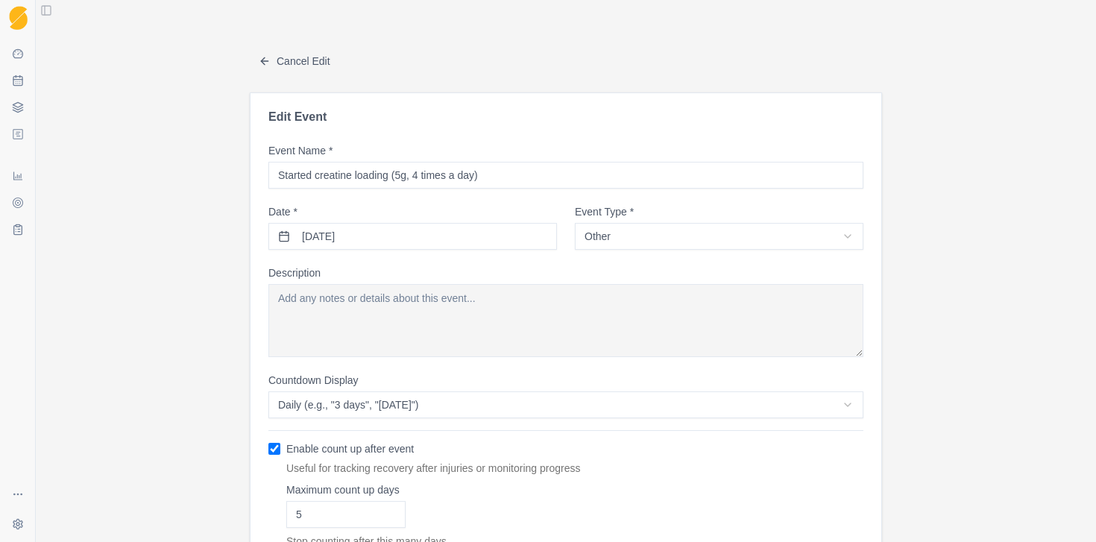
click at [271, 446] on input "Enable count up after event" at bounding box center [274, 449] width 12 height 12
checkbox input "false"
click at [301, 523] on button "Update Event" at bounding box center [311, 519] width 87 height 27
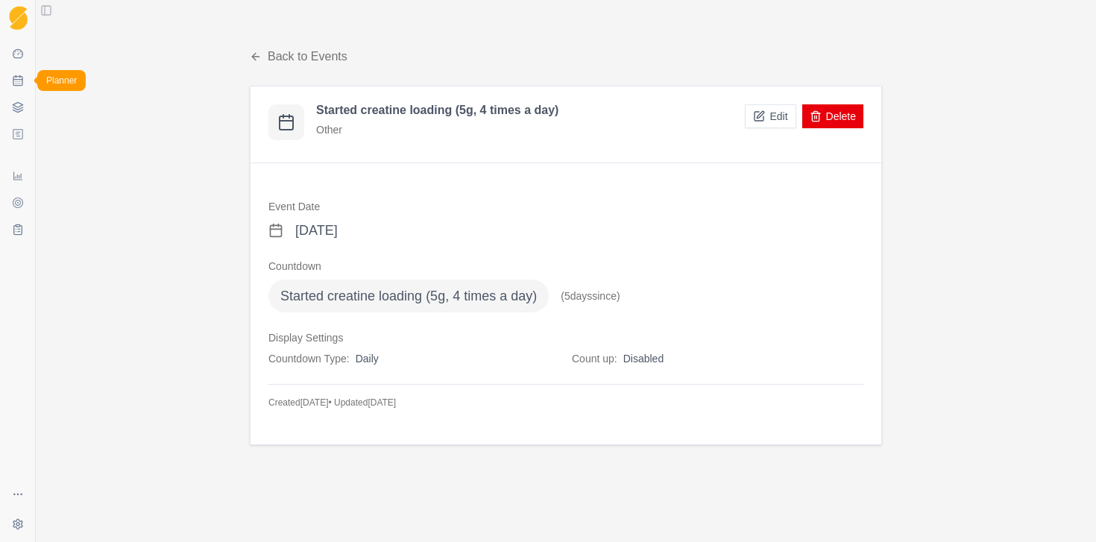
click at [16, 78] on icon at bounding box center [18, 81] width 12 height 12
select select "month"
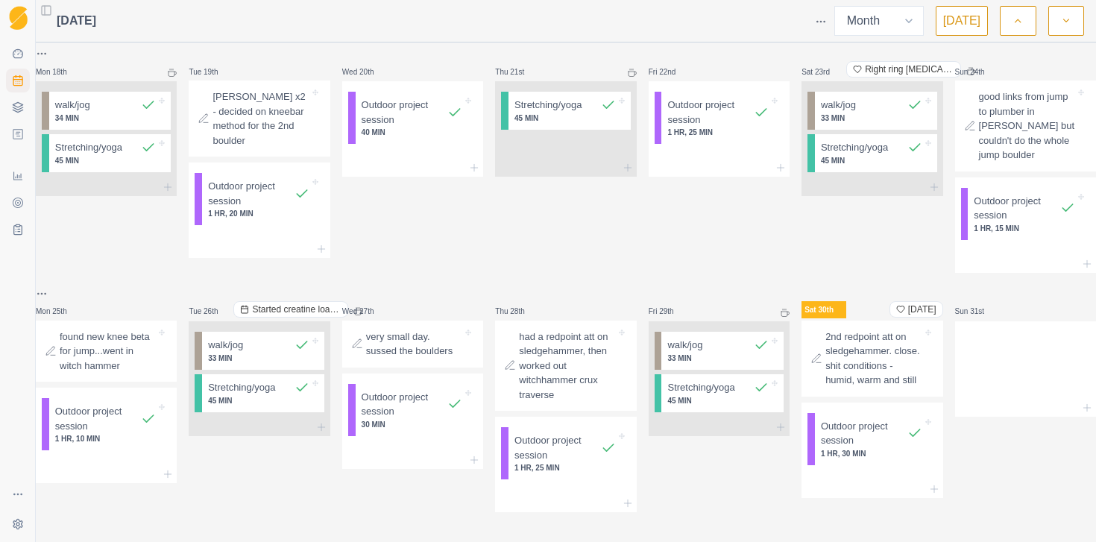
scroll to position [812, 0]
click at [296, 304] on span "Started creatine loading (5g, 4 times a day)" at bounding box center [296, 310] width 89 height 12
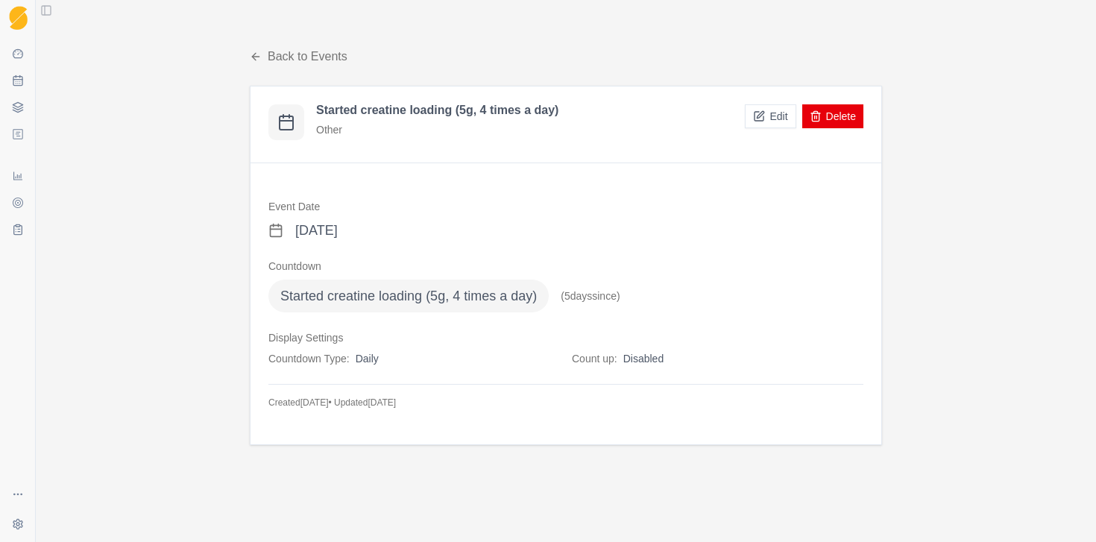
click at [760, 122] on button "Edit" at bounding box center [770, 116] width 51 height 24
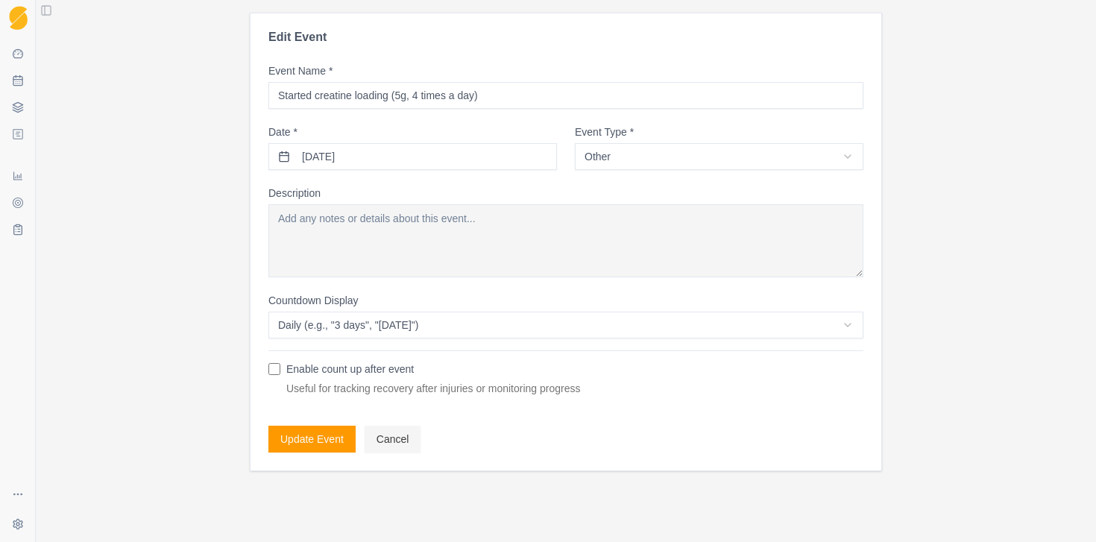
scroll to position [81, 0]
click at [274, 368] on input "Enable count up after event" at bounding box center [274, 368] width 12 height 12
checkbox input "true"
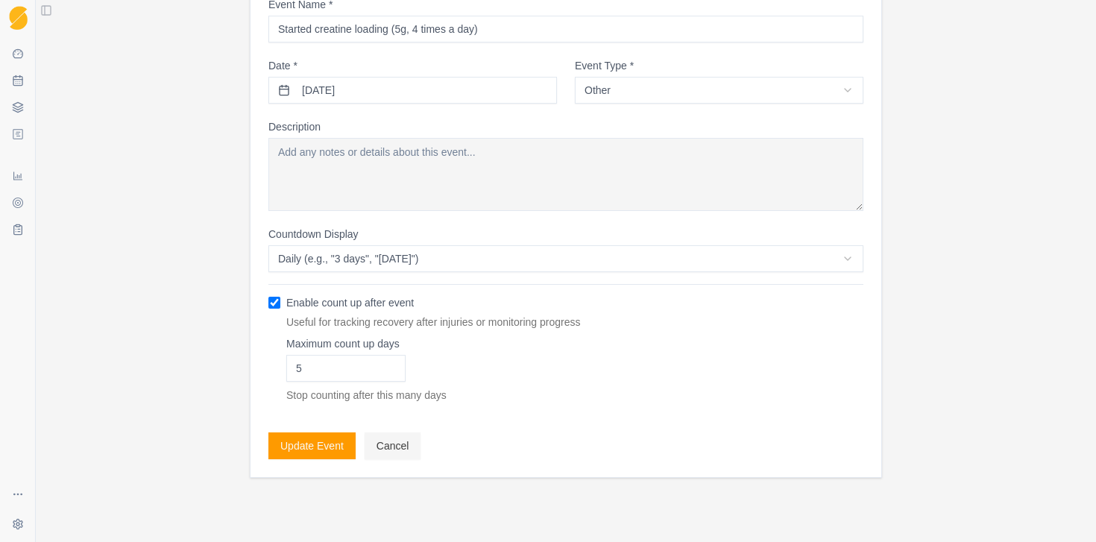
scroll to position [151, 0]
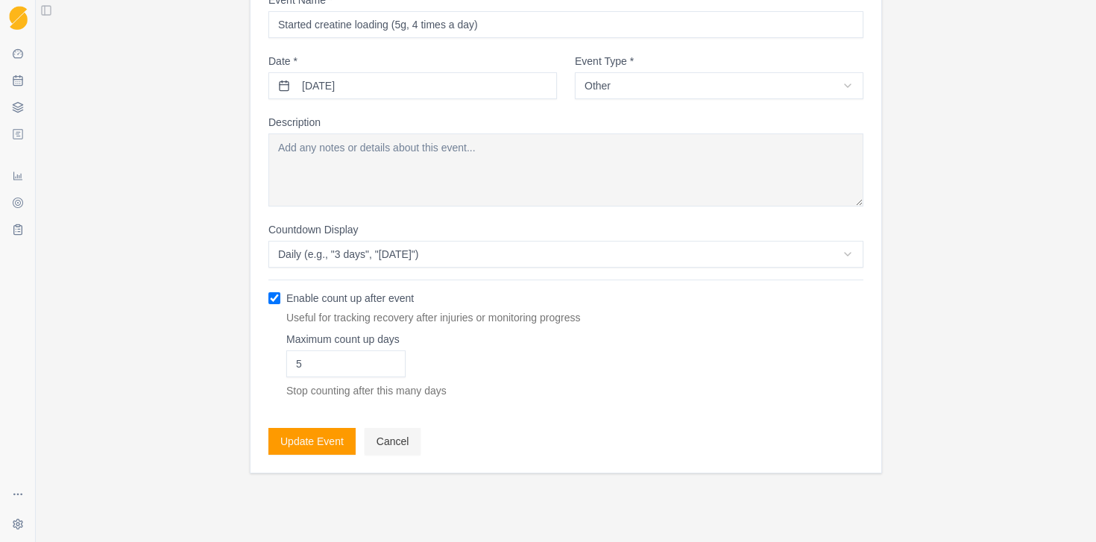
click at [322, 447] on button "Update Event" at bounding box center [311, 441] width 87 height 27
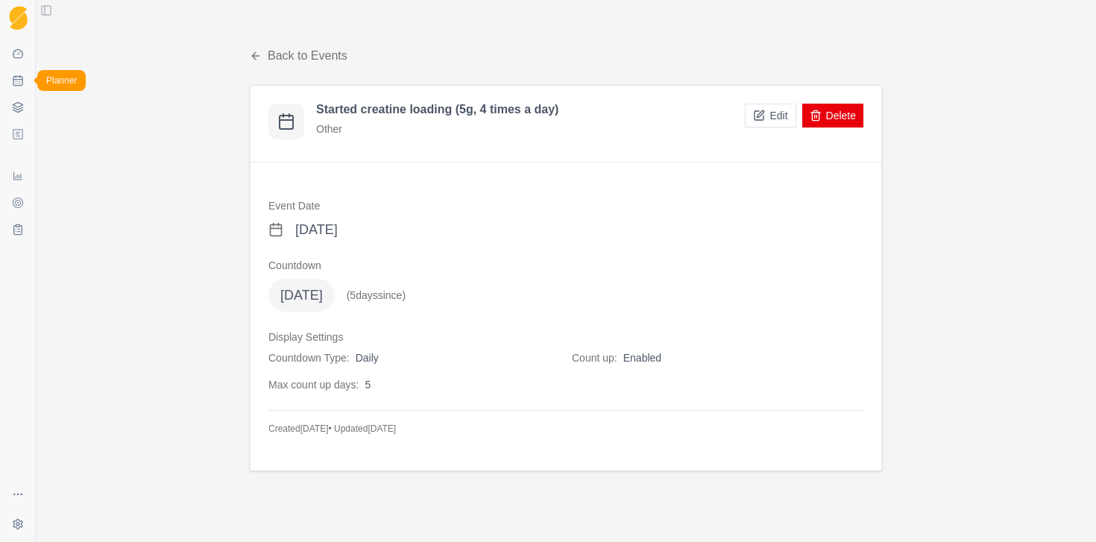
click at [21, 84] on icon at bounding box center [18, 81] width 12 height 12
select select "month"
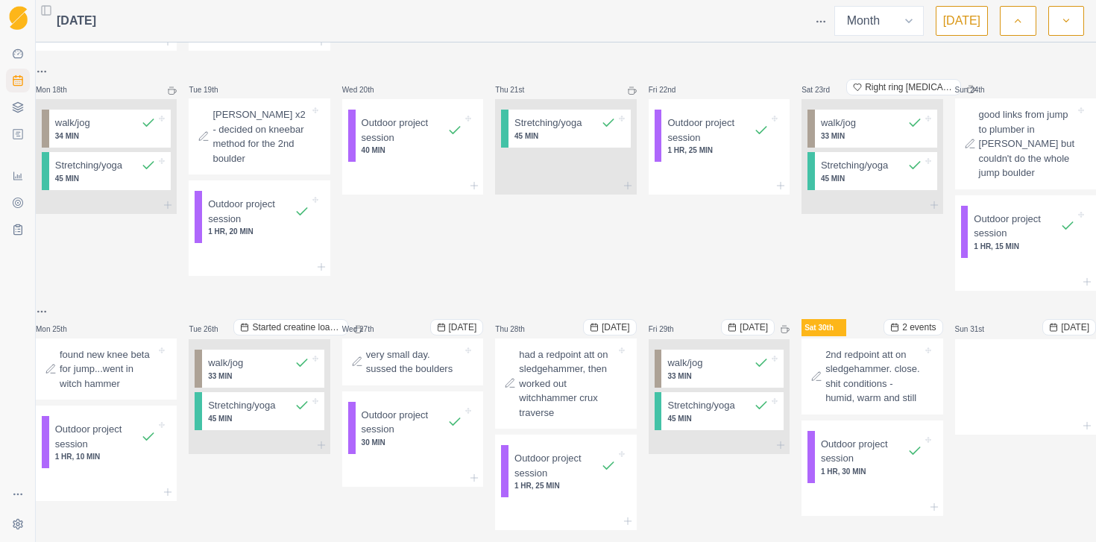
scroll to position [812, 0]
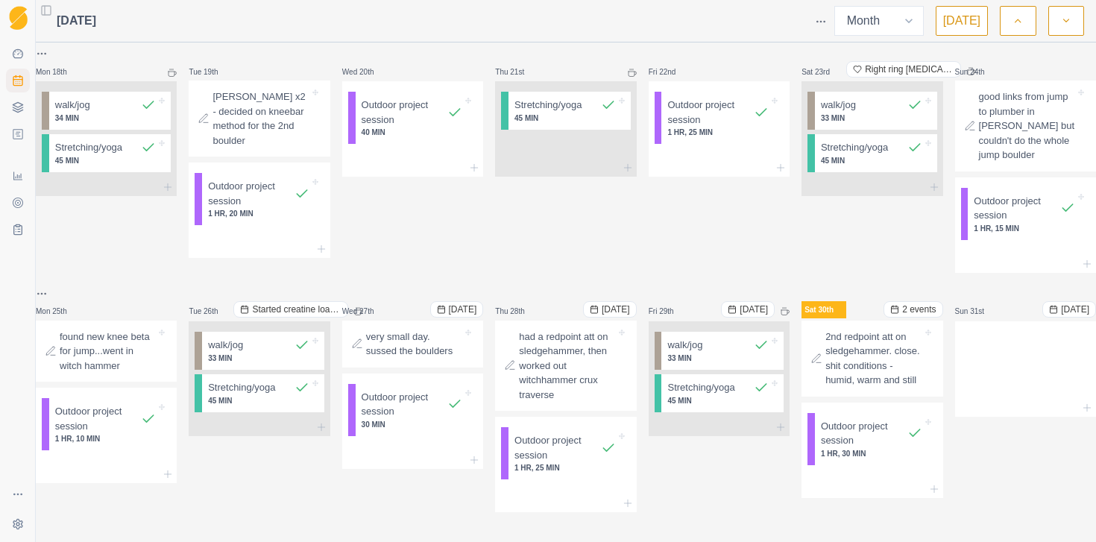
click at [1061, 22] on icon "button" at bounding box center [1066, 20] width 10 height 15
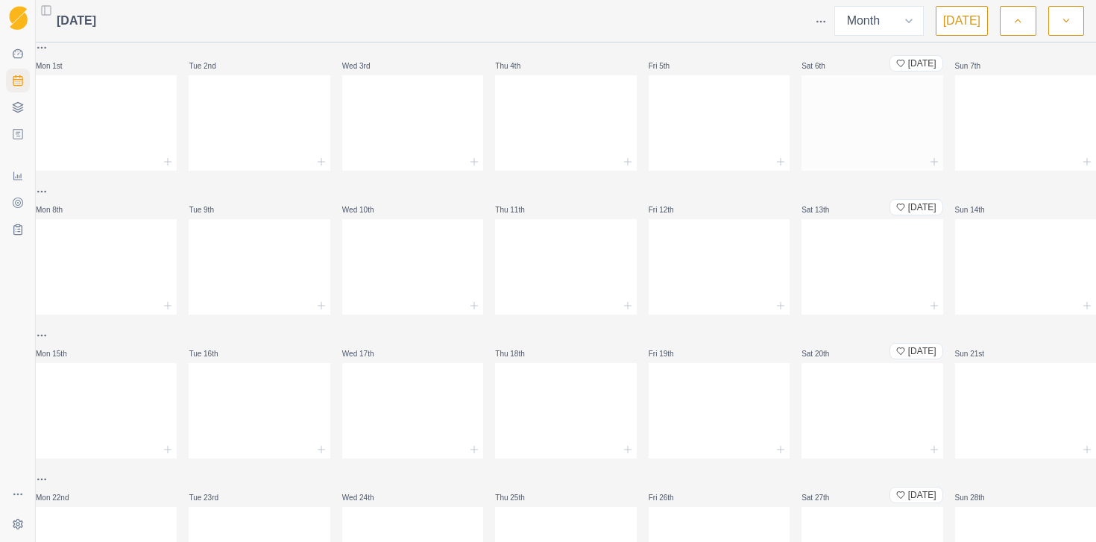
scroll to position [0, 0]
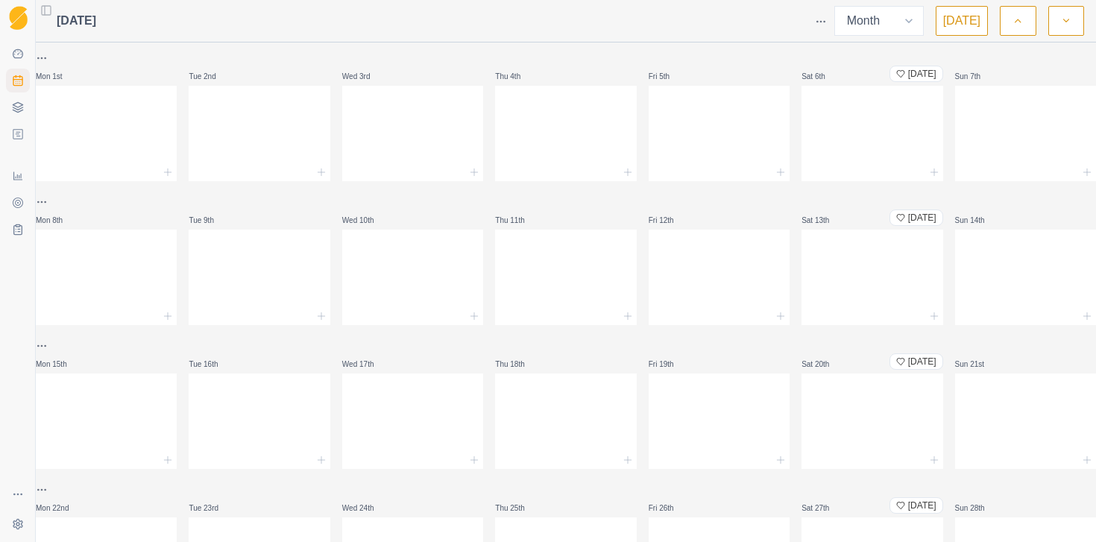
click at [962, 20] on button "[DATE]" at bounding box center [962, 21] width 52 height 30
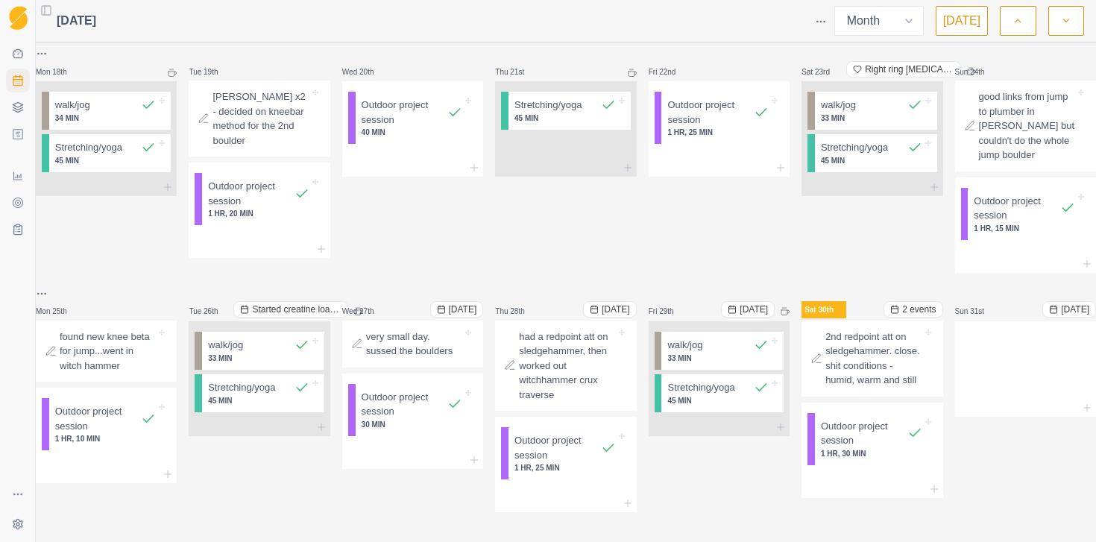
scroll to position [812, 0]
